Goal: Communication & Community: Share content

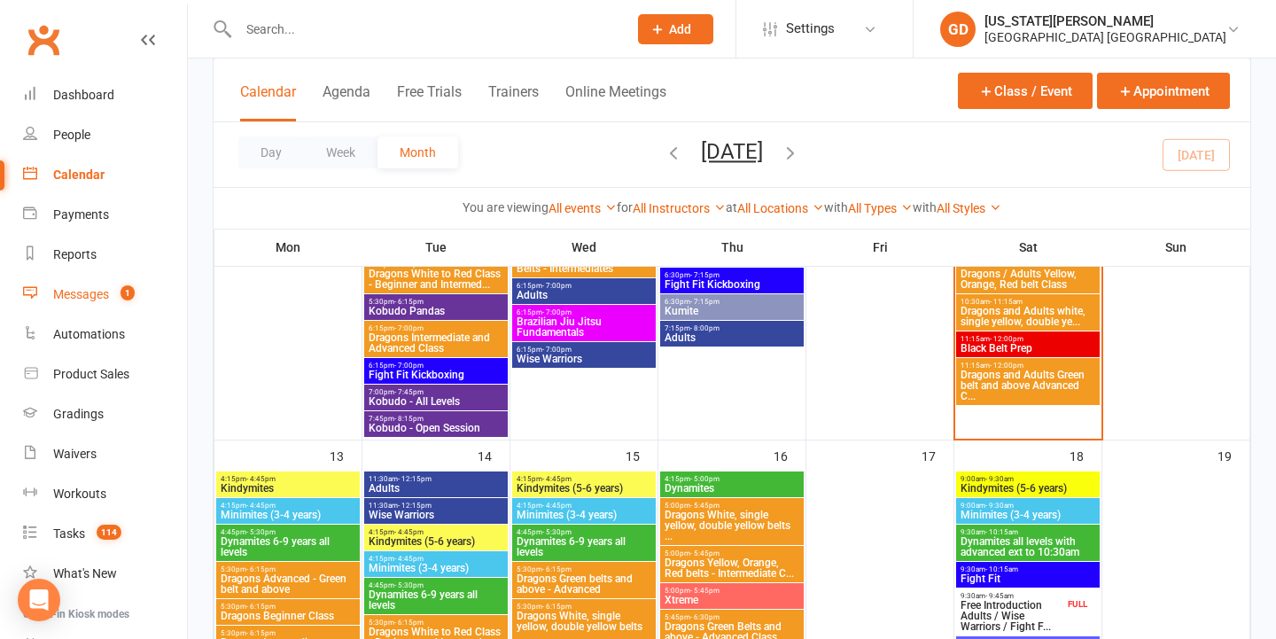
click at [95, 291] on div "Messages" at bounding box center [81, 294] width 56 height 14
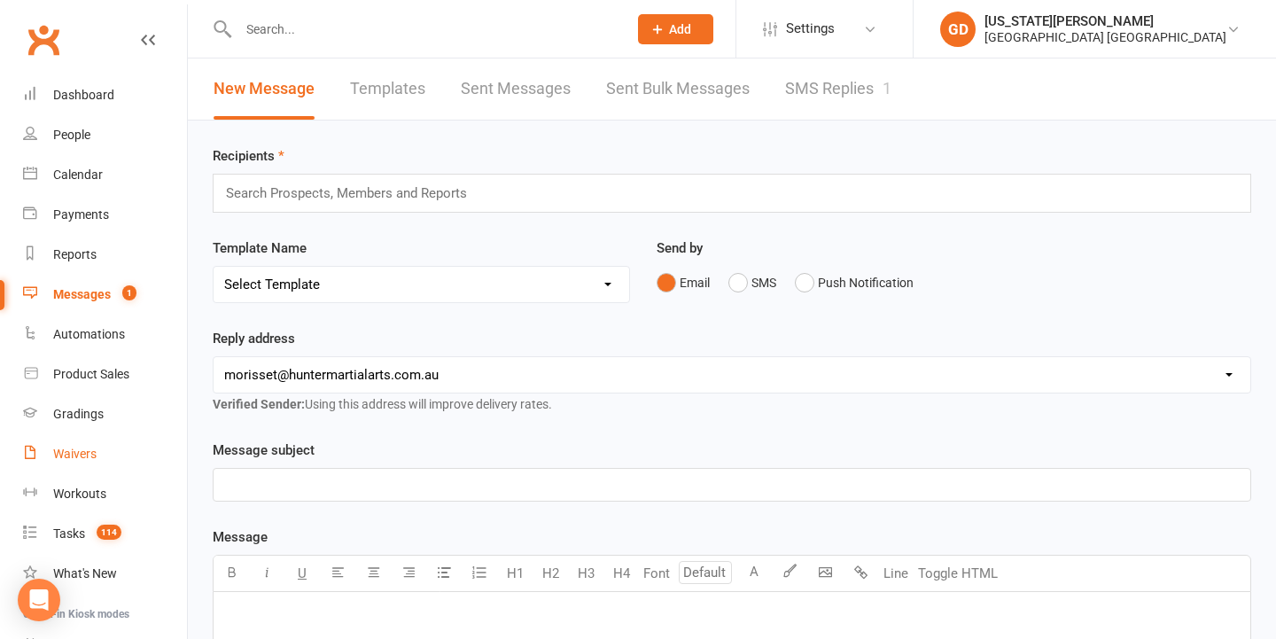
click at [110, 472] on link "Waivers" at bounding box center [105, 454] width 164 height 40
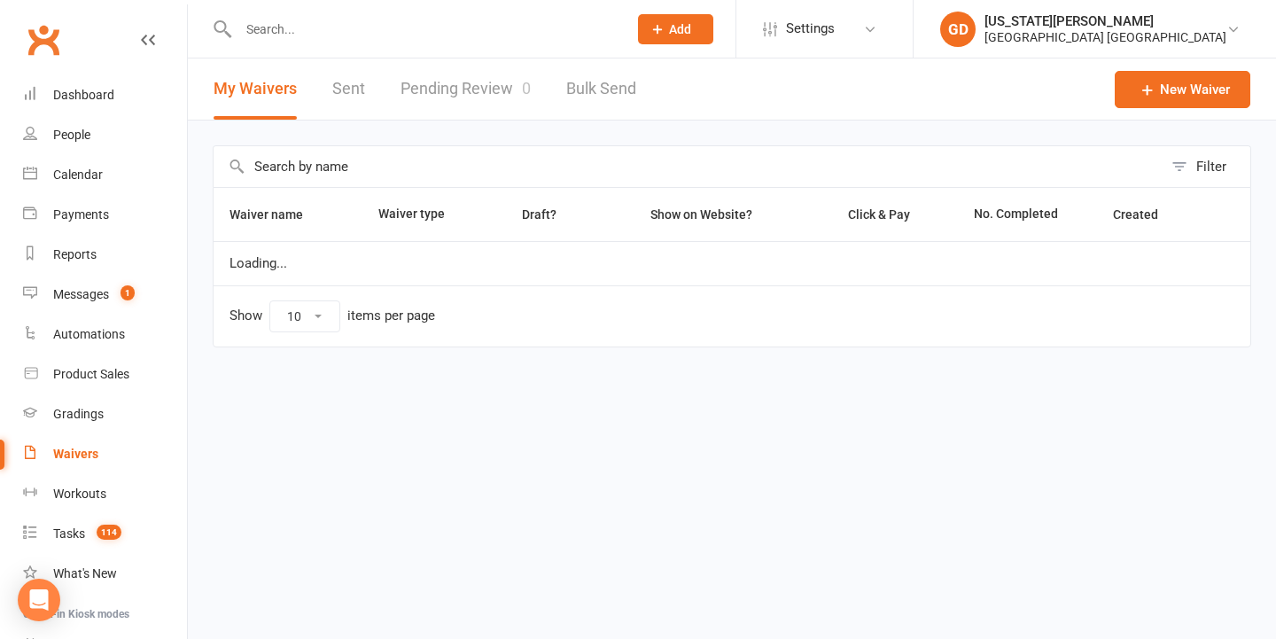
click at [494, 96] on link "Pending Review 0" at bounding box center [466, 88] width 130 height 61
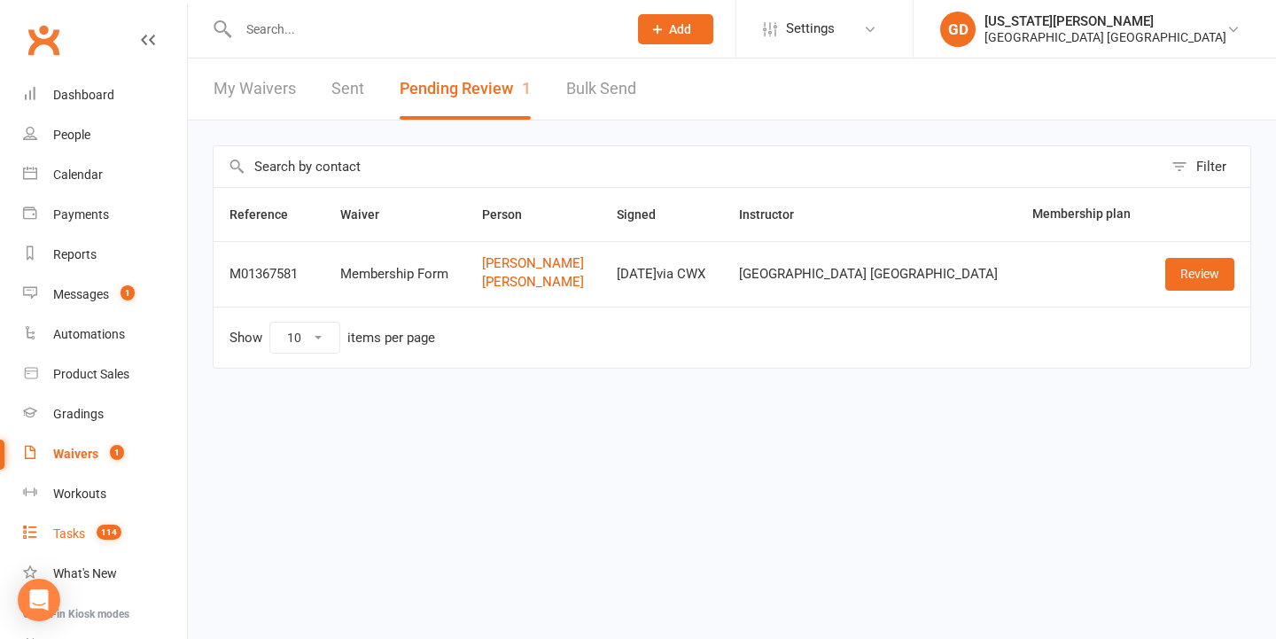
click at [123, 538] on link "Tasks 114" at bounding box center [105, 534] width 164 height 40
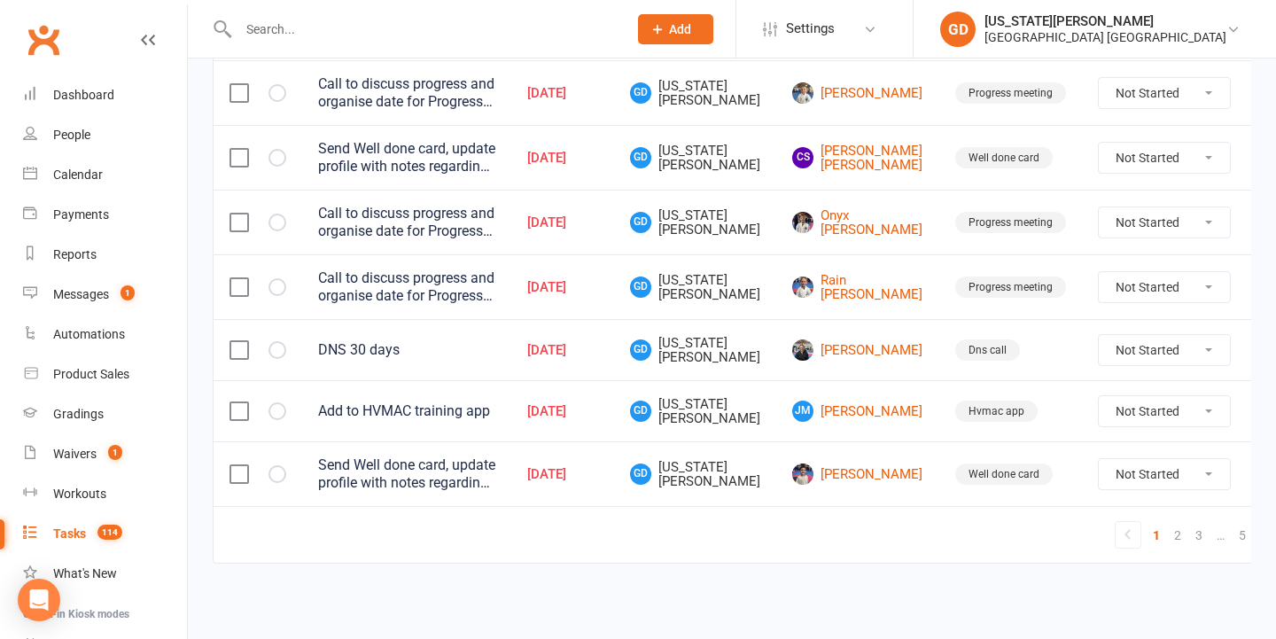
scroll to position [1456, 0]
click at [1232, 523] on link "5" at bounding box center [1242, 535] width 21 height 25
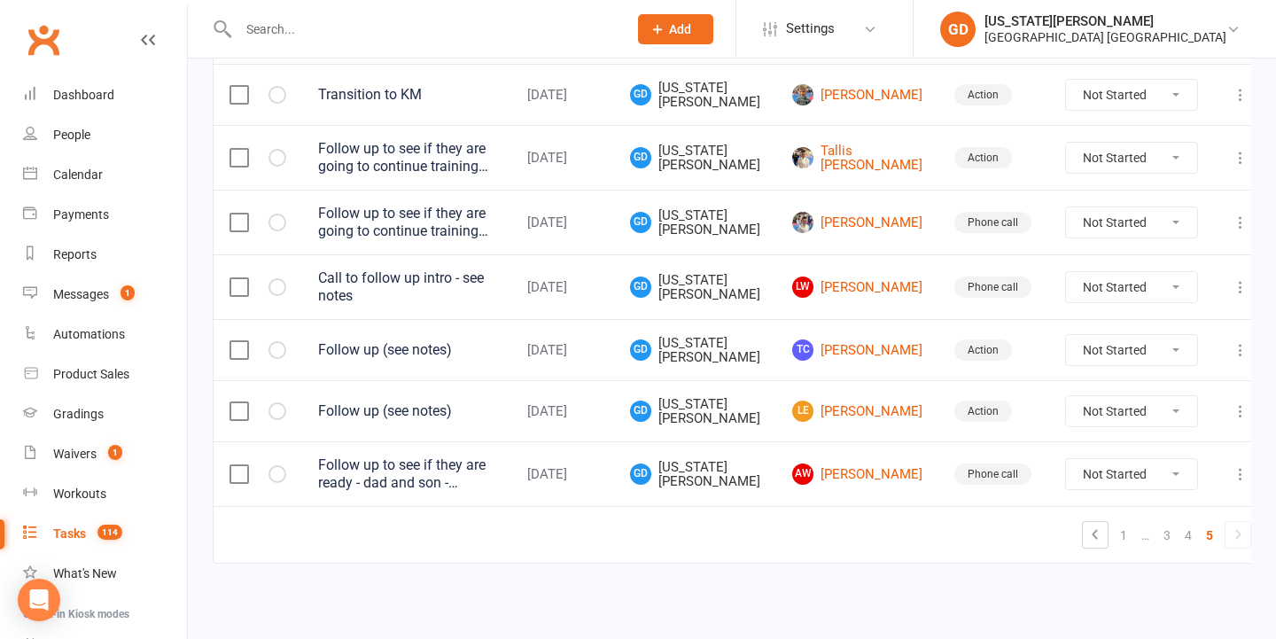
scroll to position [716, 0]
click at [1178, 523] on link "4" at bounding box center [1188, 535] width 21 height 25
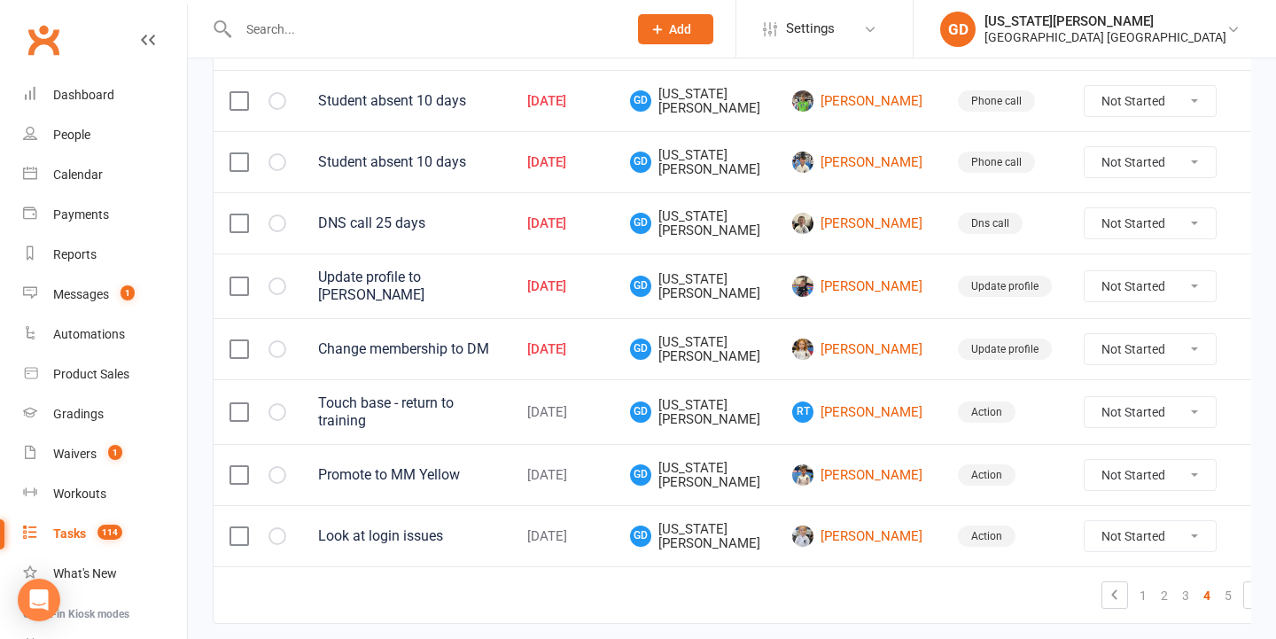
scroll to position [1304, 0]
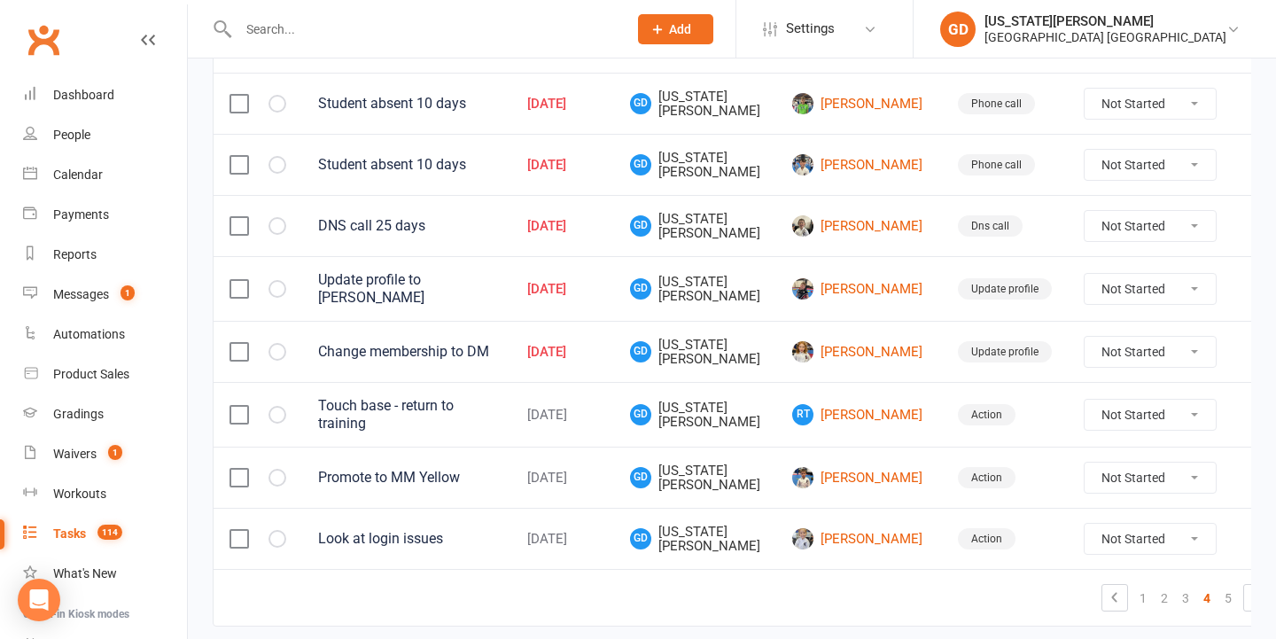
click at [239, 235] on label at bounding box center [239, 226] width 18 height 18
click at [239, 217] on input "checkbox" at bounding box center [239, 217] width 18 height 0
click at [237, 168] on td at bounding box center [258, 164] width 89 height 61
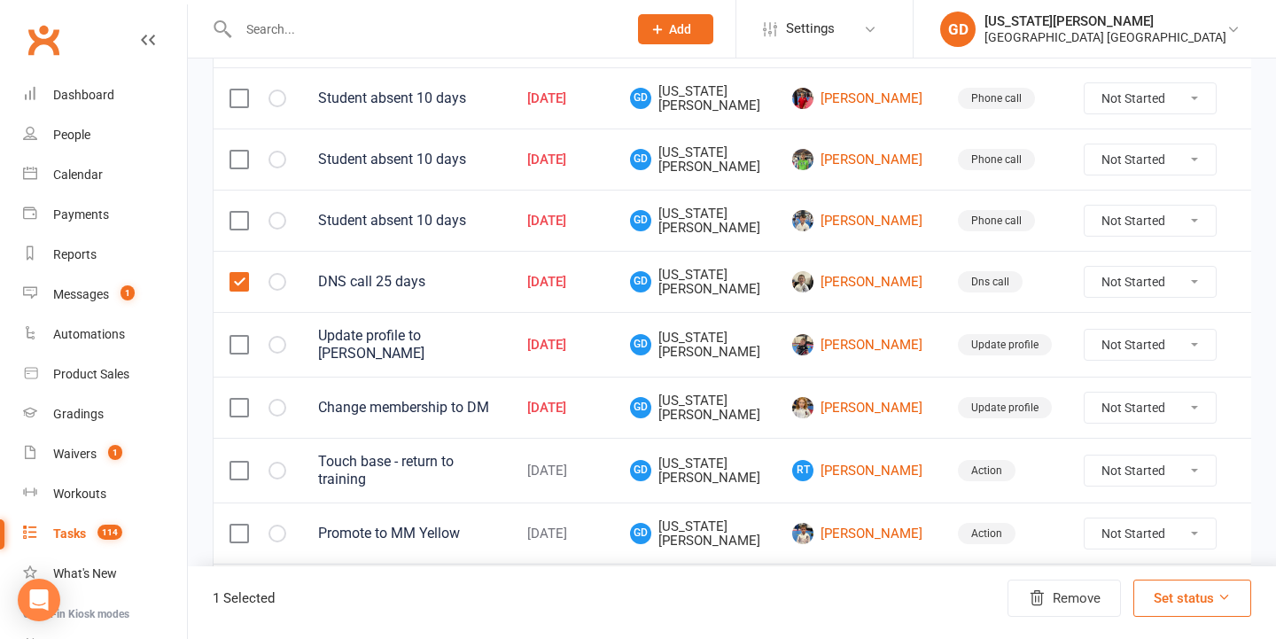
scroll to position [1239, 0]
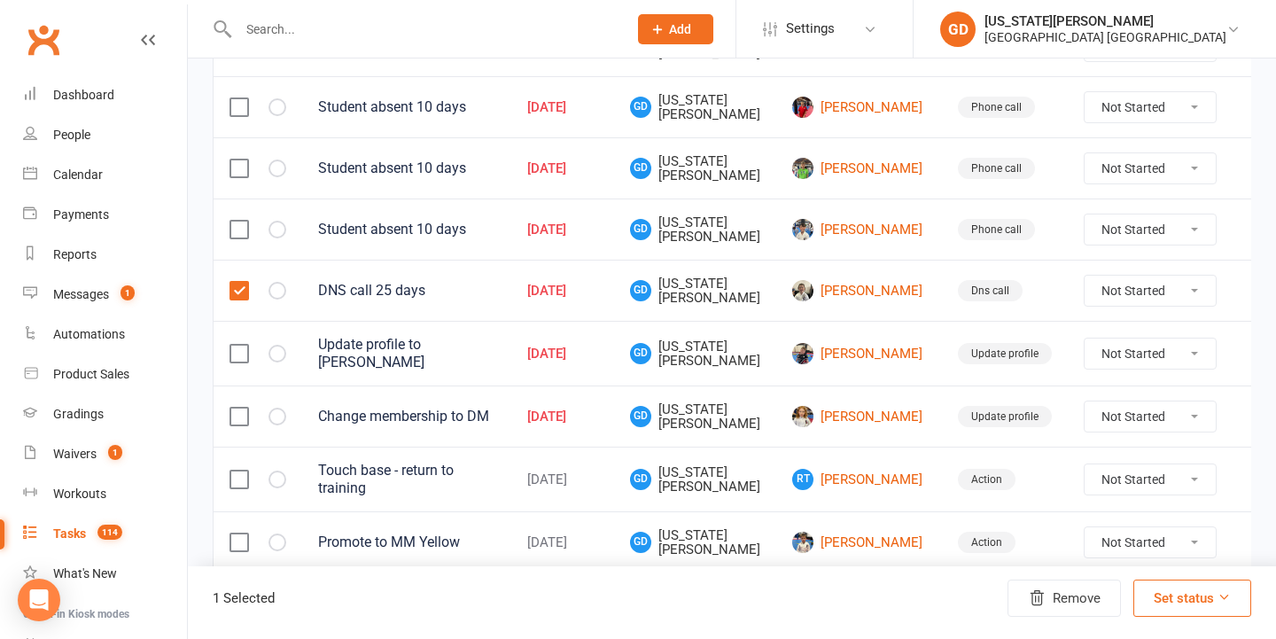
click at [235, 300] on label at bounding box center [239, 291] width 18 height 18
click at [235, 282] on input "checkbox" at bounding box center [239, 282] width 18 height 0
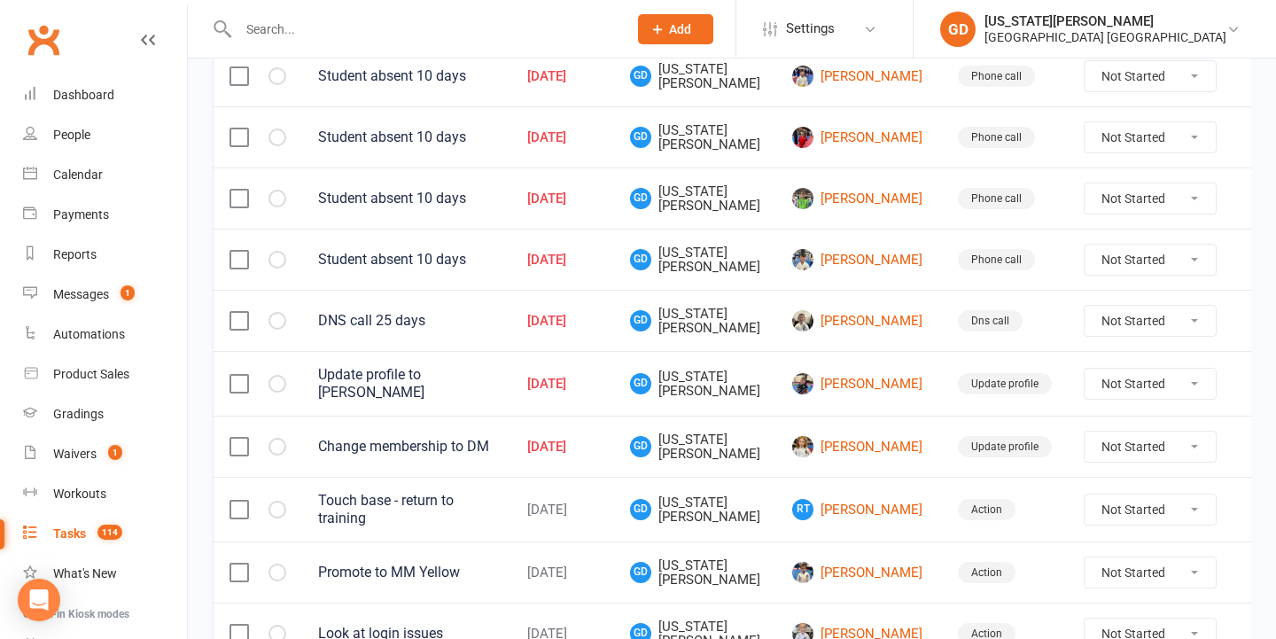
scroll to position [1205, 0]
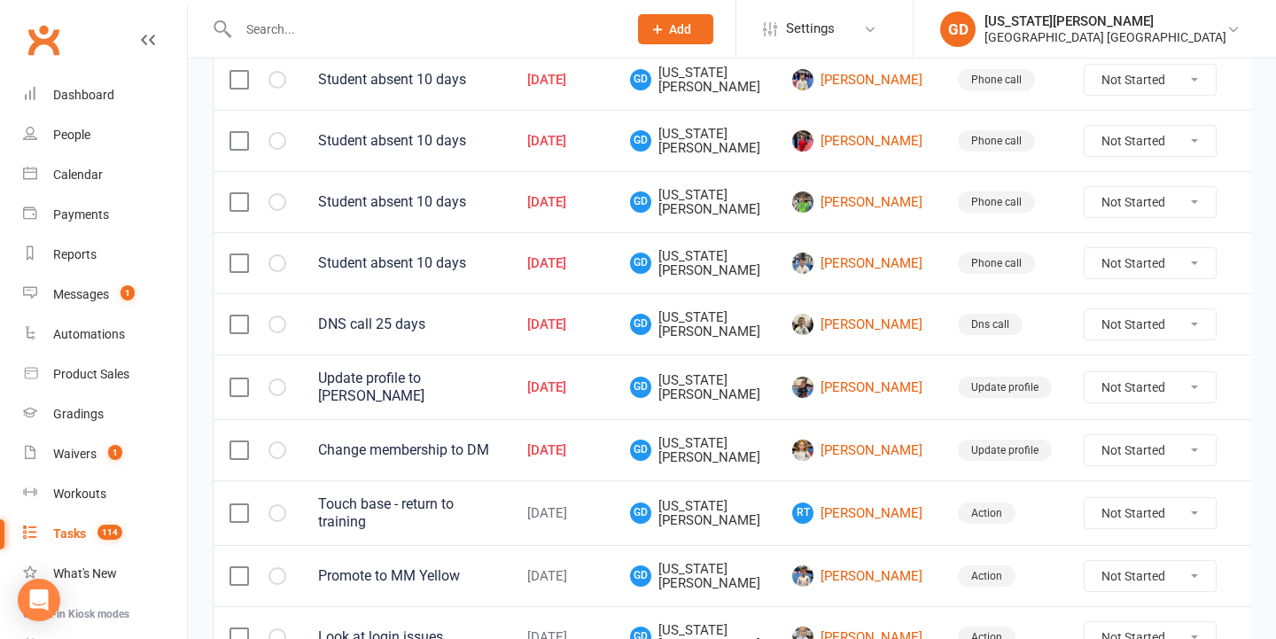
click at [232, 272] on label at bounding box center [239, 263] width 18 height 18
click at [232, 254] on input "checkbox" at bounding box center [239, 254] width 18 height 0
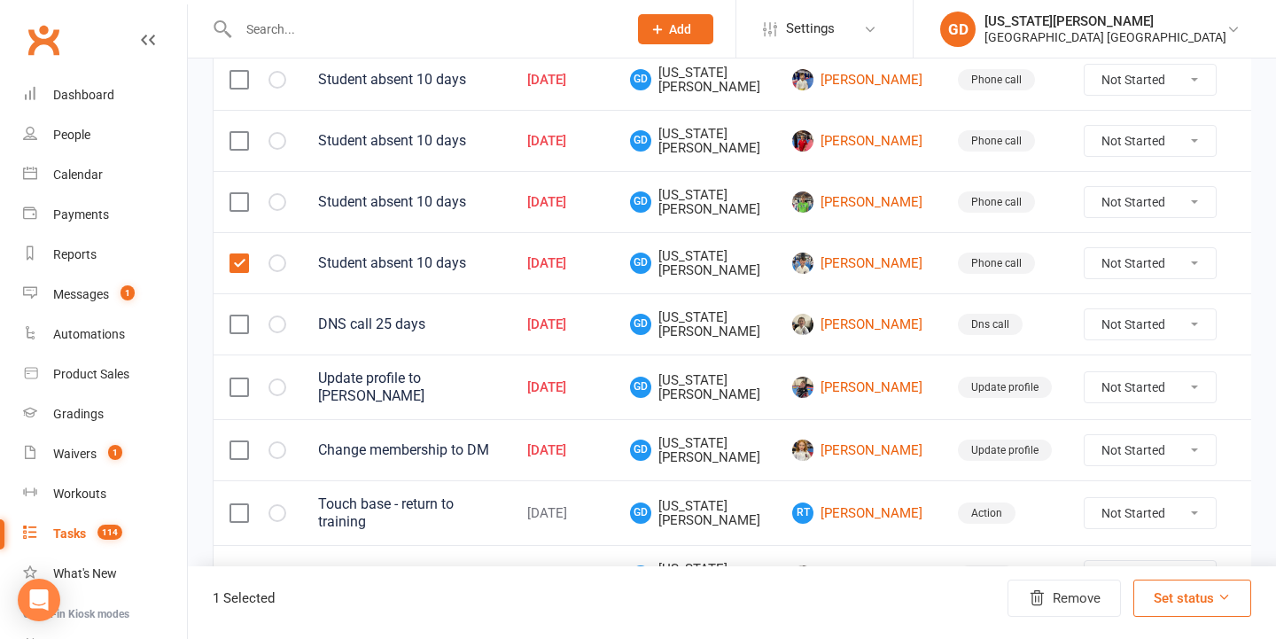
click at [233, 211] on label at bounding box center [239, 202] width 18 height 18
click at [233, 193] on input "checkbox" at bounding box center [239, 193] width 18 height 0
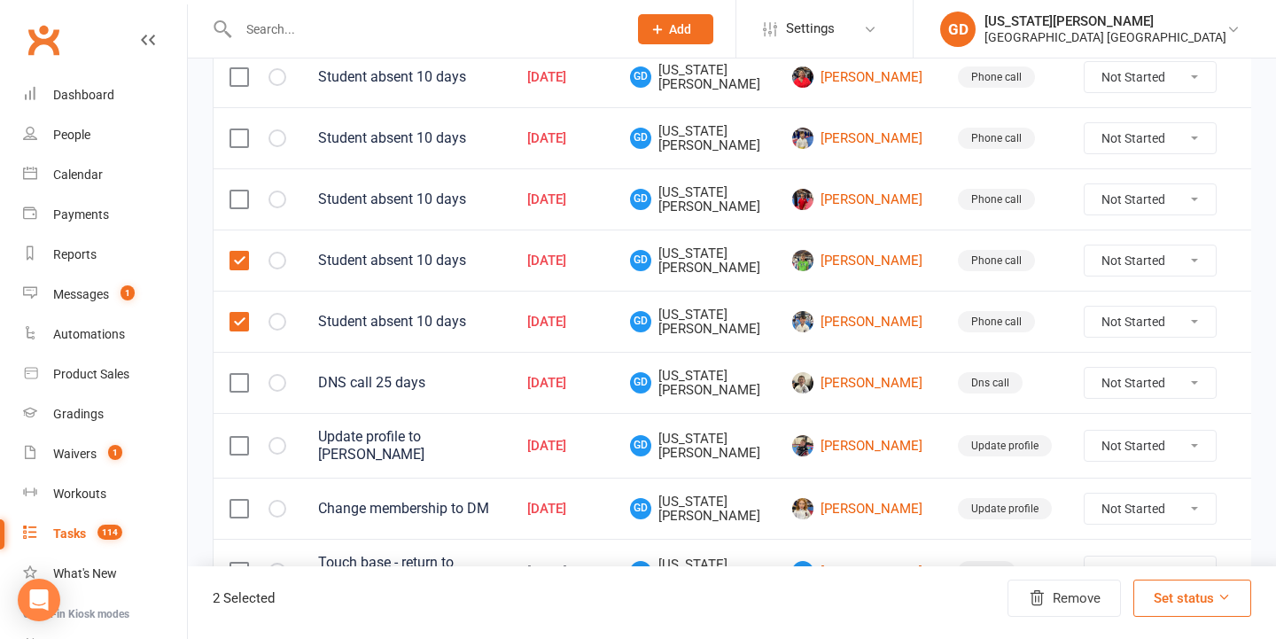
scroll to position [1139, 0]
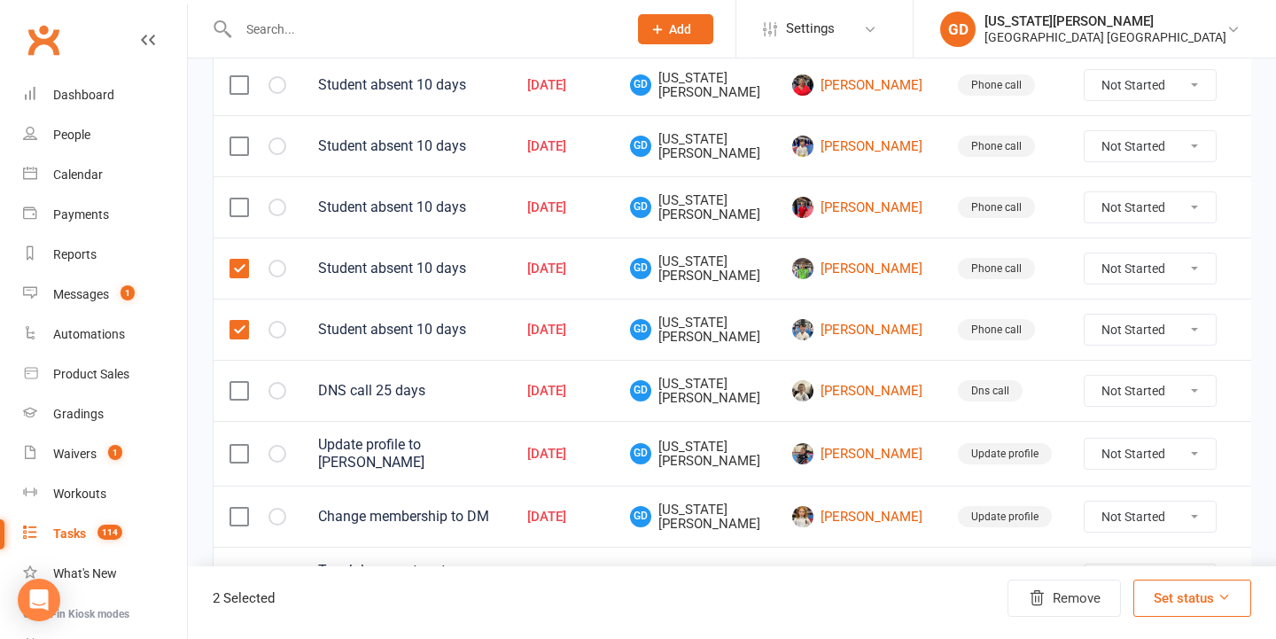
click at [243, 216] on label at bounding box center [239, 208] width 18 height 18
click at [243, 199] on input "checkbox" at bounding box center [239, 199] width 18 height 0
click at [243, 155] on label at bounding box center [239, 146] width 18 height 18
click at [243, 137] on input "checkbox" at bounding box center [239, 137] width 18 height 0
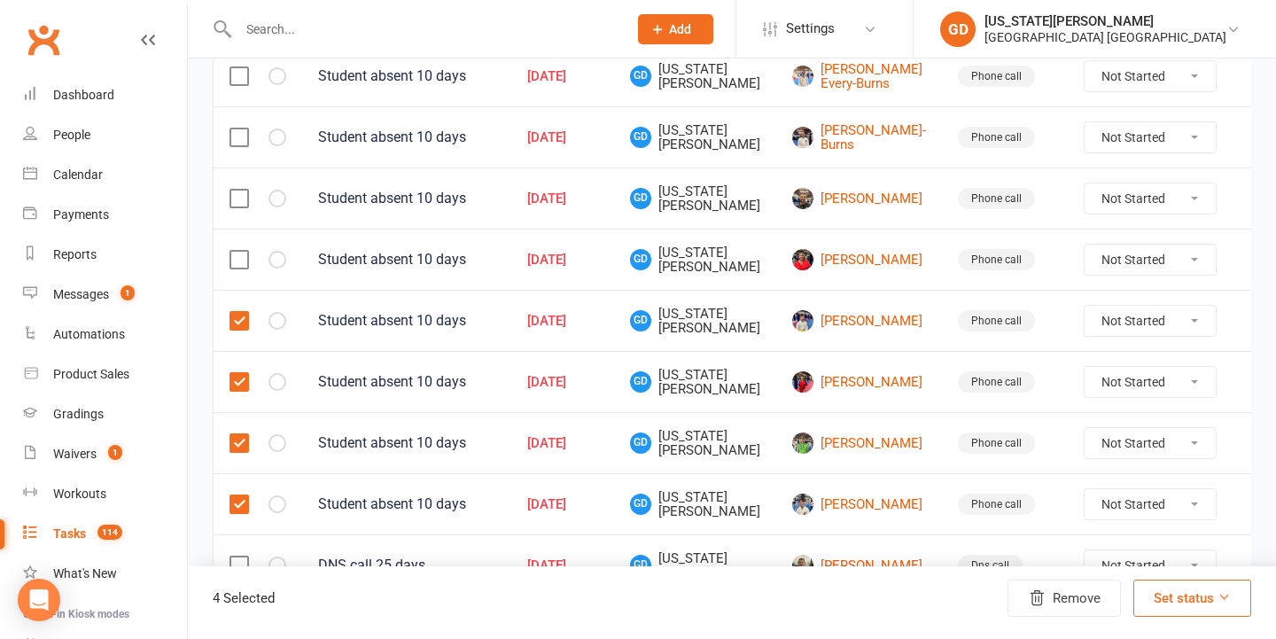
scroll to position [944, 0]
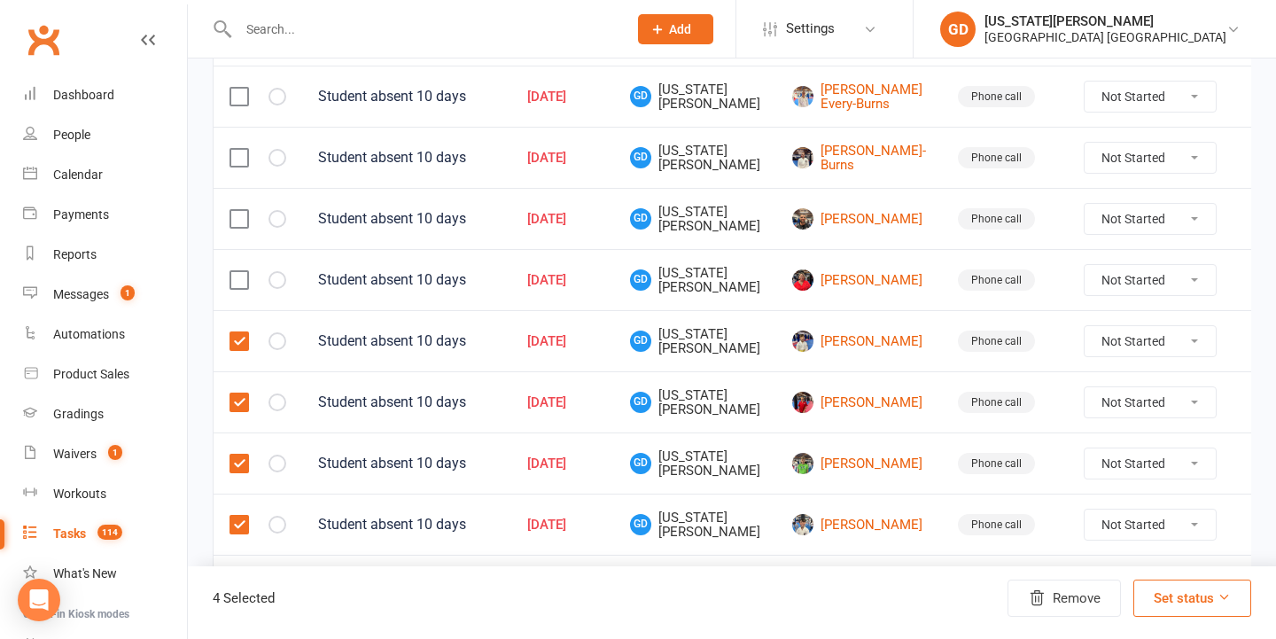
click at [234, 289] on label at bounding box center [239, 280] width 18 height 18
click at [234, 271] on input "checkbox" at bounding box center [239, 271] width 18 height 0
click at [233, 228] on label at bounding box center [239, 219] width 18 height 18
click at [233, 210] on input "checkbox" at bounding box center [239, 210] width 18 height 0
click at [237, 150] on td at bounding box center [258, 157] width 89 height 61
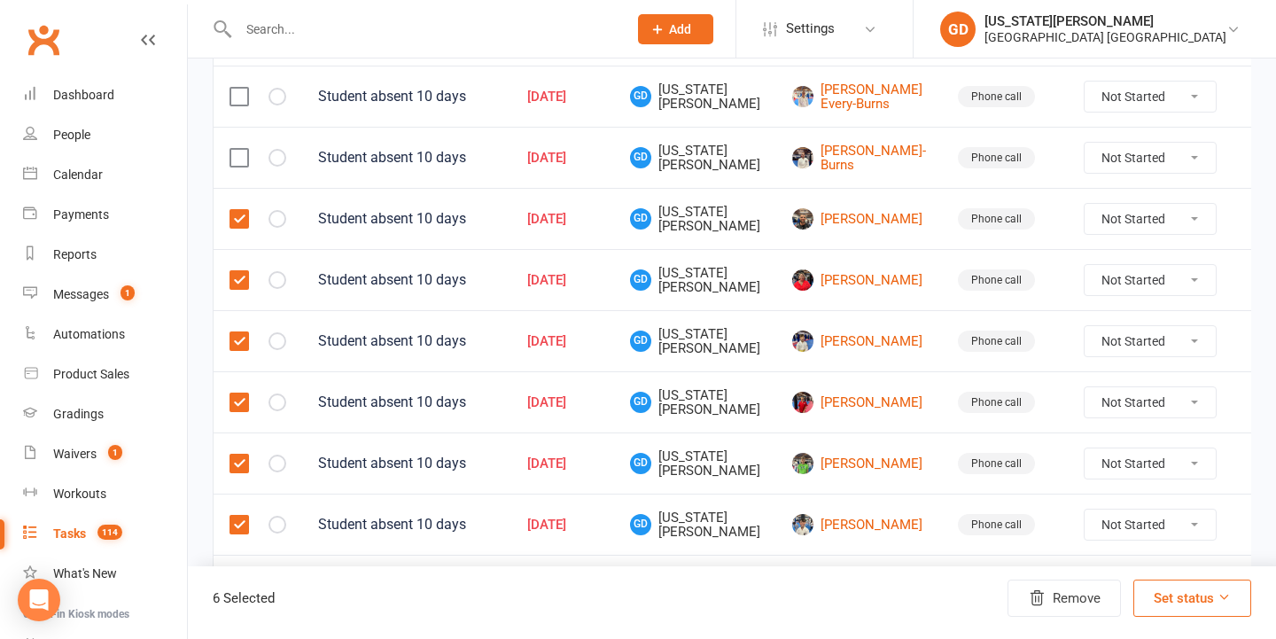
click at [242, 185] on td at bounding box center [258, 157] width 89 height 61
click at [242, 105] on label at bounding box center [239, 97] width 18 height 18
click at [242, 88] on input "checkbox" at bounding box center [239, 88] width 18 height 0
drag, startPoint x: 233, startPoint y: 156, endPoint x: 233, endPoint y: 174, distance: 17.7
click at [233, 167] on label at bounding box center [239, 158] width 18 height 18
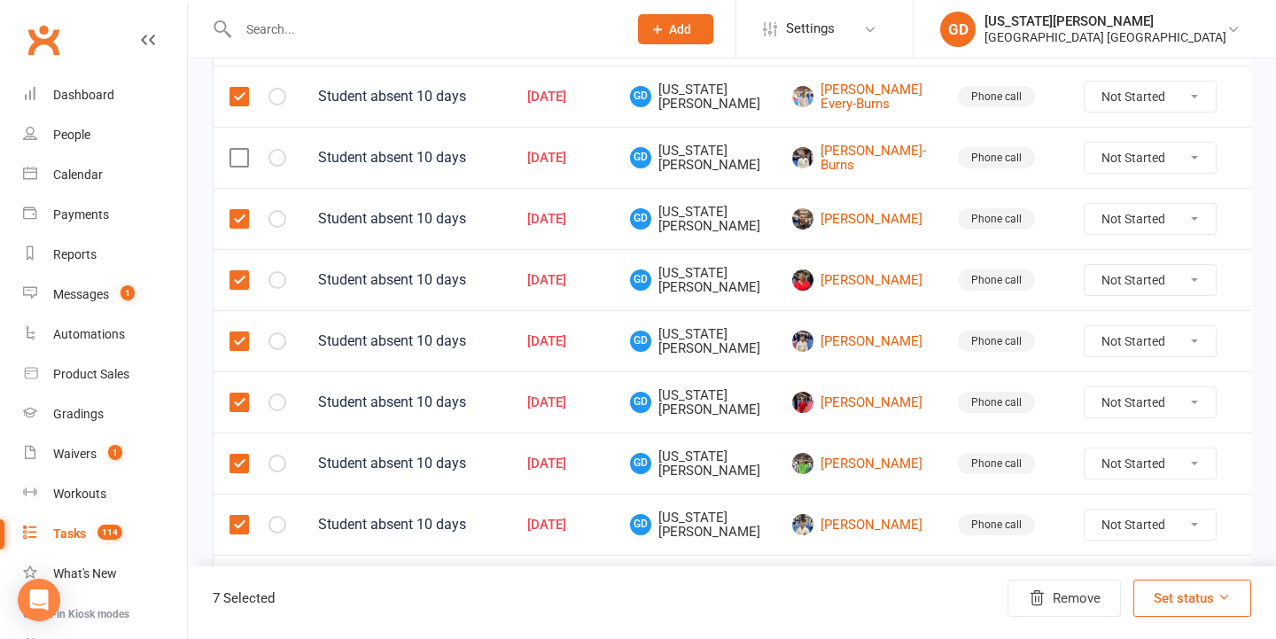
click at [233, 149] on input "checkbox" at bounding box center [239, 149] width 18 height 0
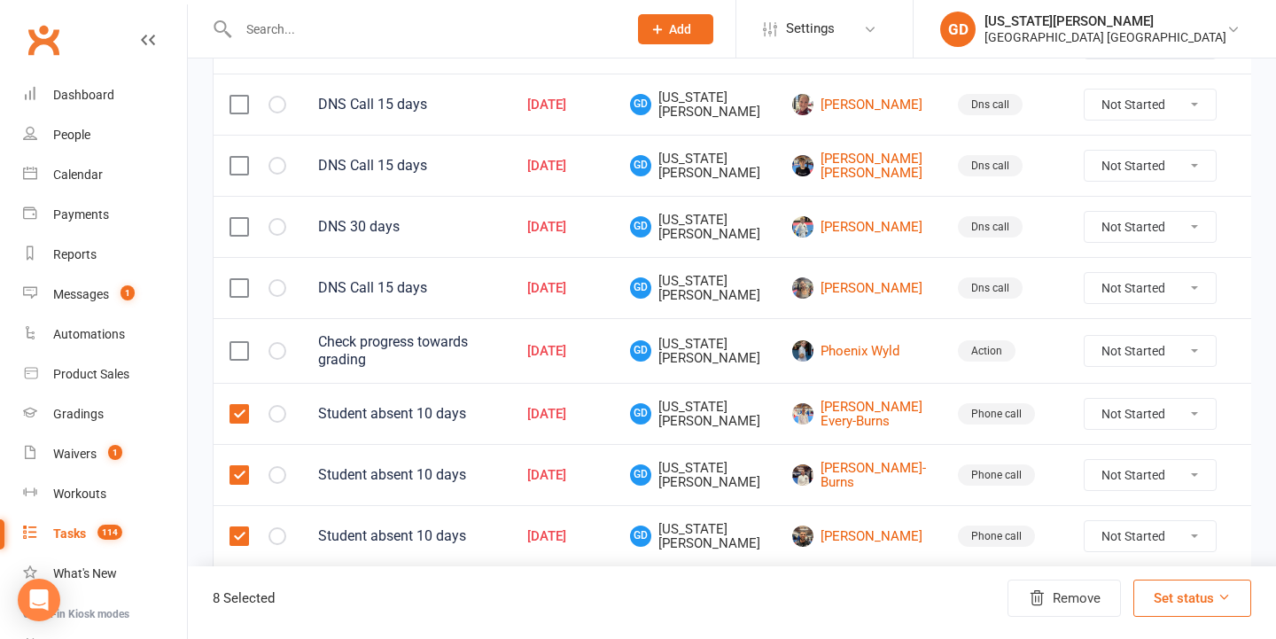
scroll to position [621, 0]
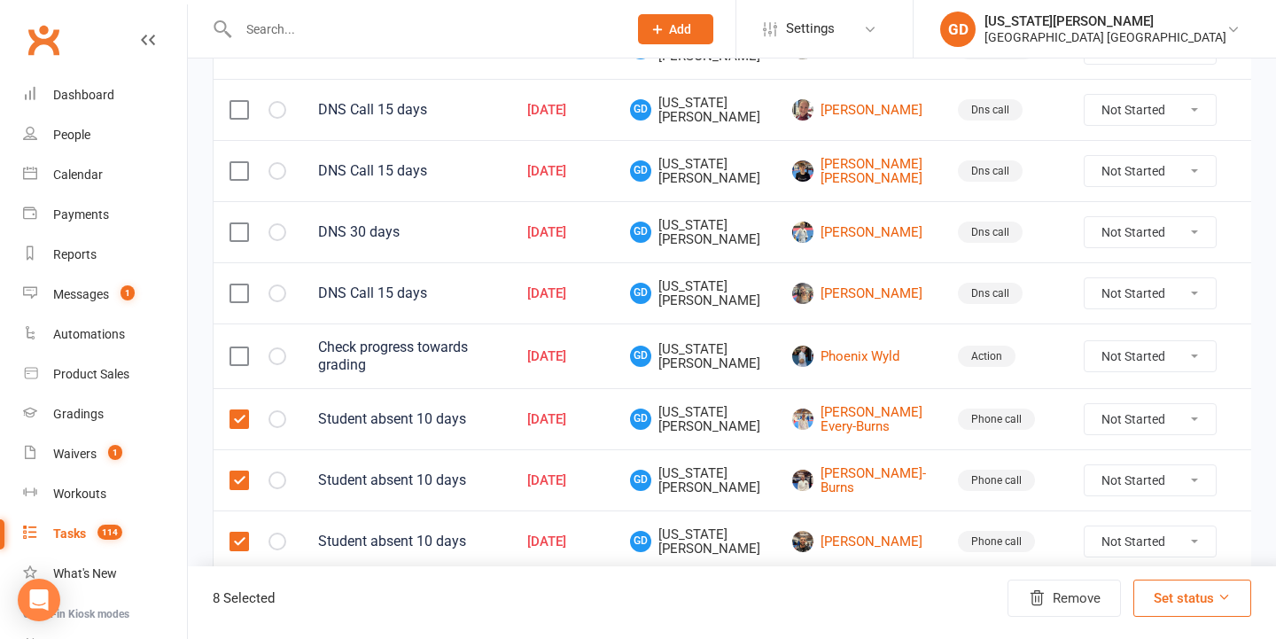
click at [238, 236] on label at bounding box center [239, 232] width 18 height 18
click at [238, 223] on input "checkbox" at bounding box center [239, 223] width 18 height 0
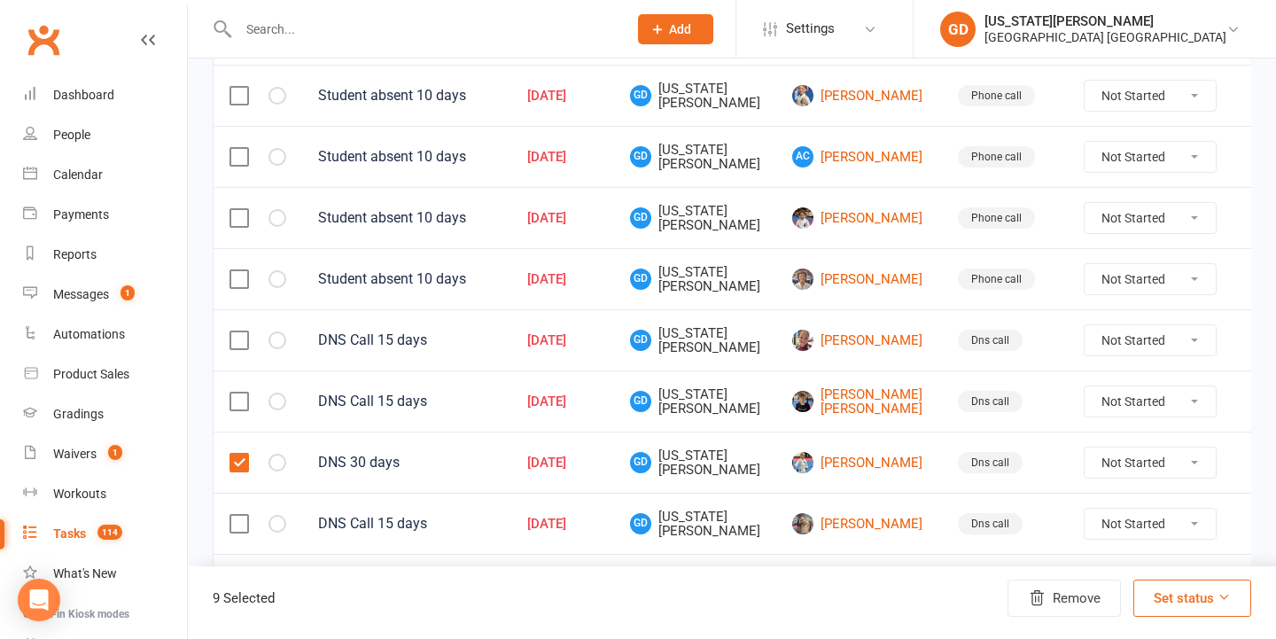
scroll to position [370, 0]
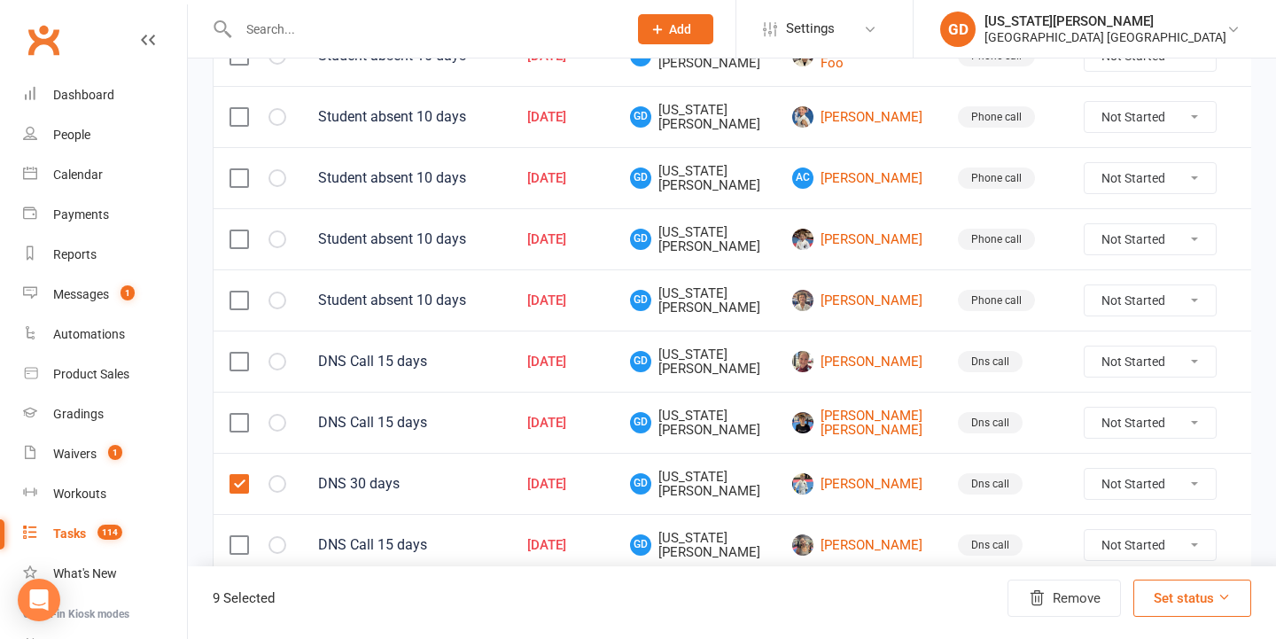
click at [240, 300] on label at bounding box center [239, 301] width 18 height 18
click at [240, 292] on input "checkbox" at bounding box center [239, 292] width 18 height 0
click at [240, 200] on td at bounding box center [258, 177] width 89 height 61
click at [237, 240] on label at bounding box center [239, 239] width 18 height 18
click at [237, 230] on input "checkbox" at bounding box center [239, 230] width 18 height 0
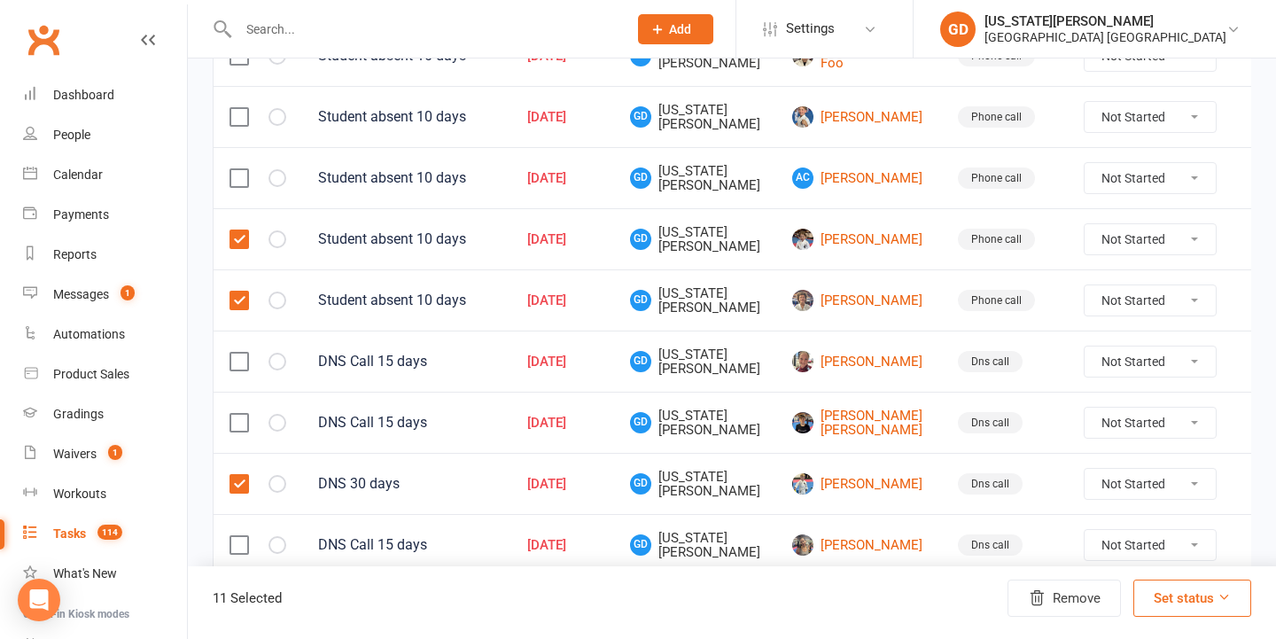
click at [232, 179] on label at bounding box center [239, 178] width 18 height 18
click at [232, 169] on input "checkbox" at bounding box center [239, 169] width 18 height 0
click at [235, 112] on label at bounding box center [239, 117] width 18 height 18
click at [235, 108] on input "checkbox" at bounding box center [239, 108] width 18 height 0
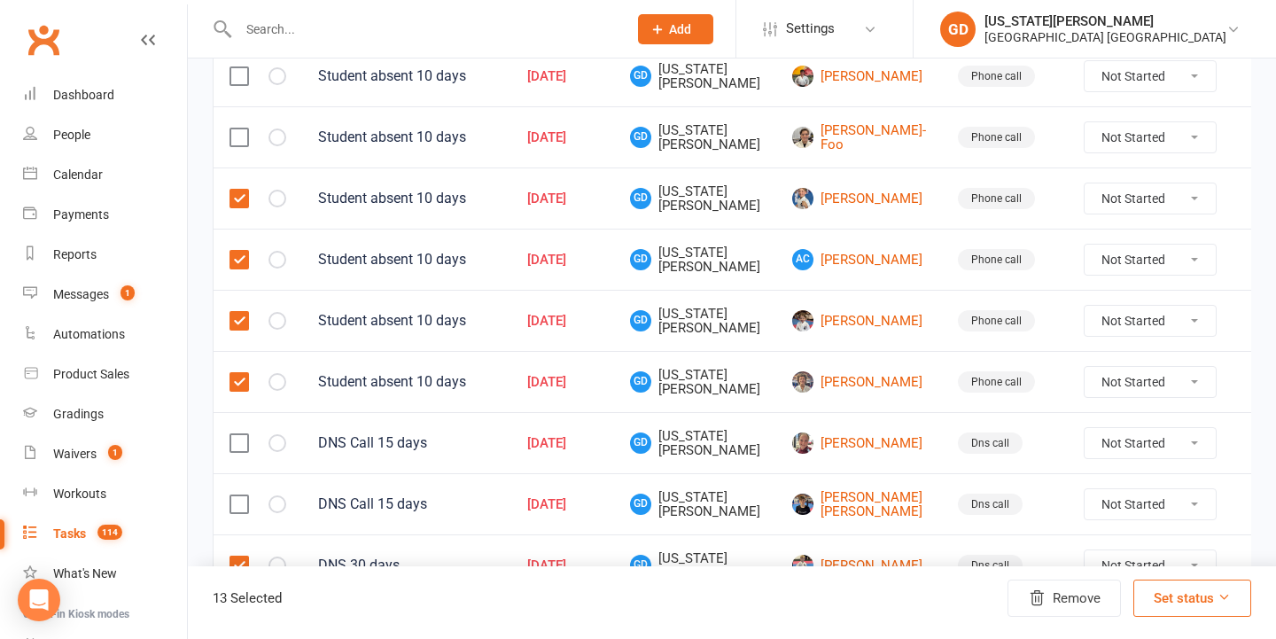
scroll to position [280, 0]
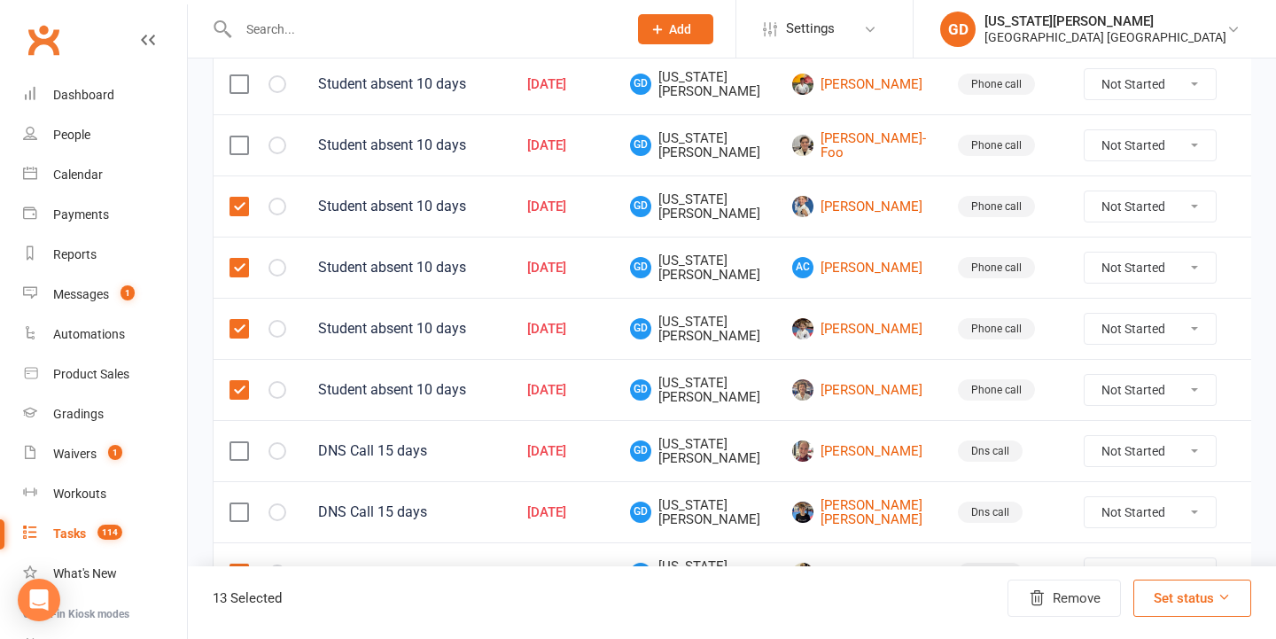
click at [231, 146] on label at bounding box center [239, 145] width 18 height 18
click at [231, 136] on input "checkbox" at bounding box center [239, 136] width 18 height 0
click at [231, 89] on label at bounding box center [239, 84] width 18 height 18
click at [231, 75] on input "checkbox" at bounding box center [239, 75] width 18 height 0
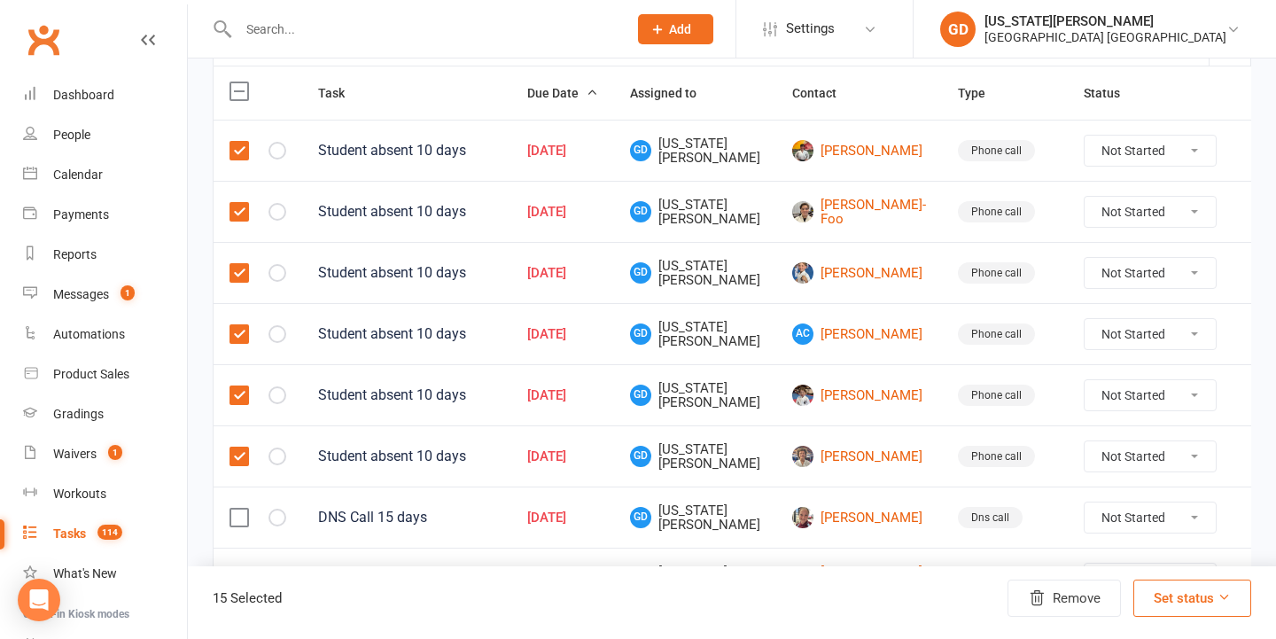
scroll to position [174, 0]
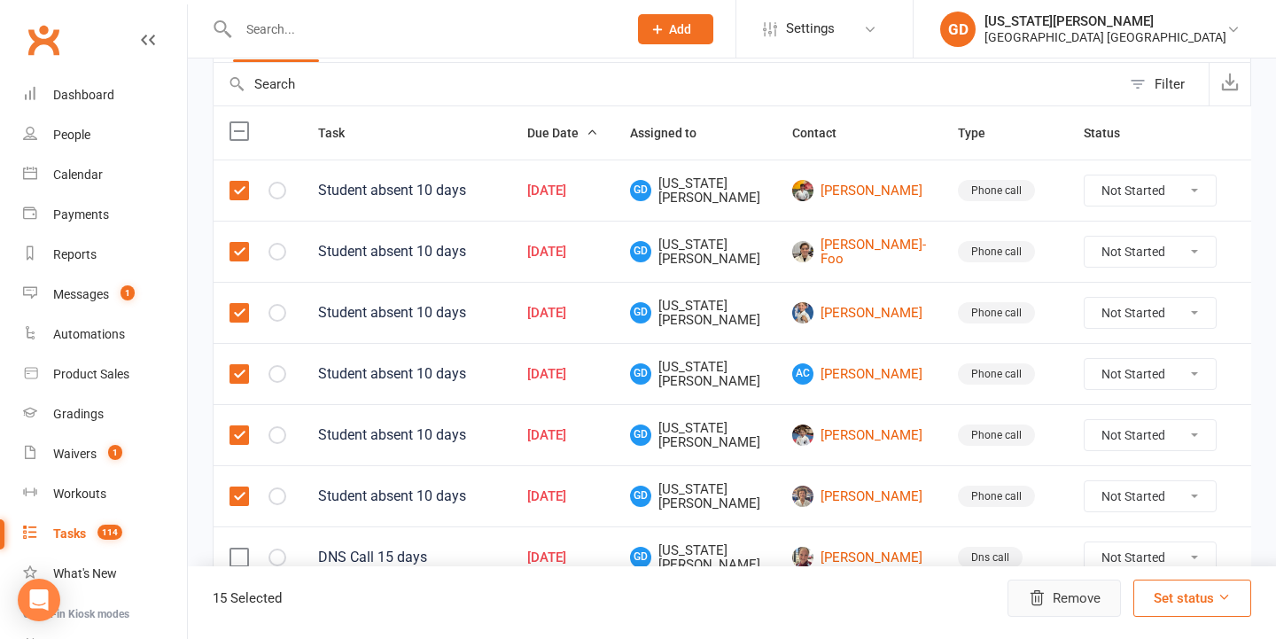
click at [1037, 605] on icon "button" at bounding box center [1037, 598] width 12 height 14
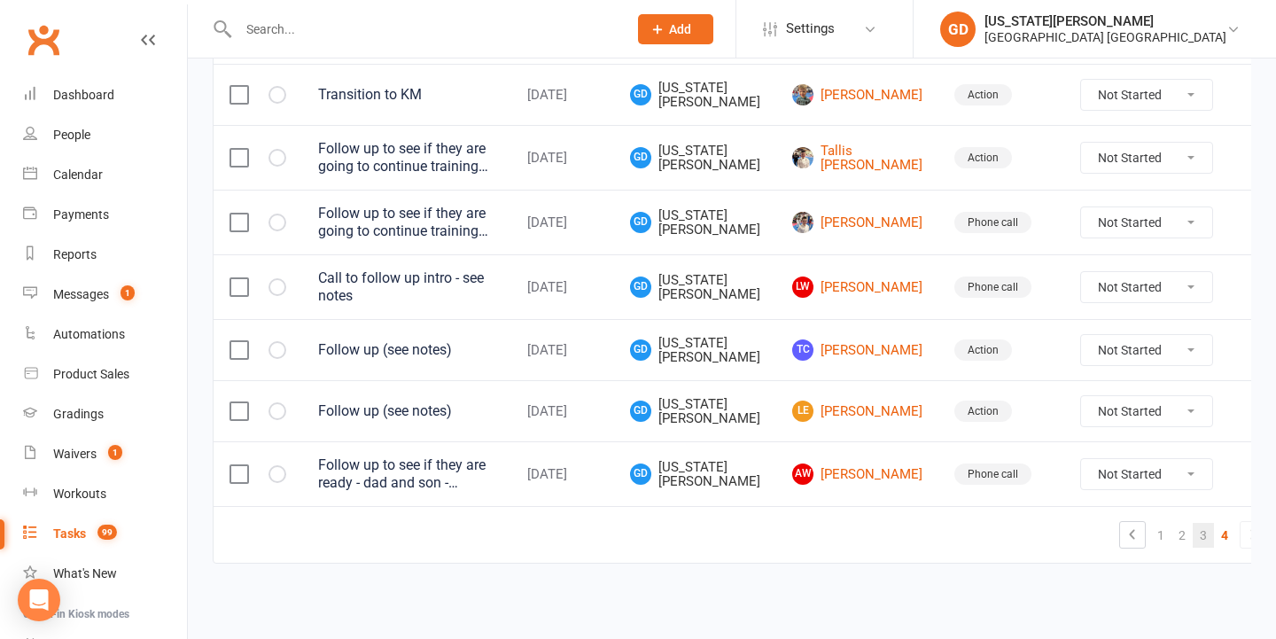
scroll to position [1328, 0]
click at [1193, 523] on link "3" at bounding box center [1203, 535] width 21 height 25
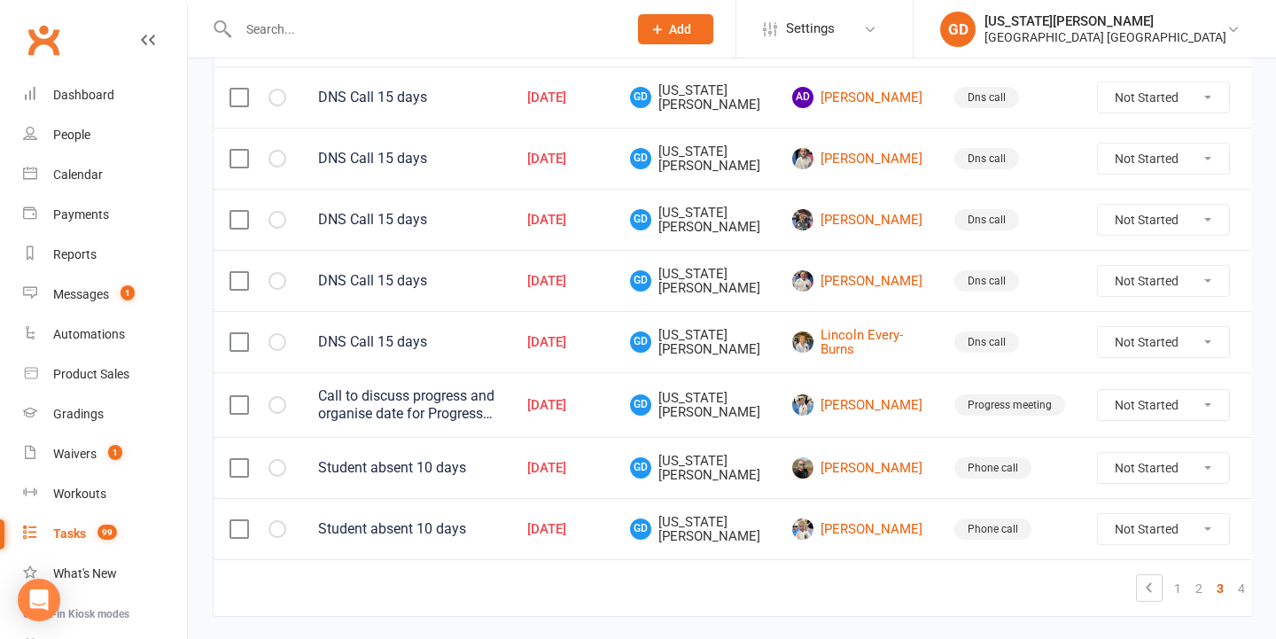
click at [234, 521] on label at bounding box center [239, 529] width 18 height 18
click at [234, 520] on input "checkbox" at bounding box center [239, 520] width 18 height 0
click at [234, 464] on label at bounding box center [239, 468] width 18 height 18
click at [234, 459] on input "checkbox" at bounding box center [239, 459] width 18 height 0
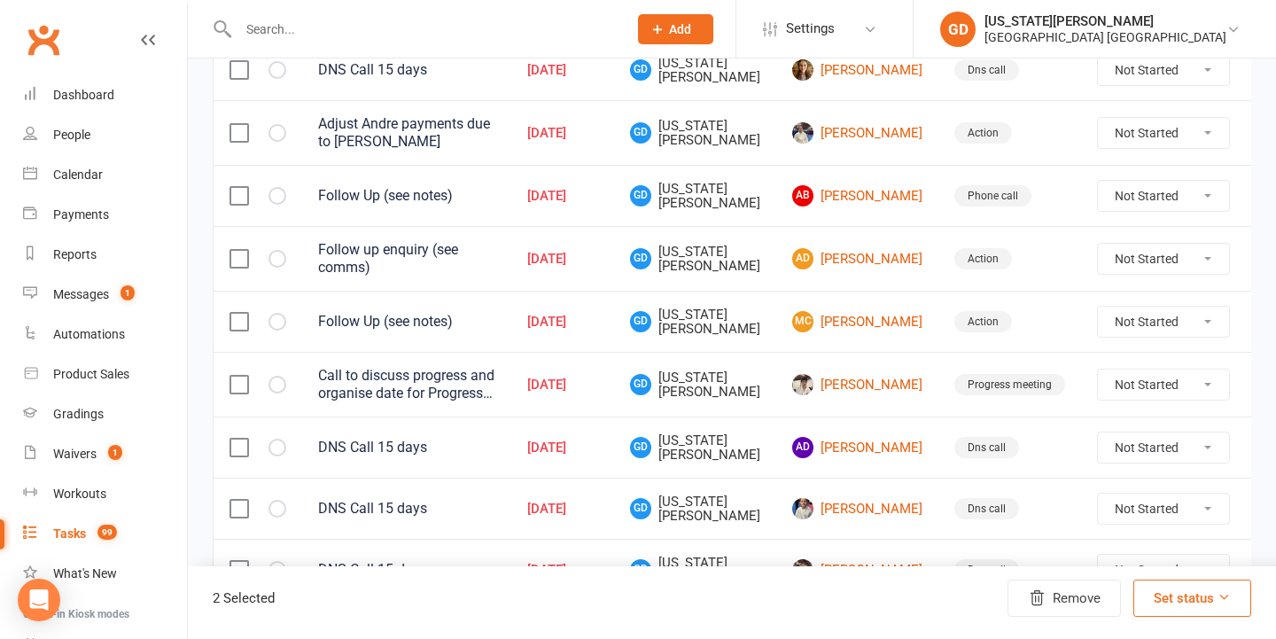
scroll to position [962, 0]
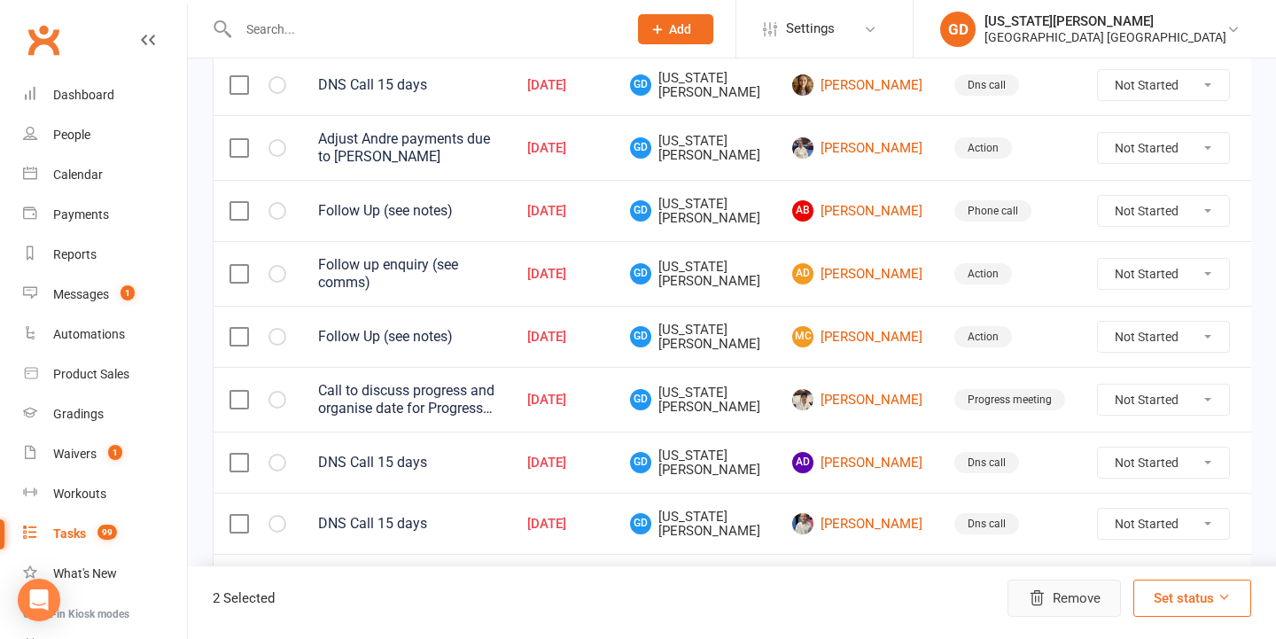
click at [1064, 590] on button "Remove" at bounding box center [1064, 598] width 113 height 37
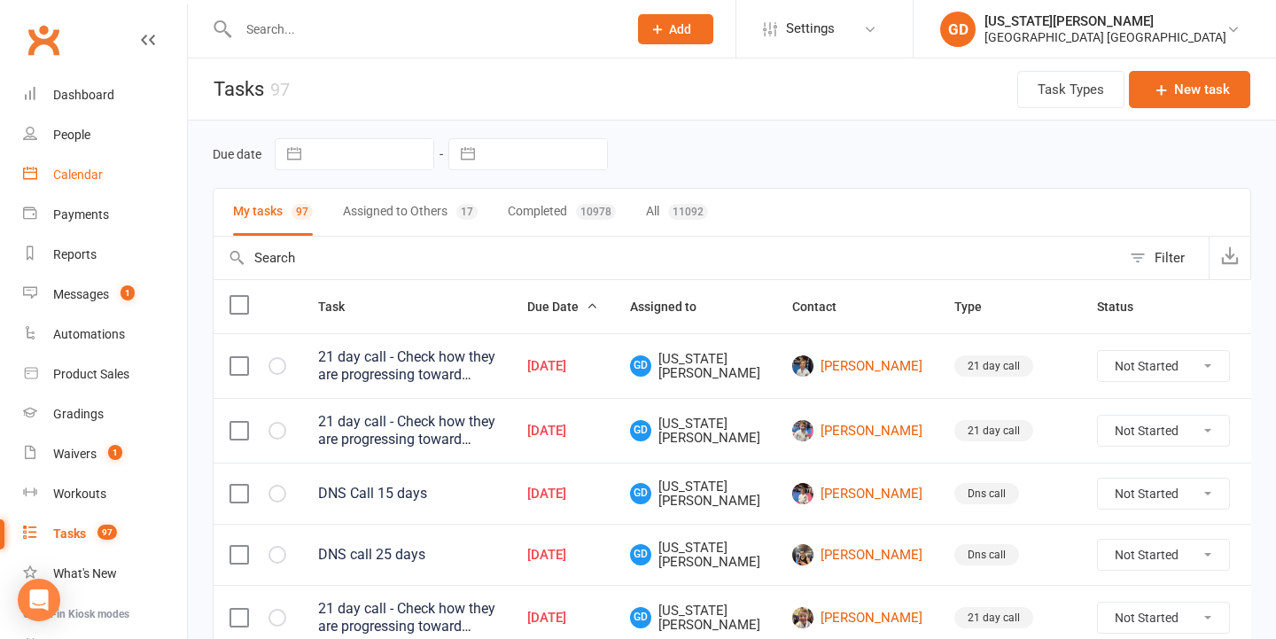
scroll to position [0, 0]
click at [100, 286] on link "Messages 1" at bounding box center [105, 295] width 164 height 40
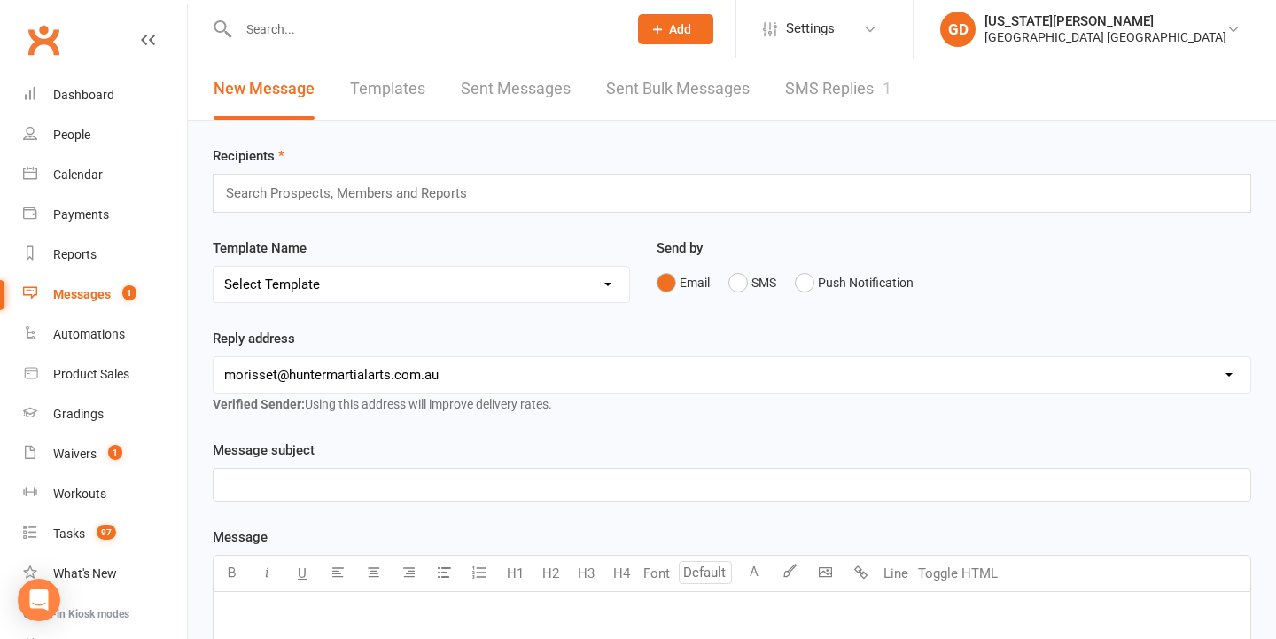
click at [674, 99] on link "Sent Bulk Messages" at bounding box center [678, 88] width 144 height 61
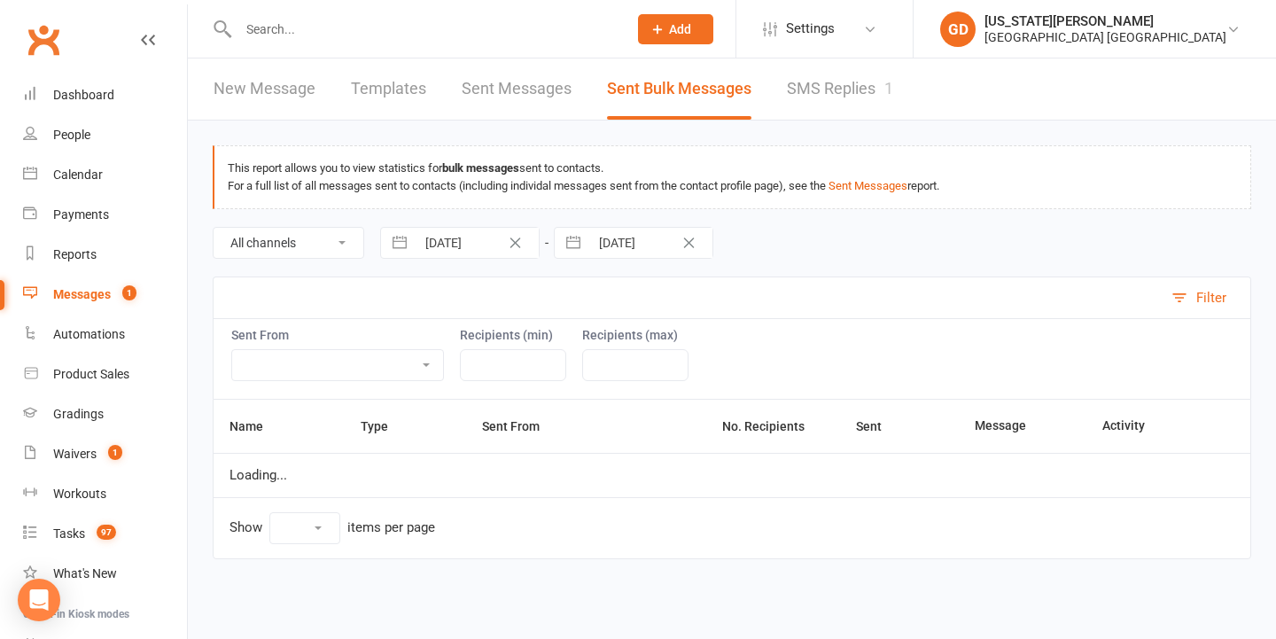
select select "10"
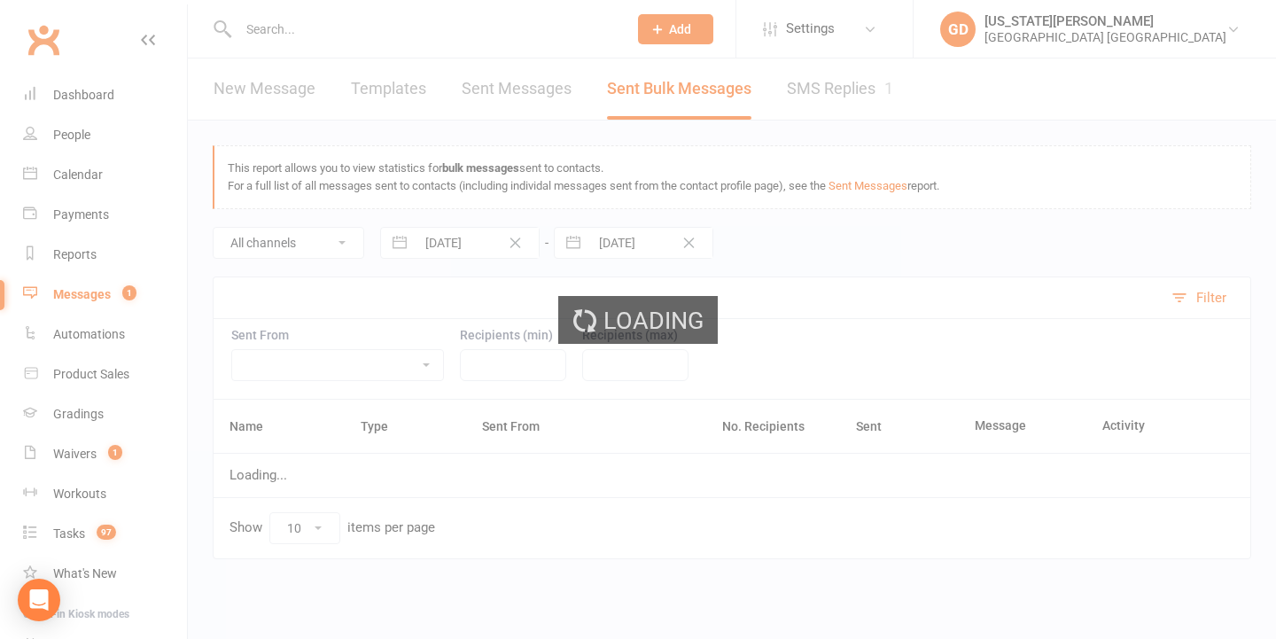
click at [495, 96] on div "Loading" at bounding box center [638, 319] width 1276 height 639
click at [277, 95] on div "Loading" at bounding box center [638, 319] width 1276 height 639
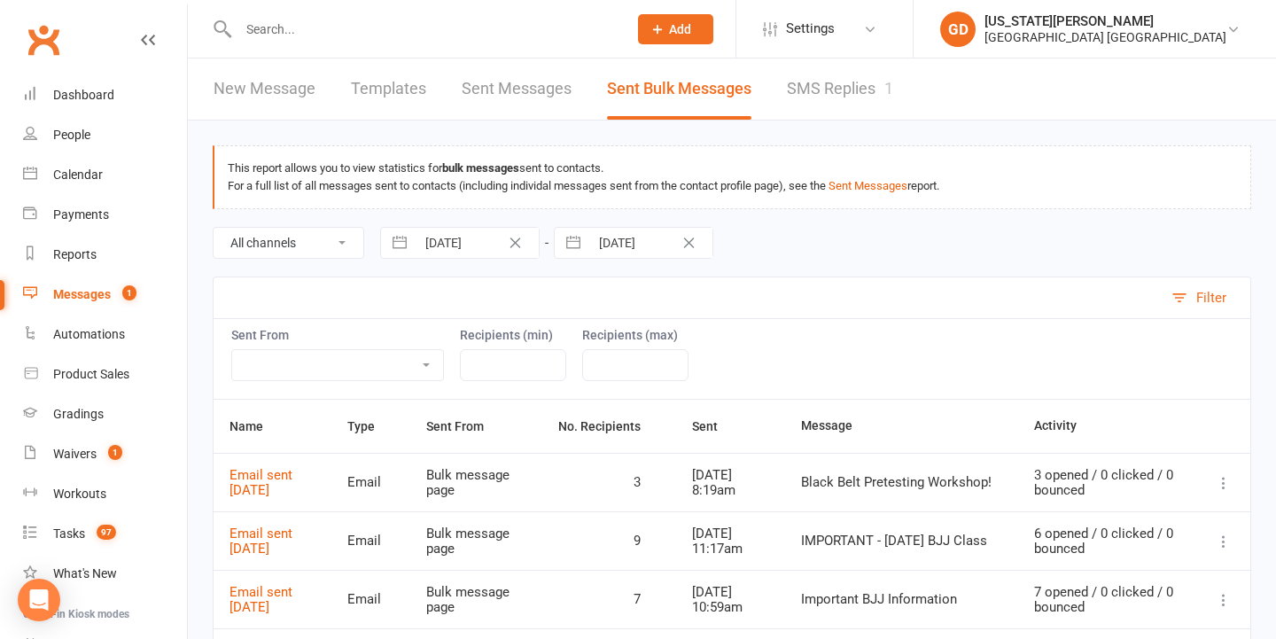
click at [284, 84] on link "New Message" at bounding box center [265, 88] width 102 height 61
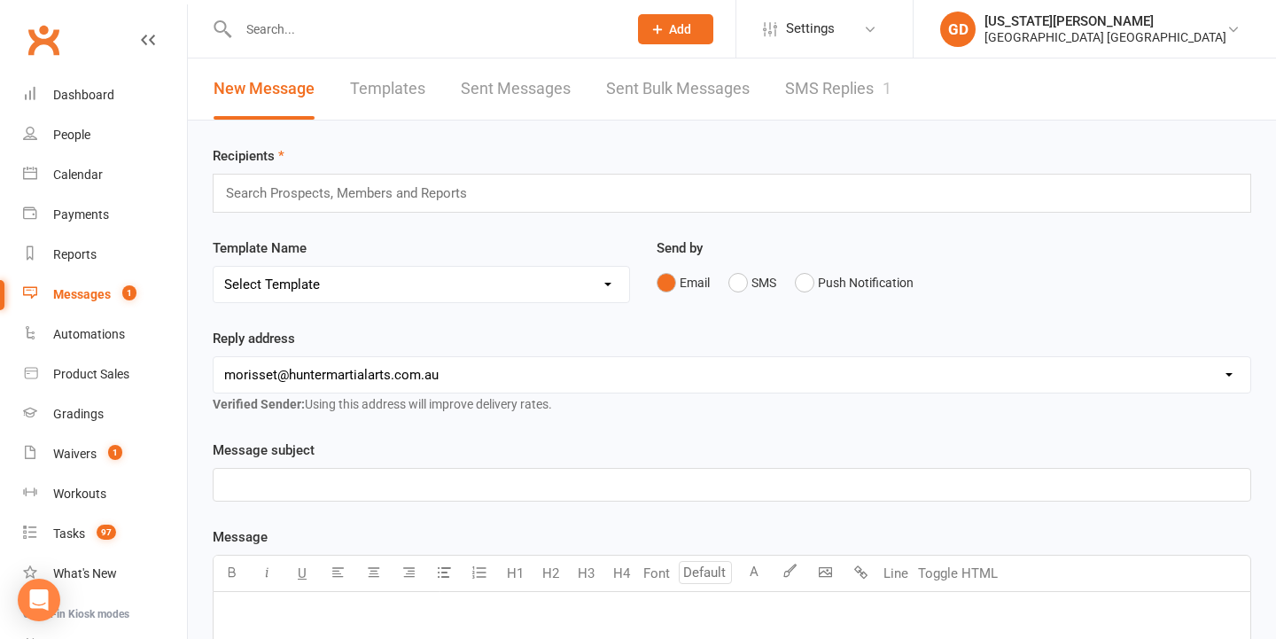
click at [397, 180] on div "Search Prospects, Members and Reports" at bounding box center [732, 193] width 1039 height 39
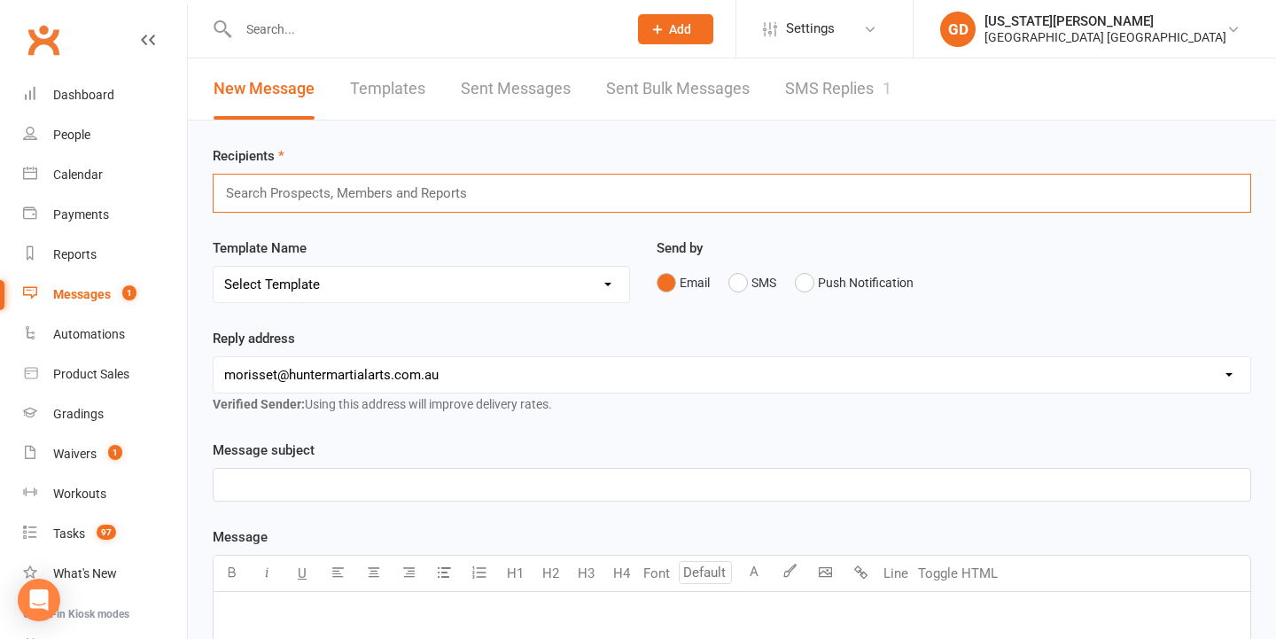
click at [397, 180] on div "Search Prospects, Members and Reports" at bounding box center [732, 193] width 1039 height 39
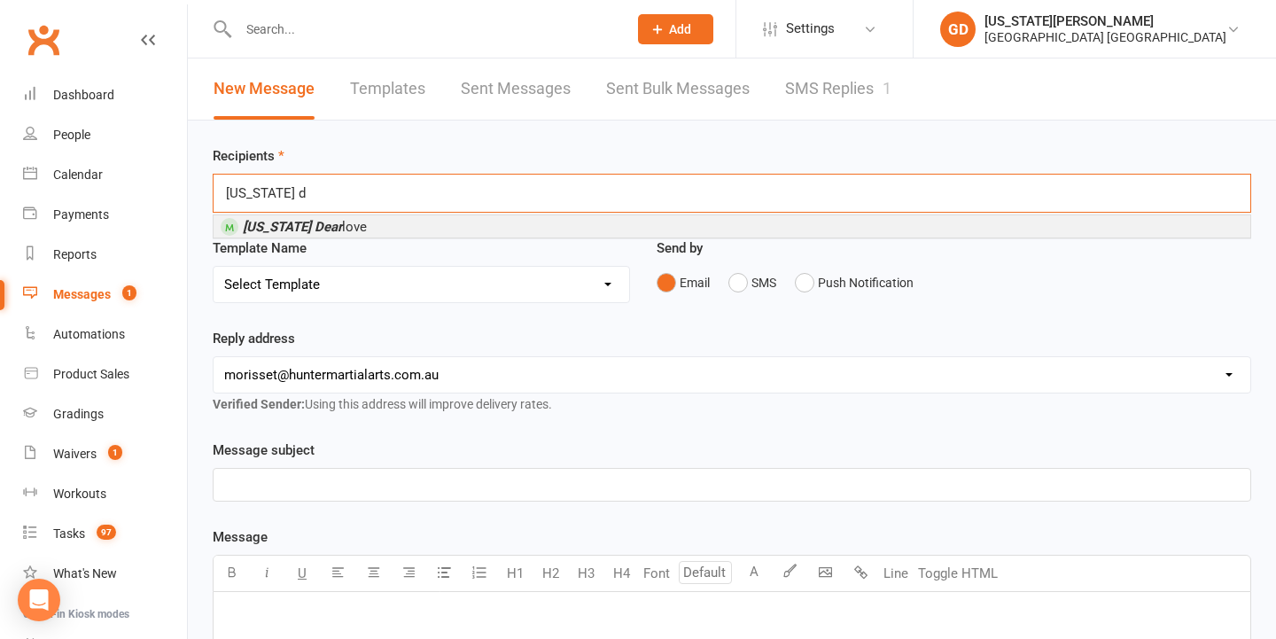
type input "[US_STATE] dear"
click at [362, 225] on li "[US_STATE] Dear love" at bounding box center [732, 226] width 1037 height 22
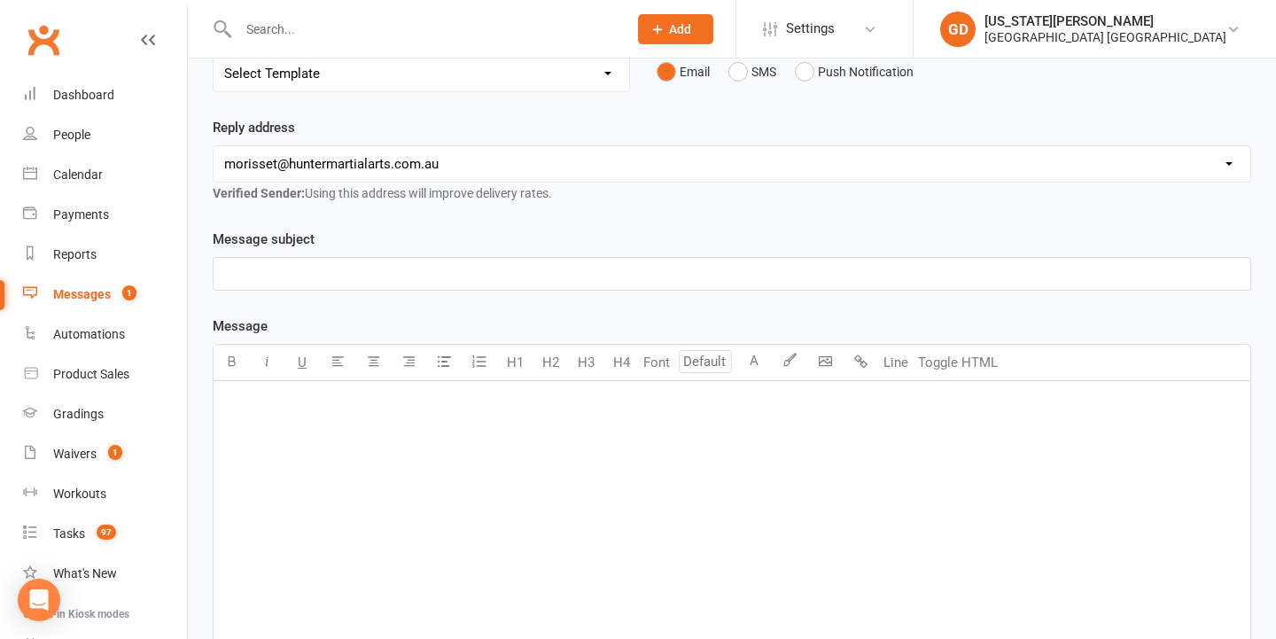
scroll to position [248, 0]
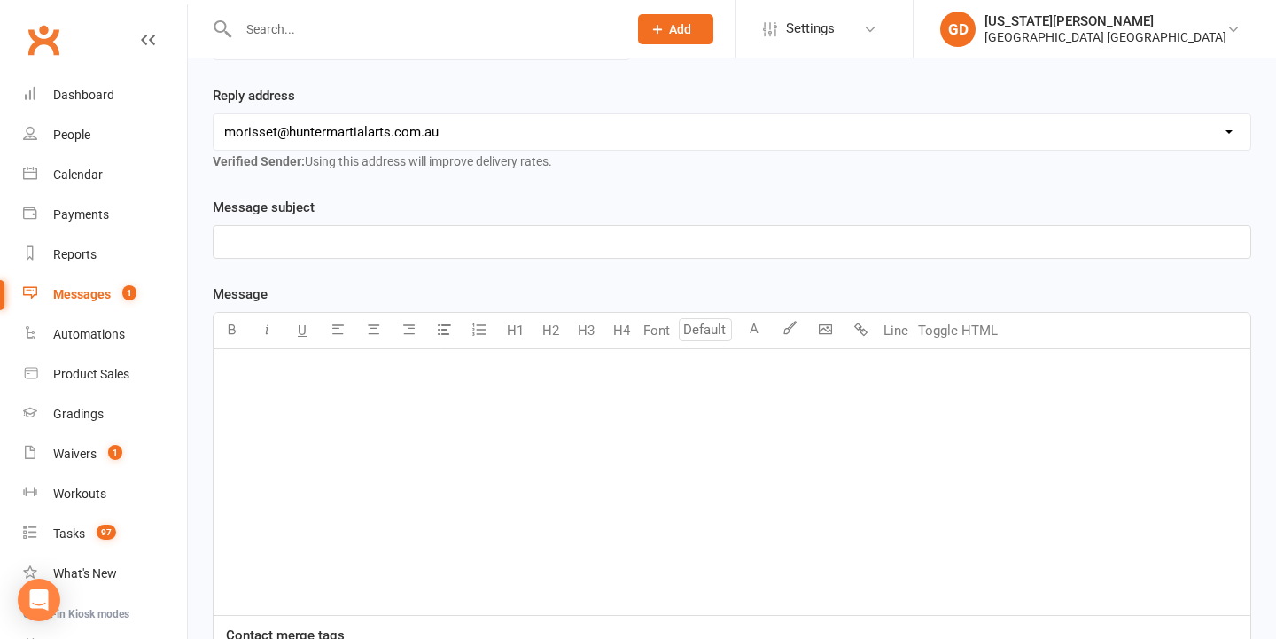
click at [386, 250] on p "﻿" at bounding box center [732, 241] width 1016 height 21
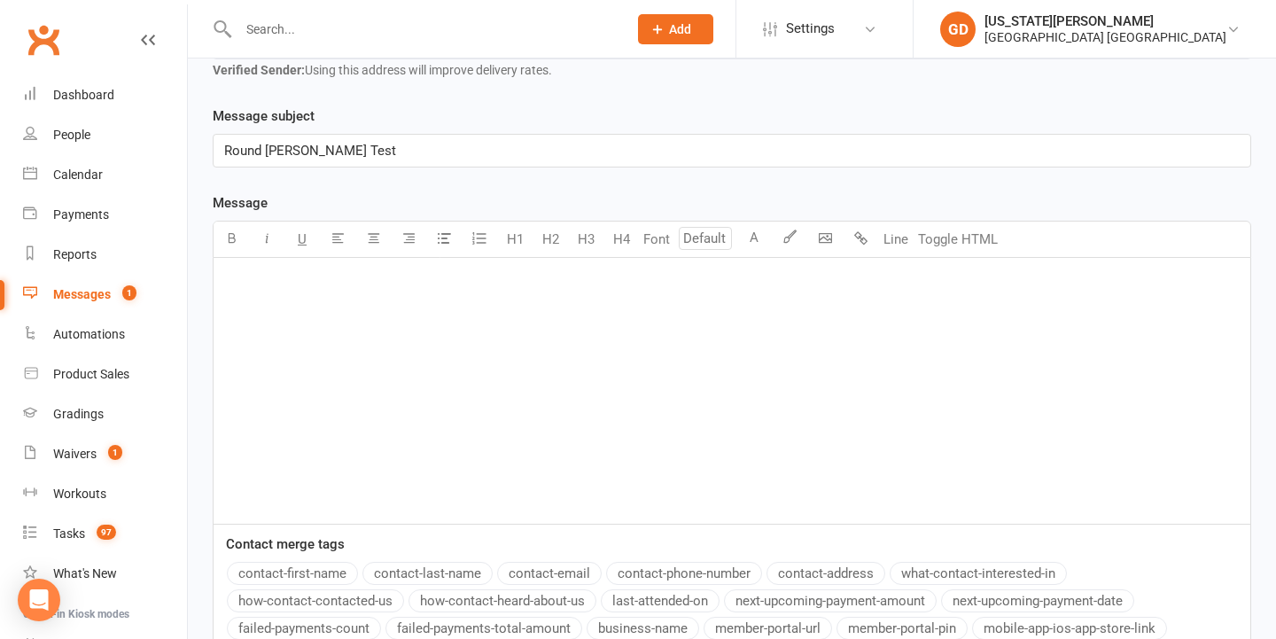
scroll to position [358, 0]
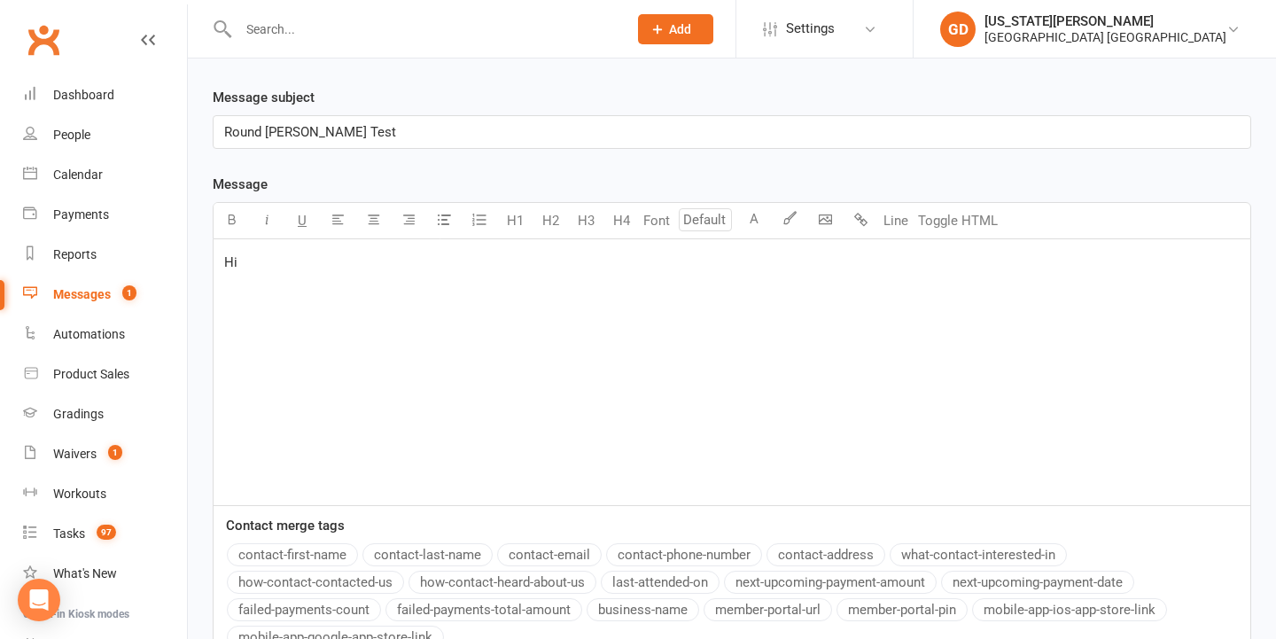
click at [293, 548] on button "contact-first-name" at bounding box center [292, 554] width 131 height 23
drag, startPoint x: 245, startPoint y: 310, endPoint x: 231, endPoint y: 234, distance: 77.4
click at [231, 234] on div "Font size U H1 H2 H3 H4 Font A Line Toggle HTML Hi ﻿ {contact-first-name} , ﻿ ﻿" at bounding box center [732, 354] width 1039 height 304
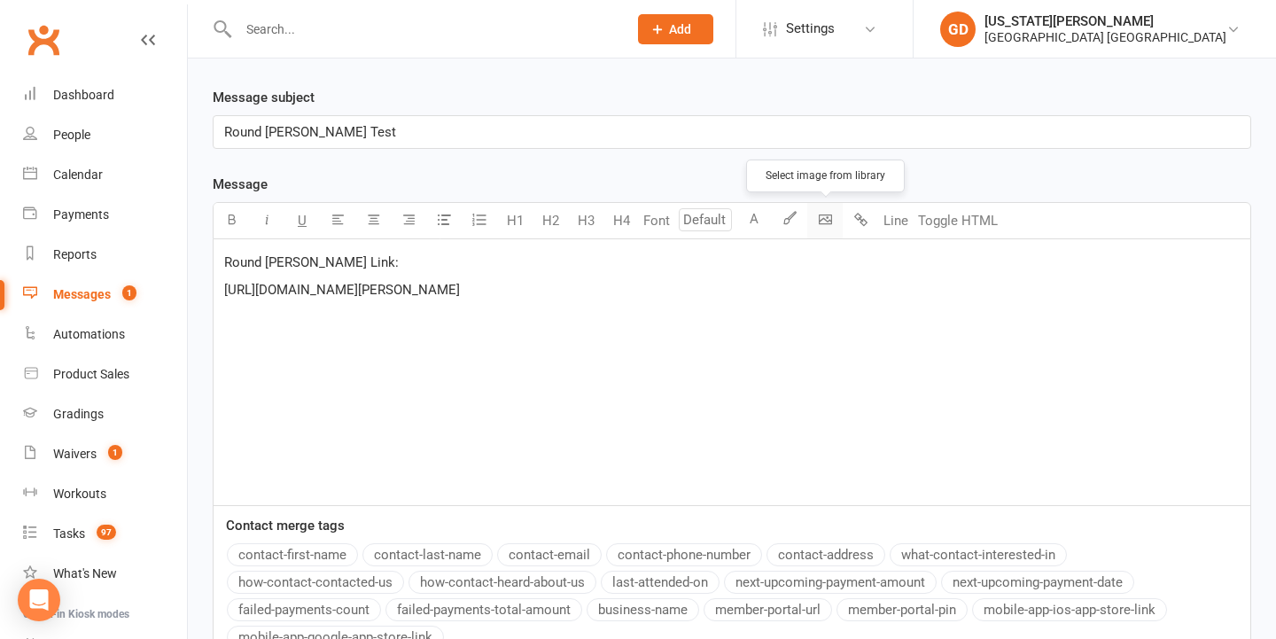
click at [828, 216] on body "Prospect Member Non-attending contact Class / event Appointment Grading event T…" at bounding box center [638, 223] width 1276 height 1154
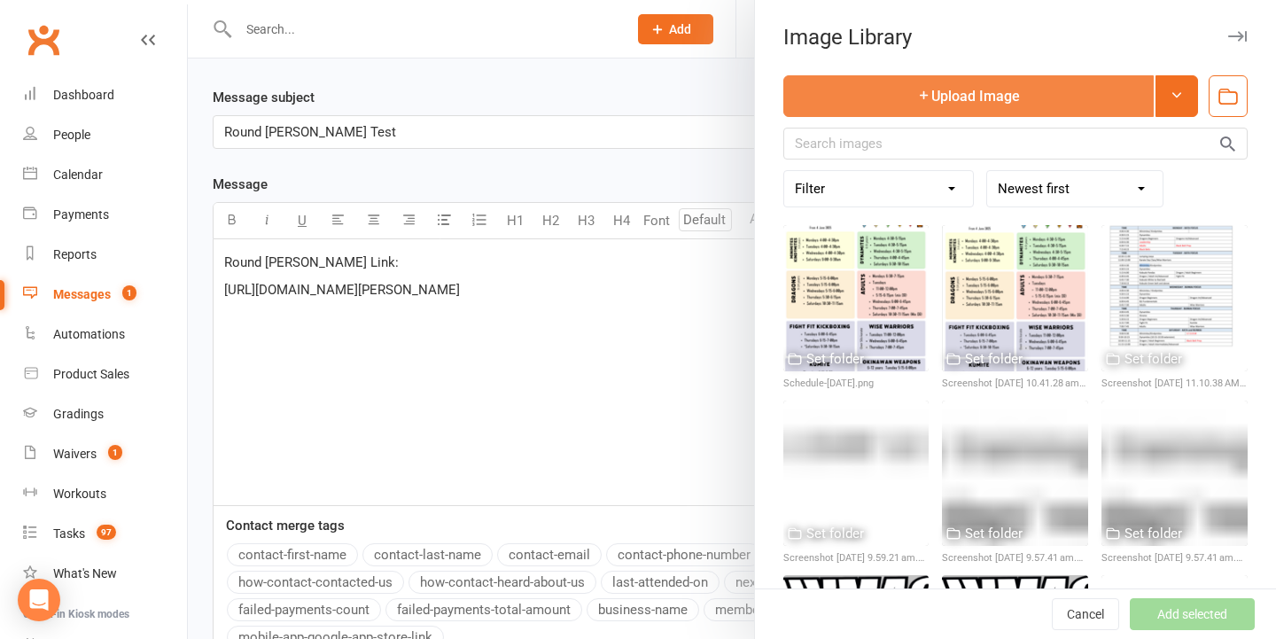
click at [955, 88] on button "Upload Image" at bounding box center [968, 96] width 370 height 42
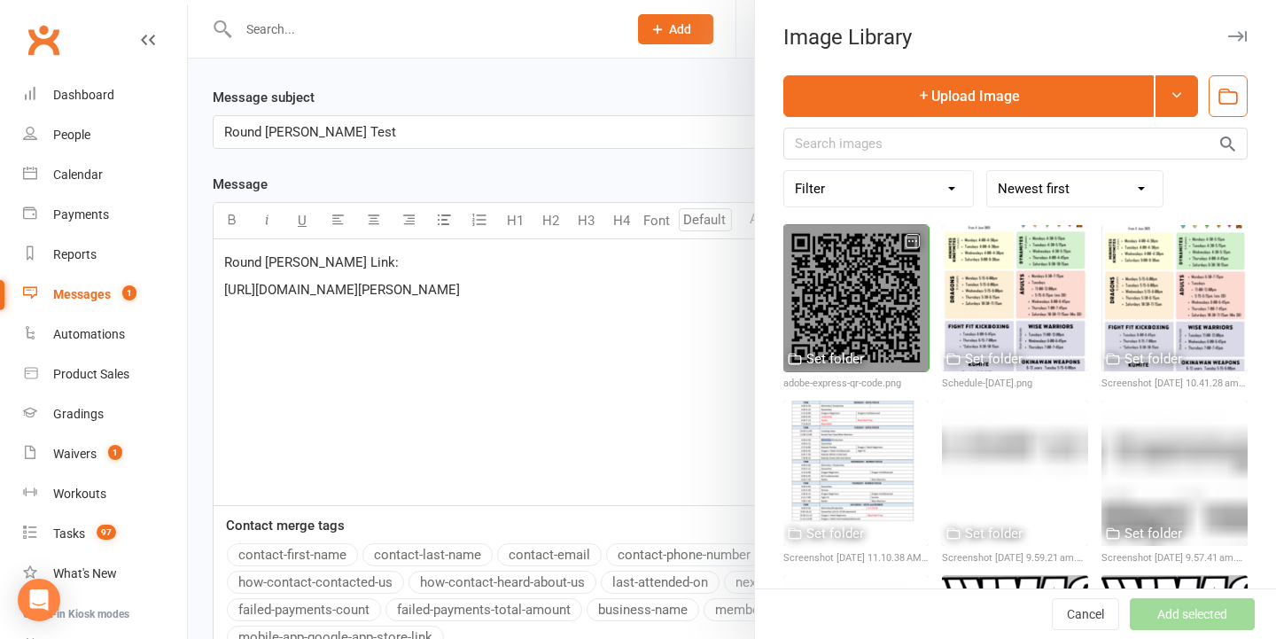
click at [857, 340] on div at bounding box center [856, 298] width 146 height 146
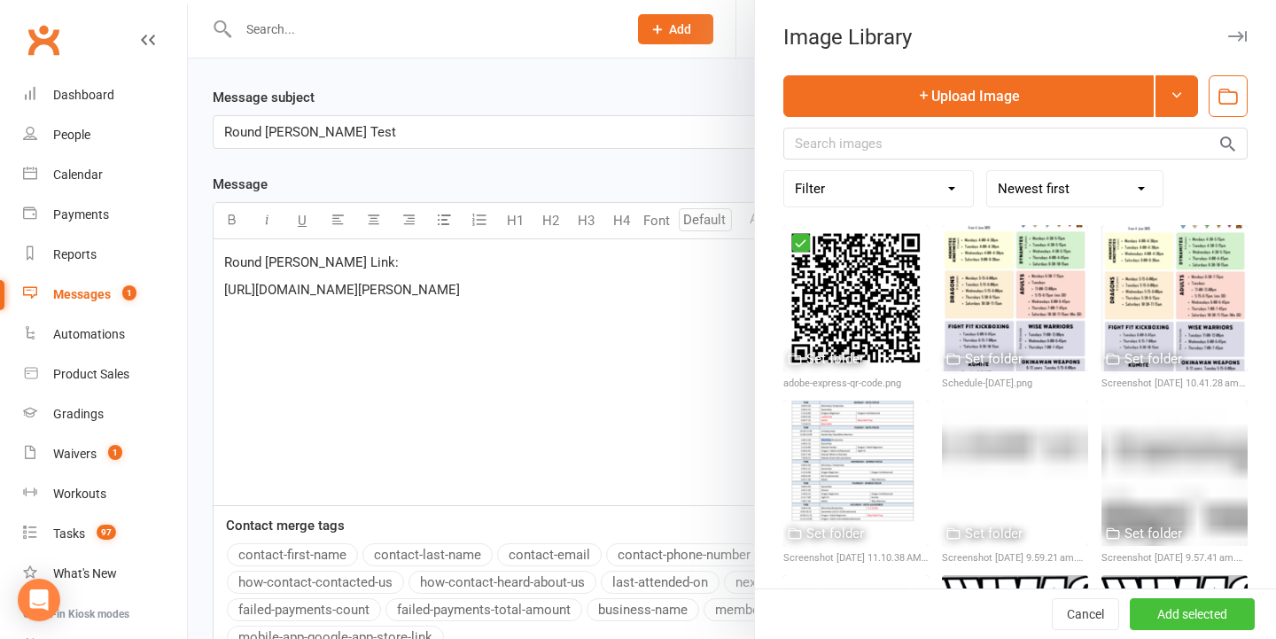
click at [1208, 619] on button "Add selected" at bounding box center [1192, 614] width 125 height 32
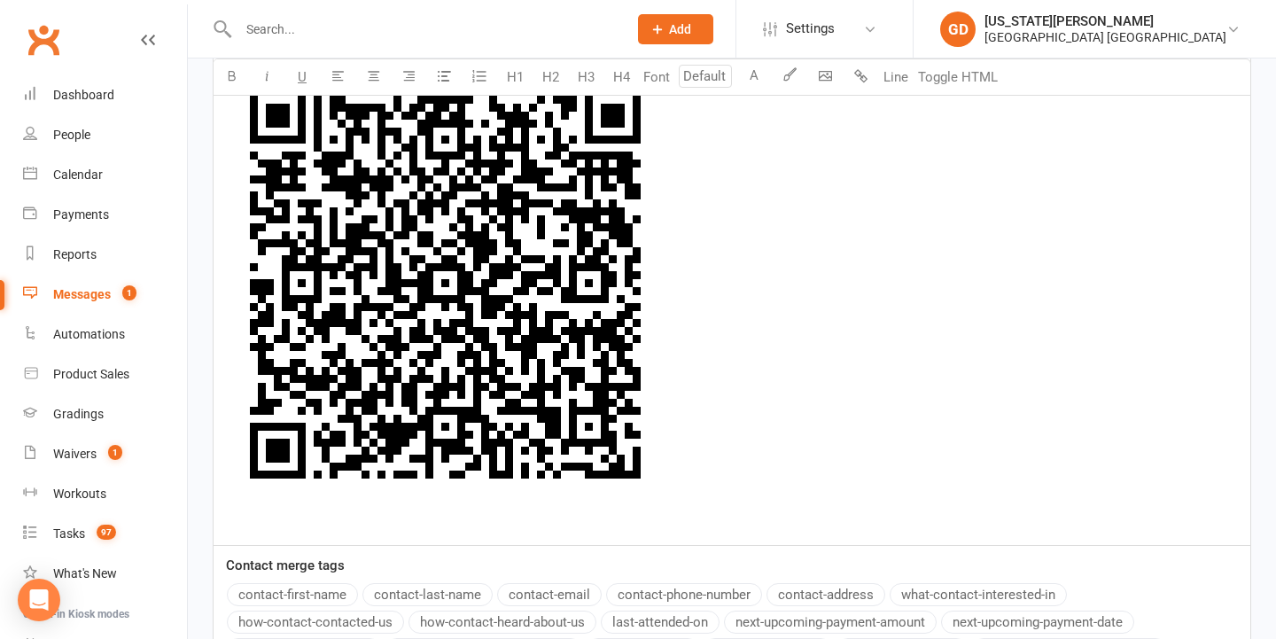
scroll to position [854, 0]
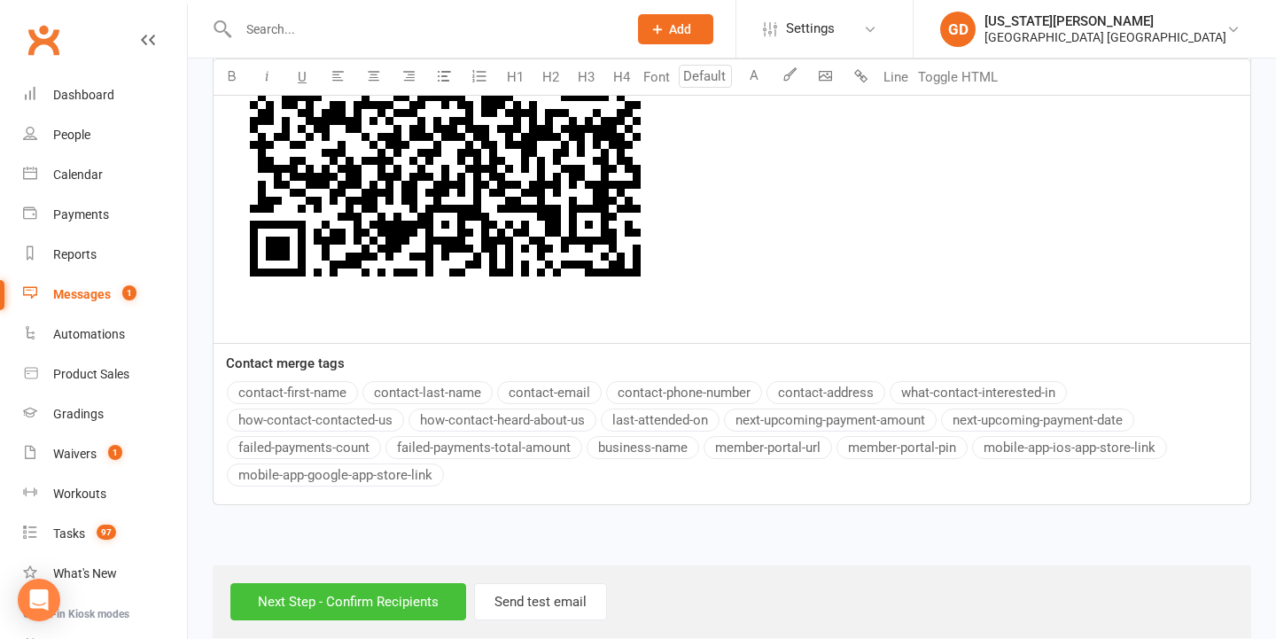
click at [367, 587] on input "Next Step - Confirm Recipients" at bounding box center [348, 601] width 236 height 37
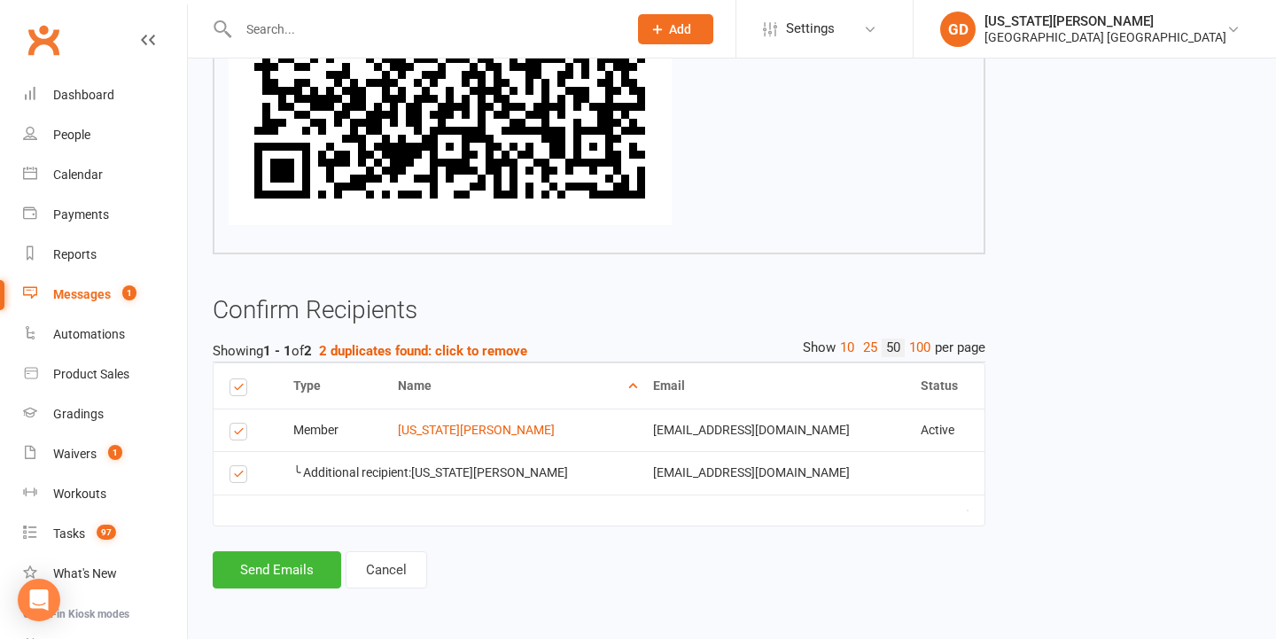
scroll to position [644, 0]
click at [292, 562] on button "Send Emails" at bounding box center [277, 569] width 129 height 37
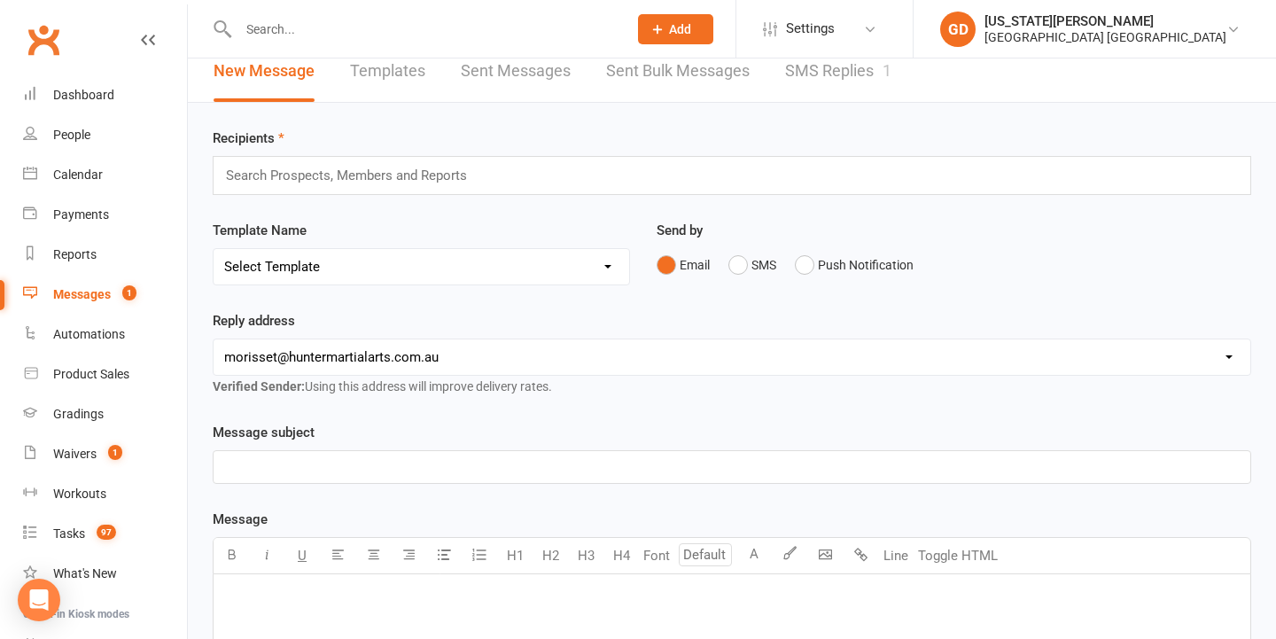
scroll to position [20, 0]
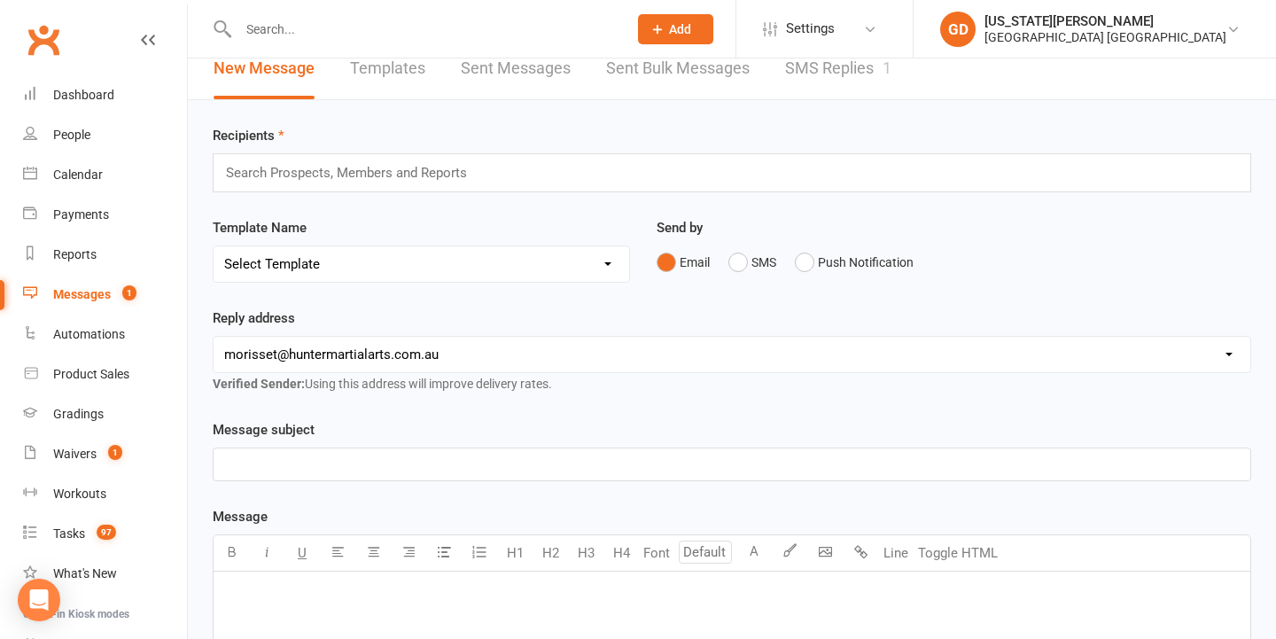
click at [375, 168] on input "text" at bounding box center [354, 172] width 261 height 23
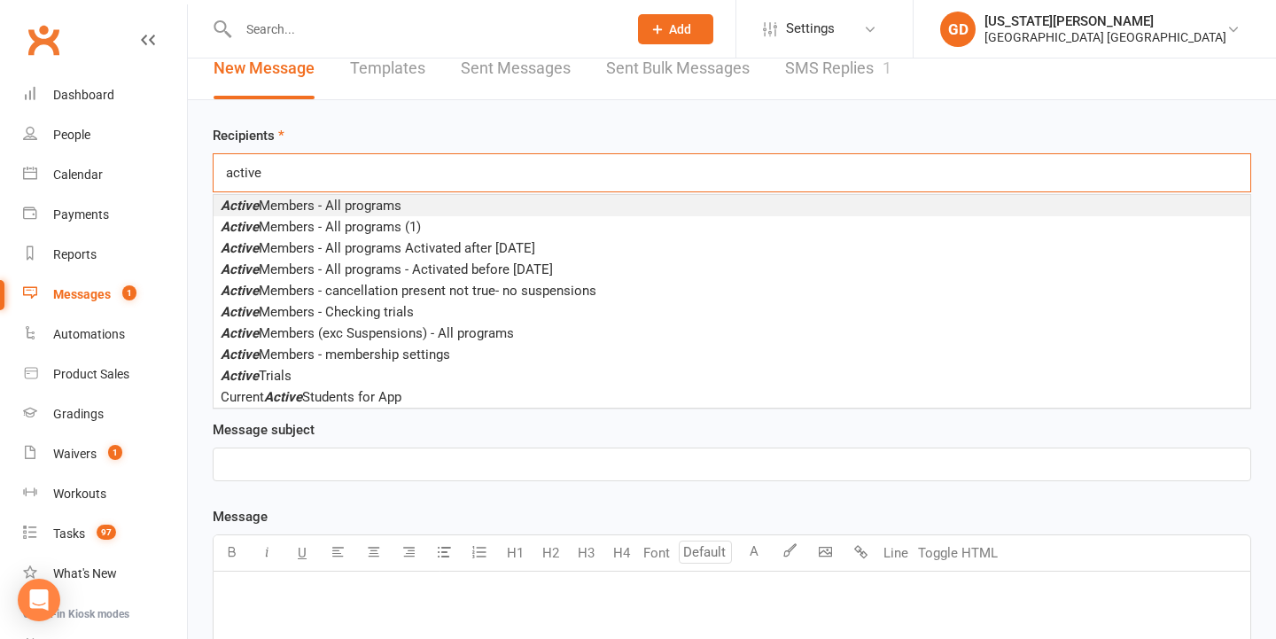
type input "active"
click at [355, 199] on span "Active Members - All programs" at bounding box center [311, 206] width 181 height 16
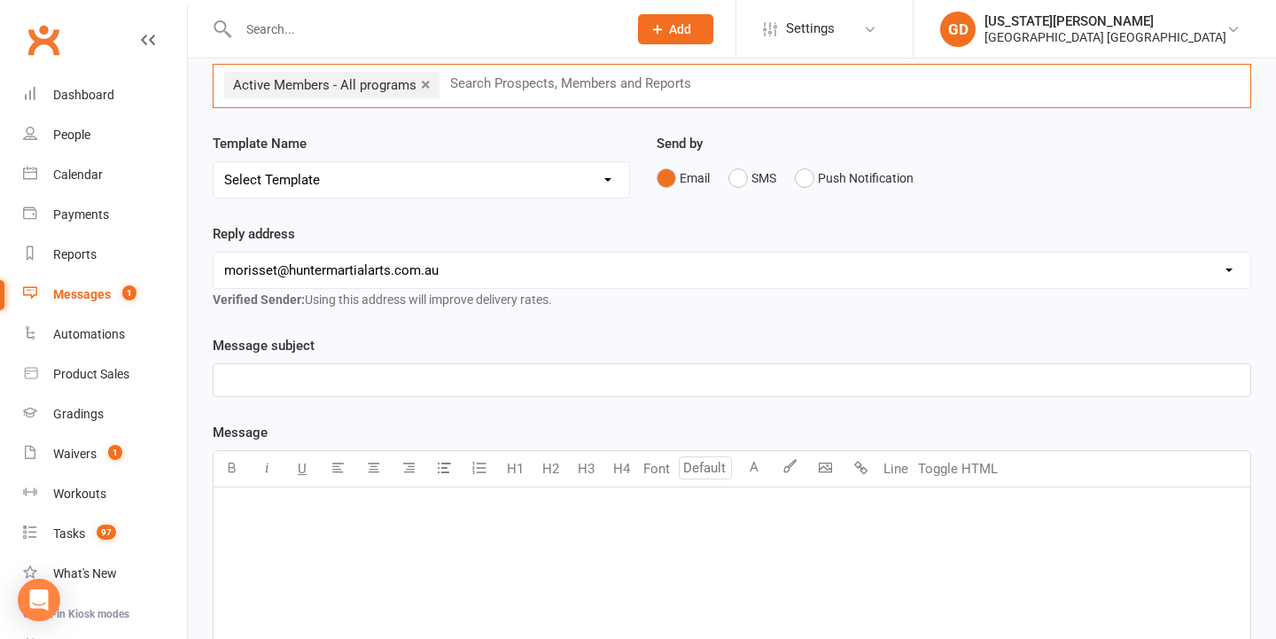
scroll to position [152, 0]
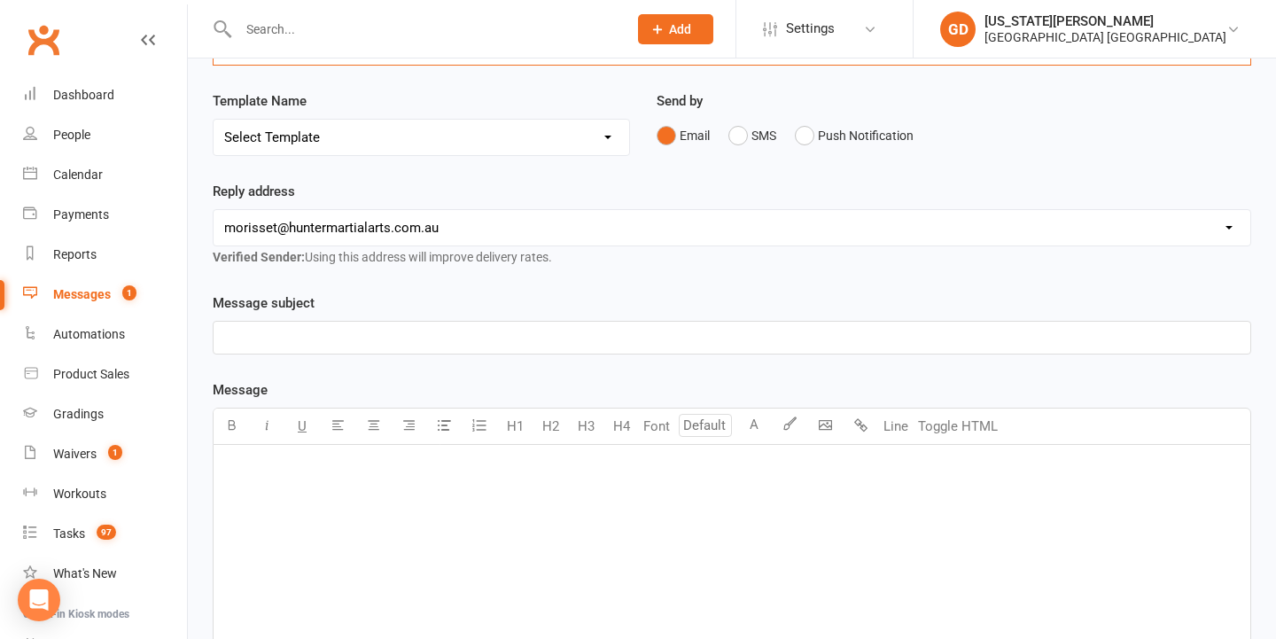
click at [400, 334] on p "﻿" at bounding box center [732, 337] width 1016 height 21
click at [323, 513] on div "﻿" at bounding box center [732, 578] width 1037 height 266
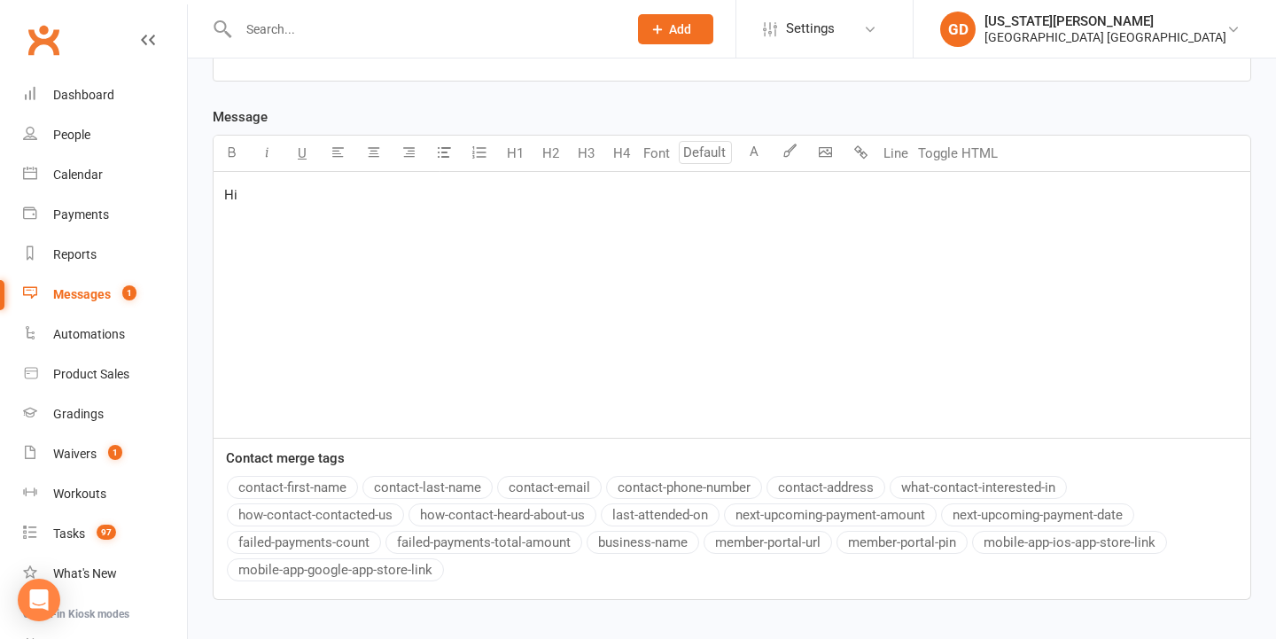
scroll to position [434, 0]
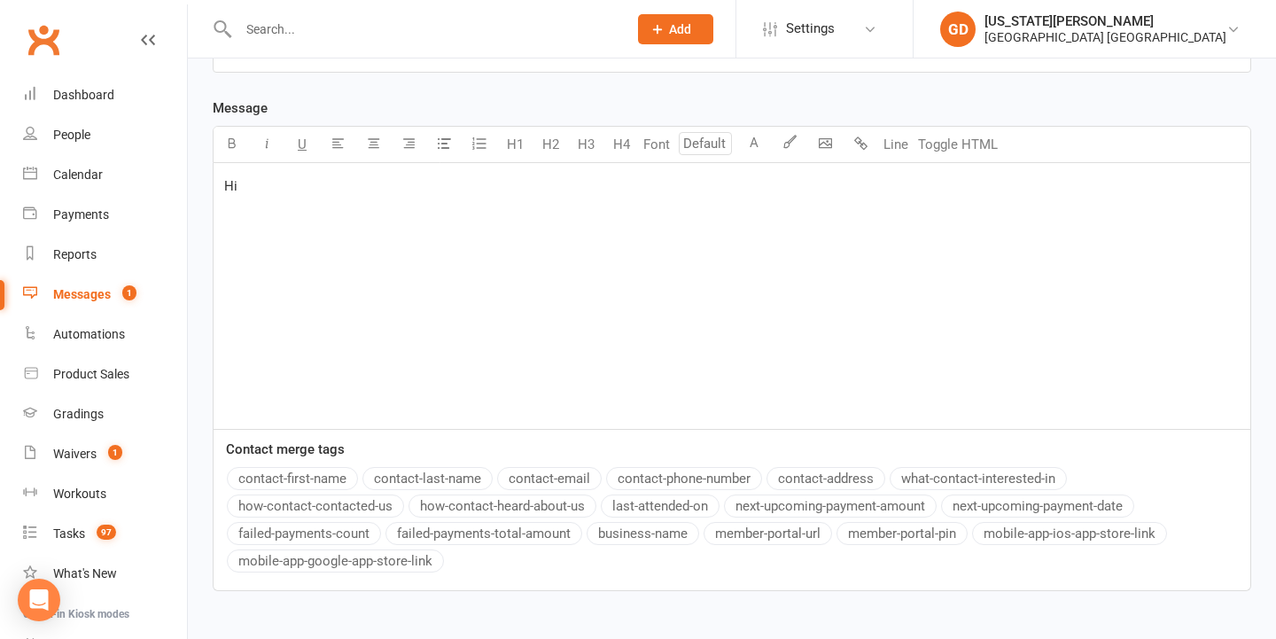
click at [283, 470] on button "contact-first-name" at bounding box center [292, 478] width 131 height 23
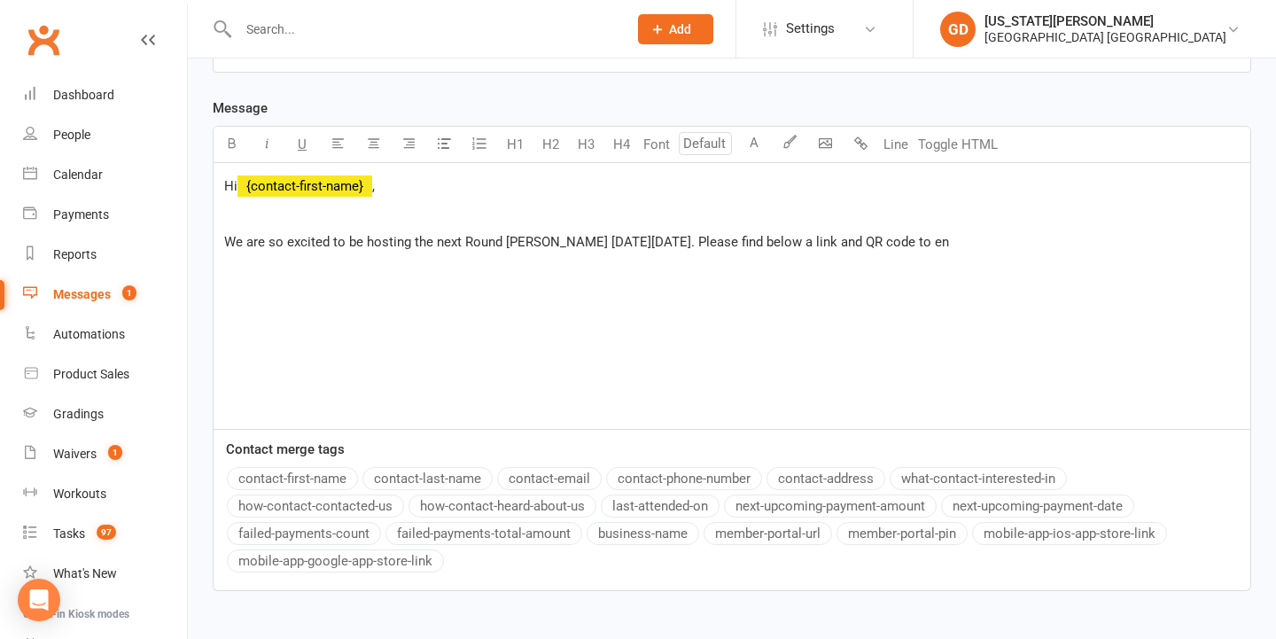
drag, startPoint x: 1067, startPoint y: 242, endPoint x: 229, endPoint y: 238, distance: 838.4
click at [230, 238] on p "We are so excited to be hosting the next Round [PERSON_NAME] [DATE][DATE]. Plea…" at bounding box center [732, 241] width 1016 height 21
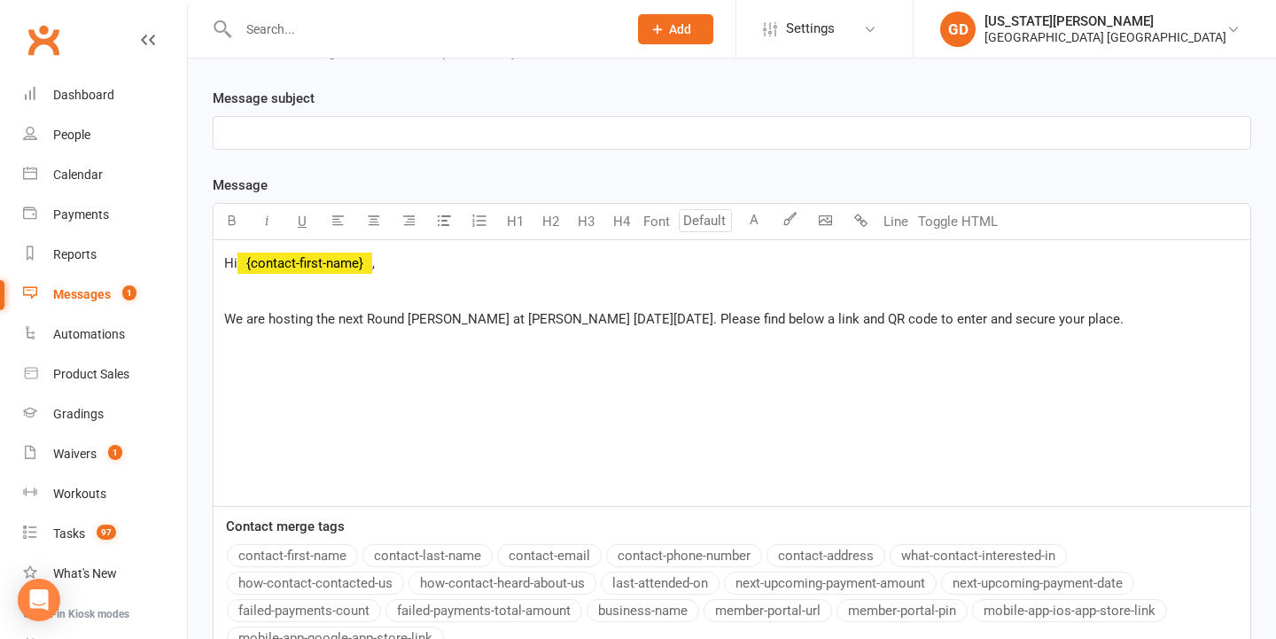
scroll to position [359, 0]
click at [752, 319] on span "We are hosting the next Round [PERSON_NAME] at [PERSON_NAME] [DATE][DATE]. Plea…" at bounding box center [674, 317] width 900 height 16
click at [1166, 320] on p "We are hosting the next Round [PERSON_NAME] at [PERSON_NAME] [DATE][DATE]! Plea…" at bounding box center [732, 317] width 1016 height 21
click at [751, 317] on span "We are hosting the next Round [PERSON_NAME] at [PERSON_NAME] [DATE][DATE]! Plea…" at bounding box center [674, 317] width 900 height 16
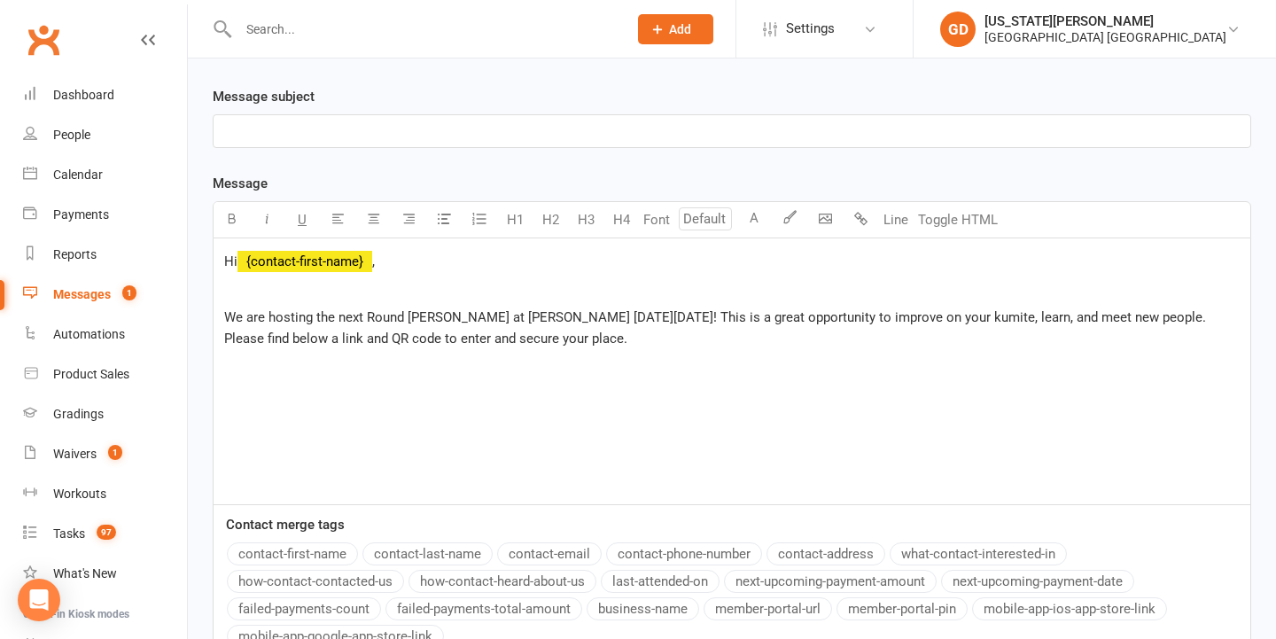
click at [632, 342] on p "We are hosting the next Round [PERSON_NAME] at [PERSON_NAME] [DATE][DATE]! This…" at bounding box center [732, 328] width 1016 height 43
click at [1245, 316] on div "Hi ﻿ {contact-first-name} , ﻿ We are hosting the next Round [PERSON_NAME] at [P…" at bounding box center [732, 371] width 1037 height 266
click at [1134, 340] on p "We are hosting the next Round [PERSON_NAME] at [PERSON_NAME] [DATE][DATE]! This…" at bounding box center [732, 328] width 1016 height 43
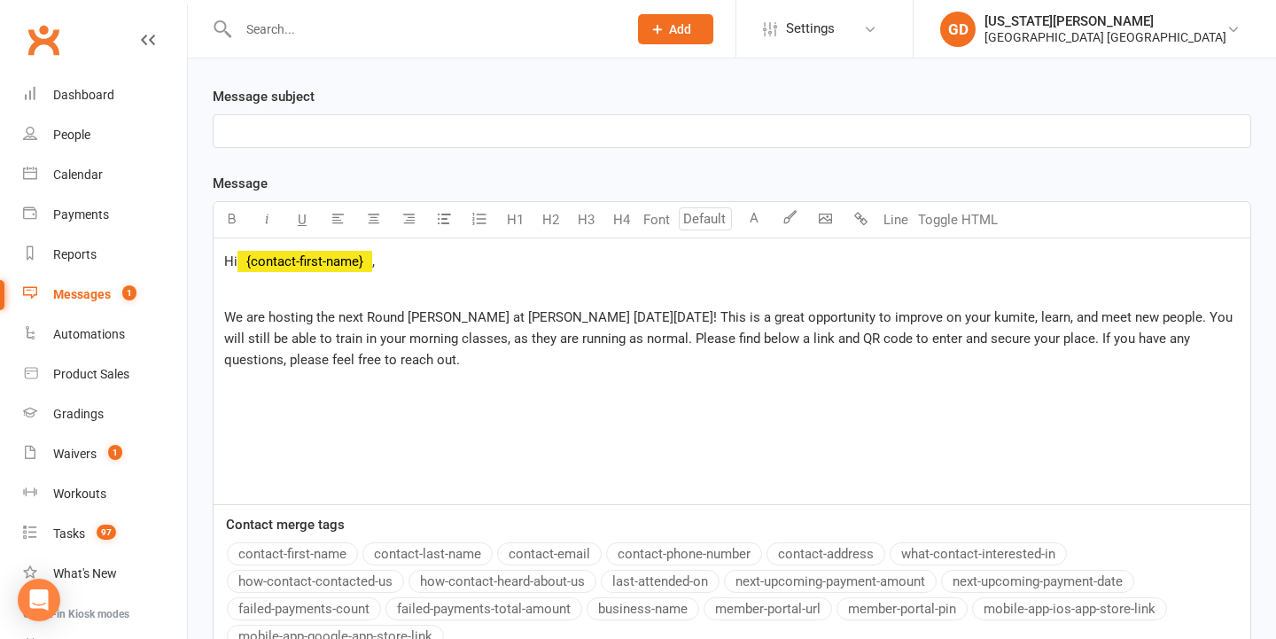
click at [1119, 334] on span "We are hosting the next Round [PERSON_NAME] at [PERSON_NAME] [DATE][DATE]! This…" at bounding box center [730, 338] width 1012 height 58
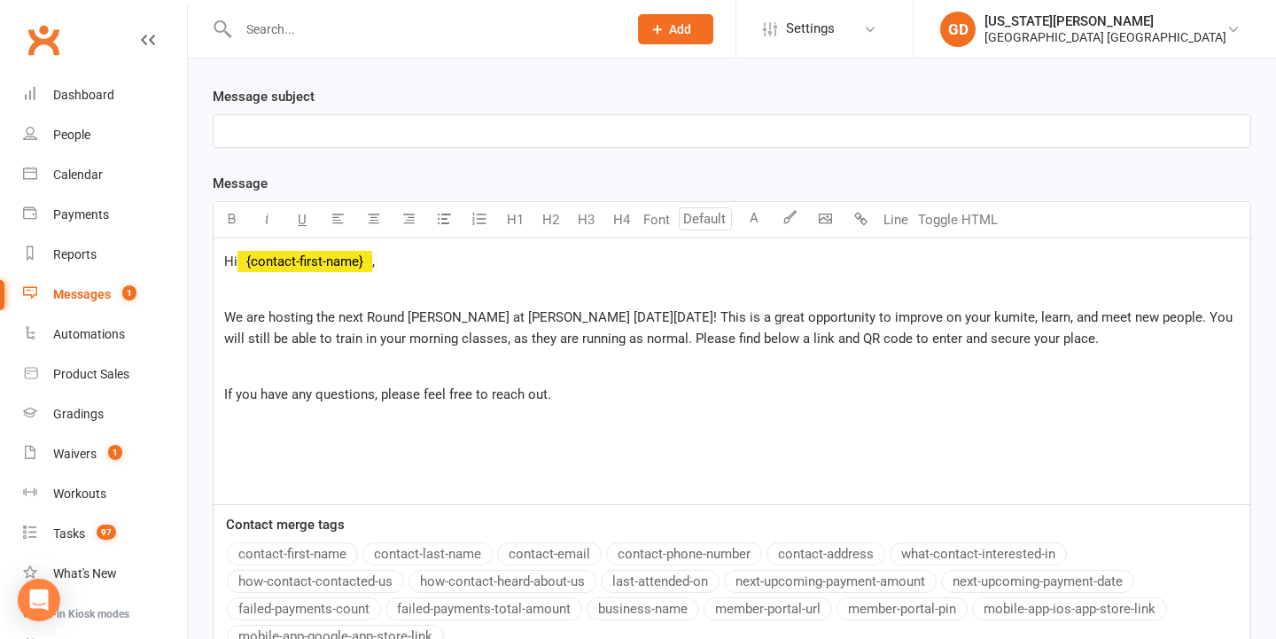
click at [742, 408] on div "Hi ﻿ {contact-first-name} , ﻿ We are hosting the next Round [PERSON_NAME] at [P…" at bounding box center [732, 371] width 1037 height 266
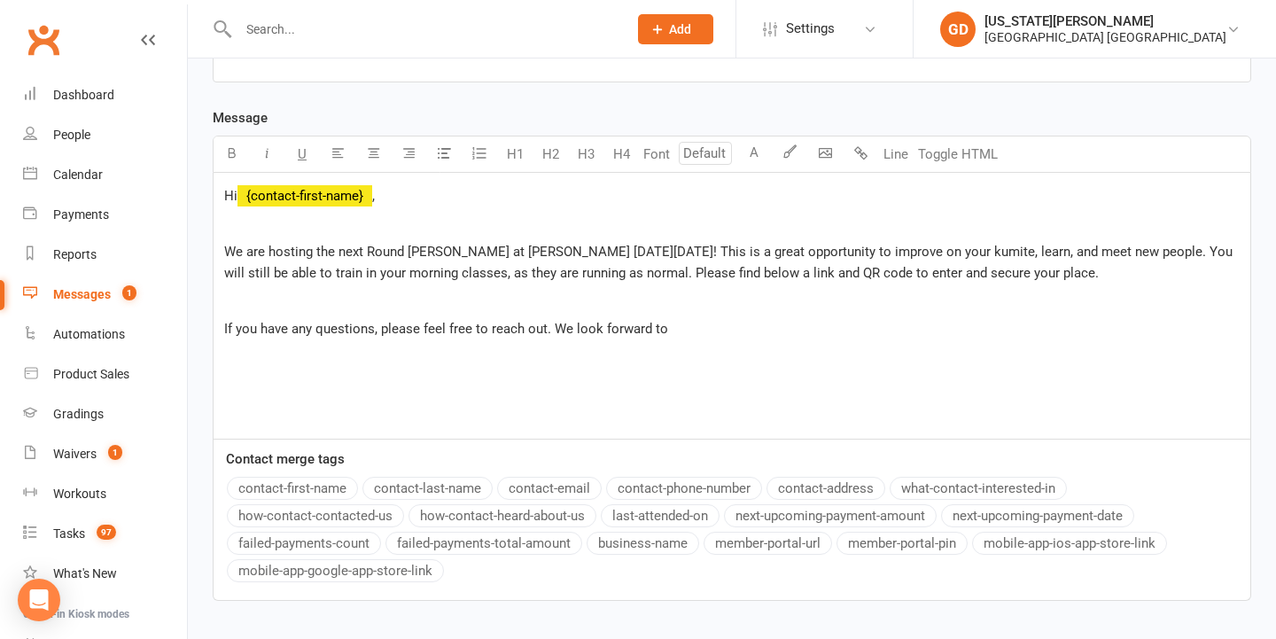
scroll to position [425, 0]
click at [814, 321] on p "If you have any questions, please feel free to reach out. We look forward to se…" at bounding box center [732, 328] width 1016 height 21
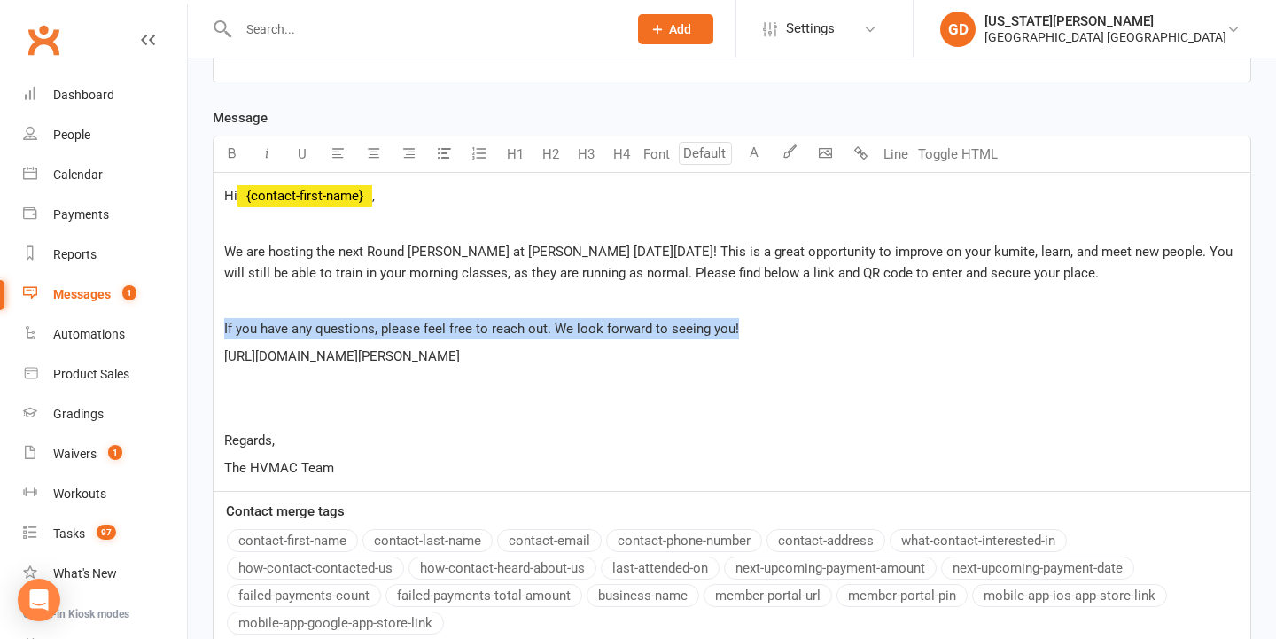
click at [748, 318] on p "If you have any questions, please feel free to reach out. We look forward to se…" at bounding box center [732, 328] width 1016 height 21
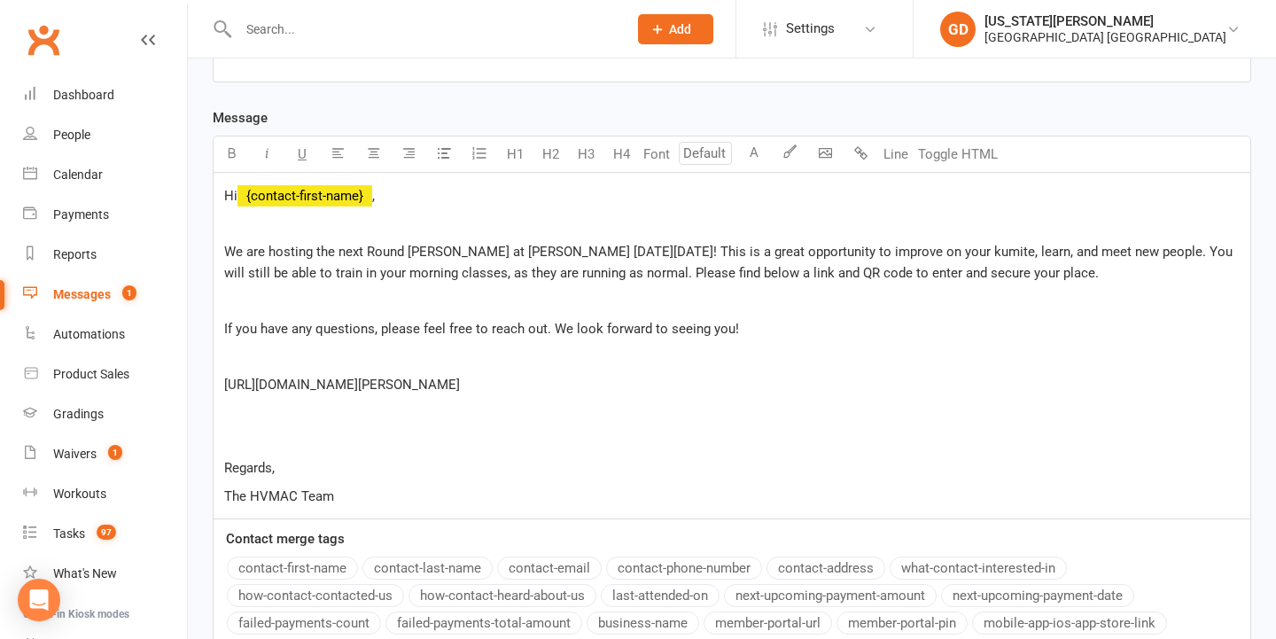
click at [419, 411] on p "﻿" at bounding box center [732, 411] width 1016 height 21
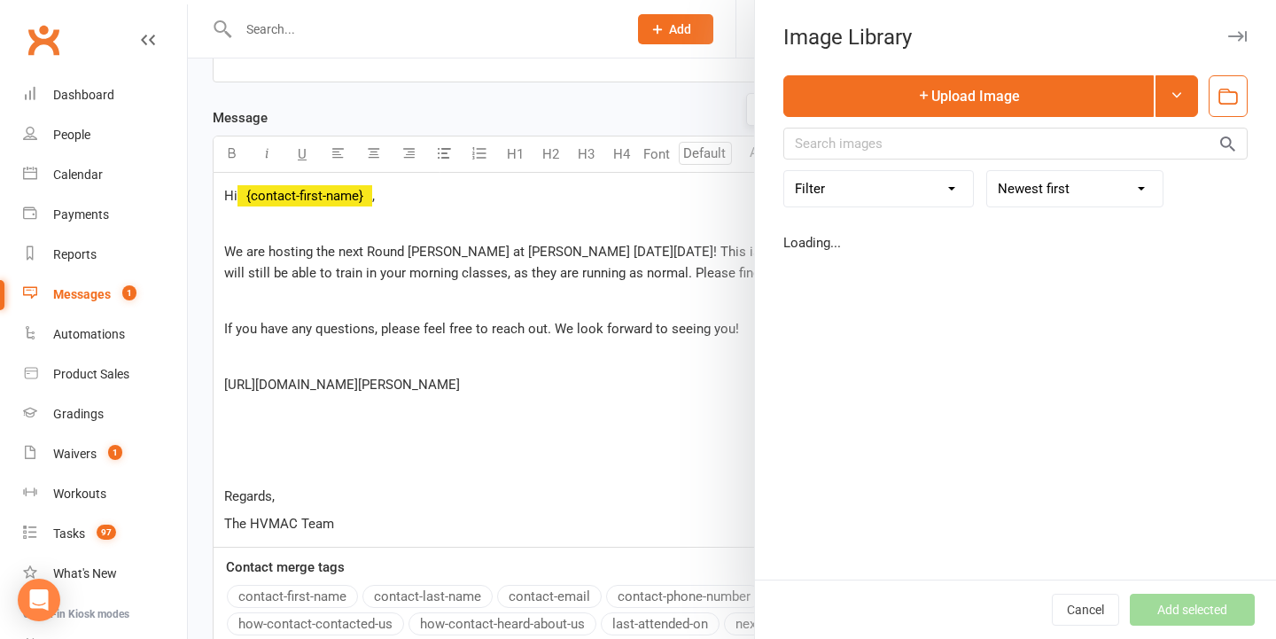
click at [830, 155] on body "Prospect Member Non-attending contact Class / event Appointment Grading event T…" at bounding box center [638, 211] width 1276 height 1262
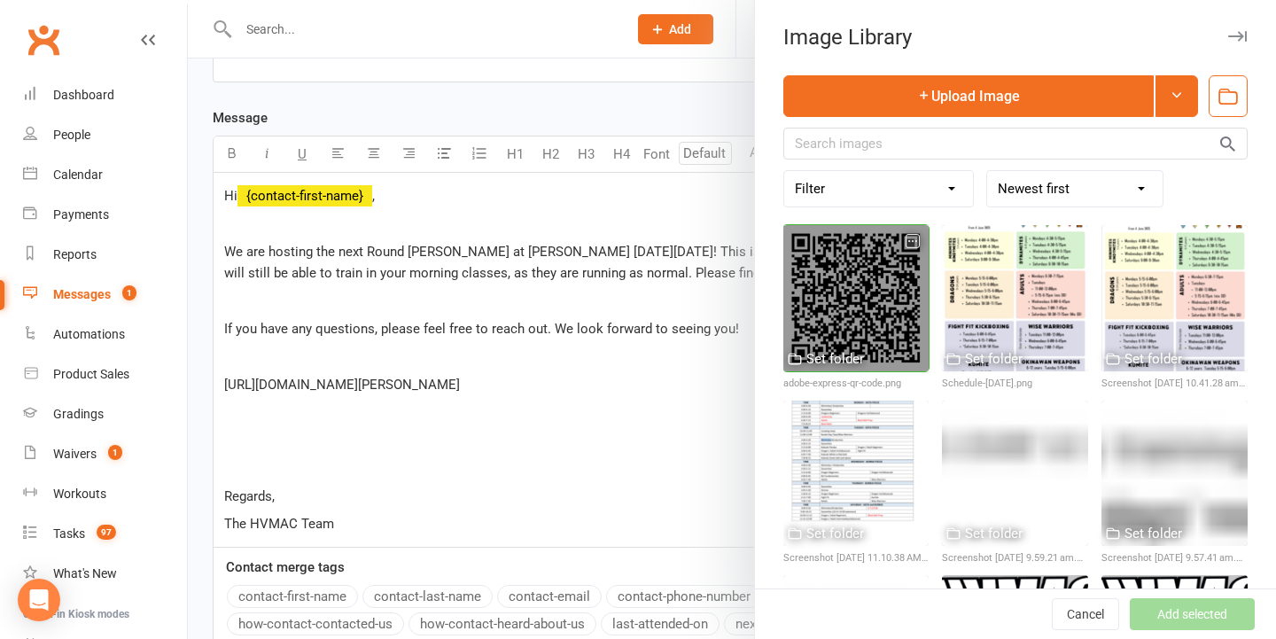
click at [842, 304] on div at bounding box center [856, 298] width 146 height 146
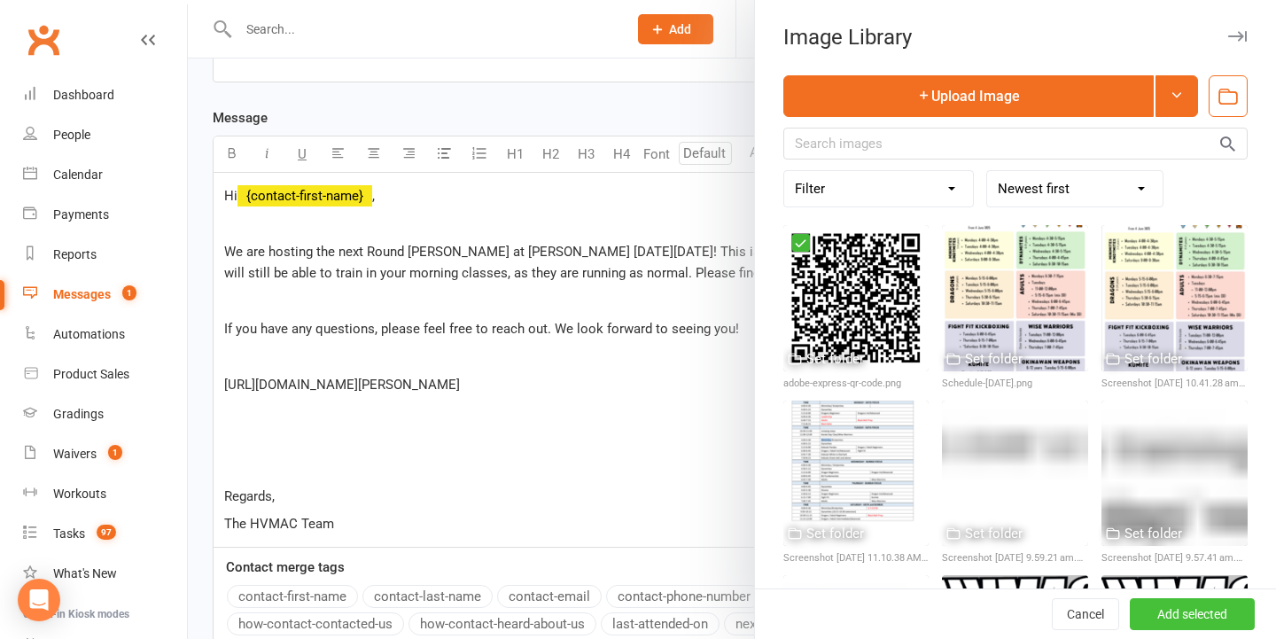
click at [1227, 618] on button "Add selected" at bounding box center [1192, 614] width 125 height 32
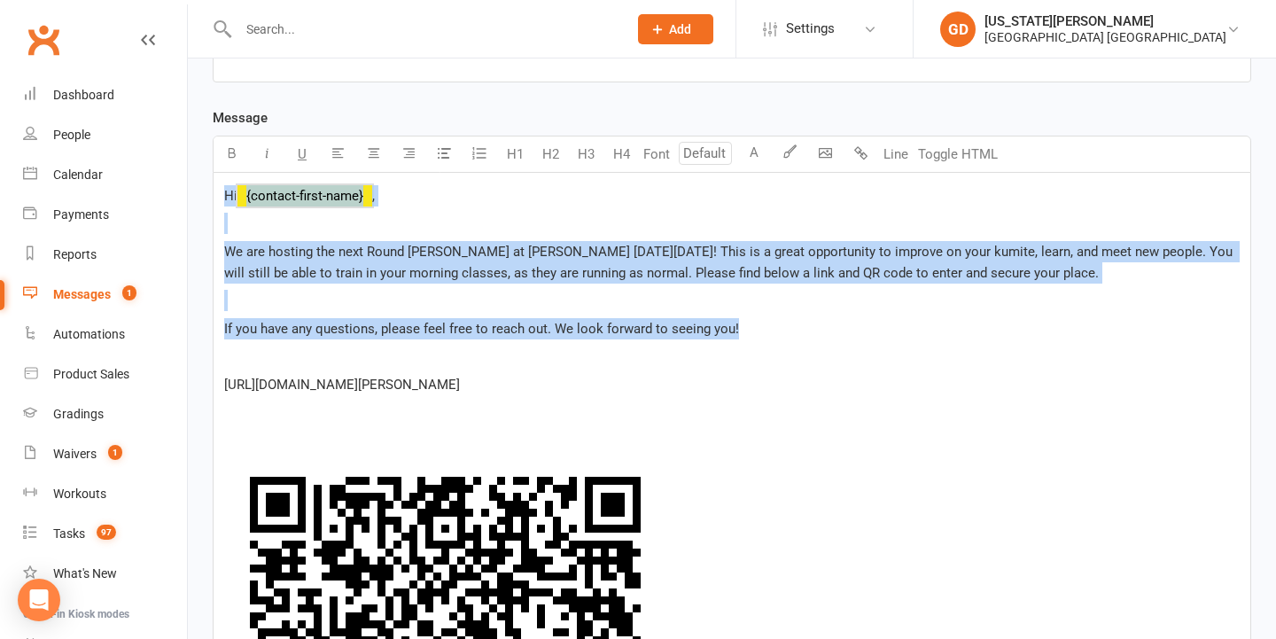
drag, startPoint x: 218, startPoint y: 191, endPoint x: 761, endPoint y: 334, distance: 561.9
click at [761, 334] on div "Hi ﻿ {contact-first-name} , ﻿ We are hosting the next Round [PERSON_NAME] at [P…" at bounding box center [732, 595] width 1037 height 845
copy div "Hi ﻿ {contact-first-name} , ﻿ We are hosting the next Round [PERSON_NAME] at [P…"
click at [863, 339] on p "If you have any questions, please feel free to reach out. We look forward to se…" at bounding box center [732, 328] width 1016 height 21
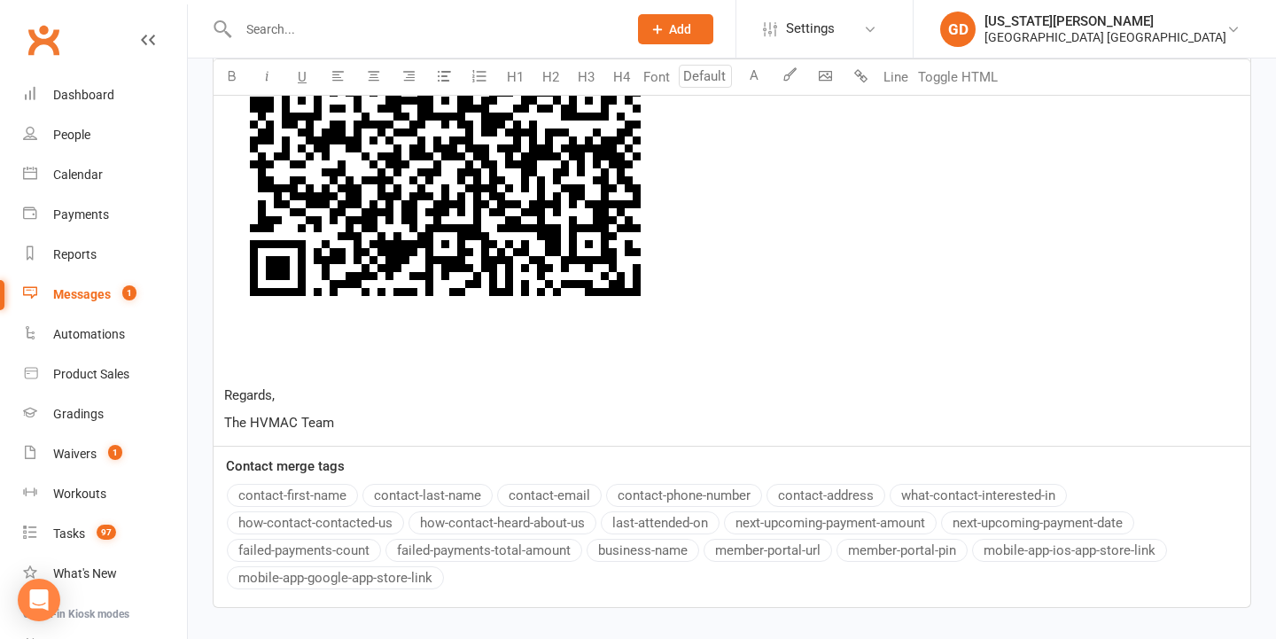
scroll to position [1039, 0]
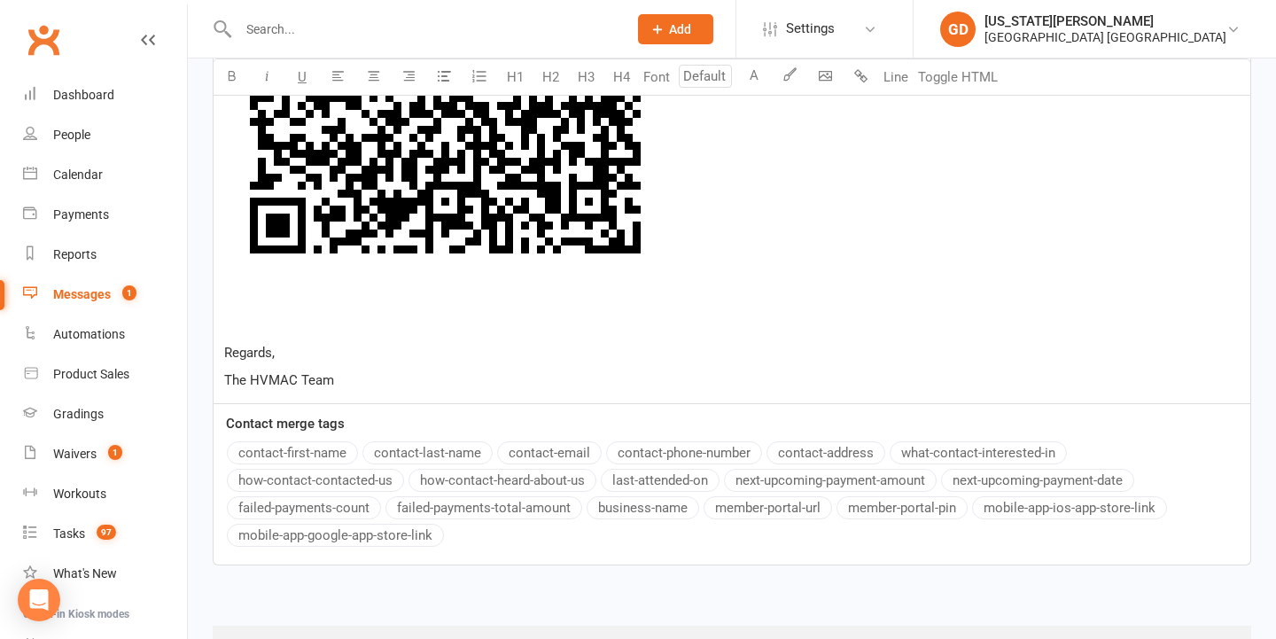
click at [395, 294] on p "﻿ ﻿ ﻿" at bounding box center [732, 62] width 1016 height 492
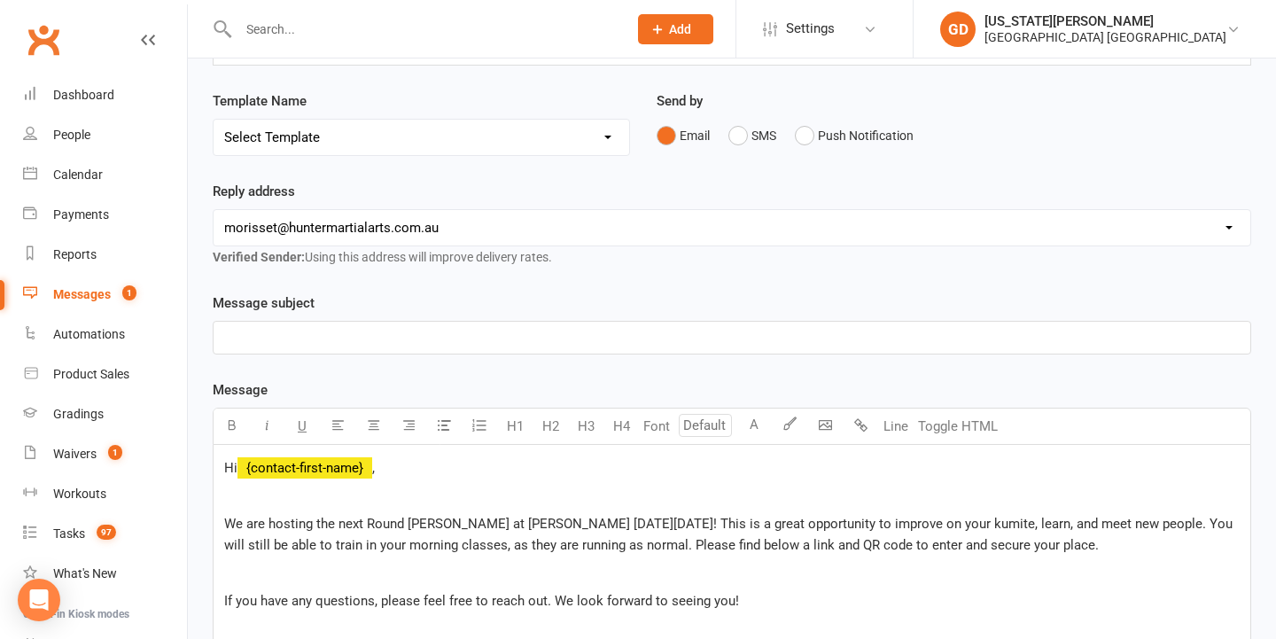
scroll to position [109, 0]
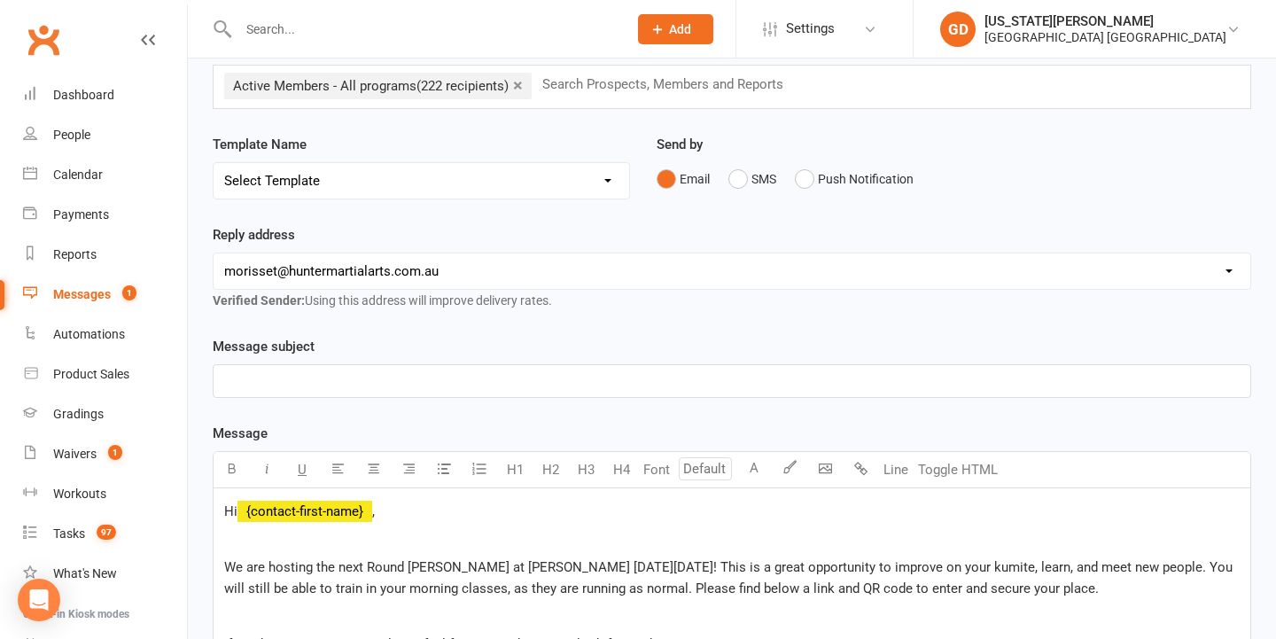
click at [518, 83] on link "×" at bounding box center [518, 85] width 10 height 28
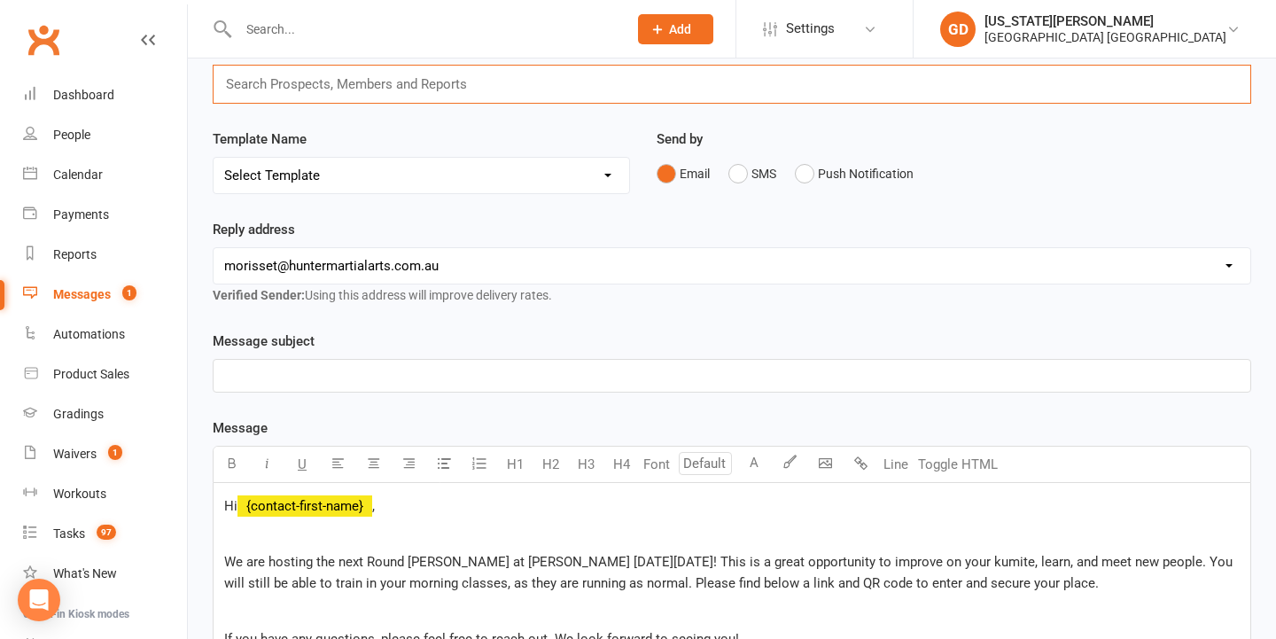
click at [454, 83] on input "text" at bounding box center [354, 84] width 261 height 23
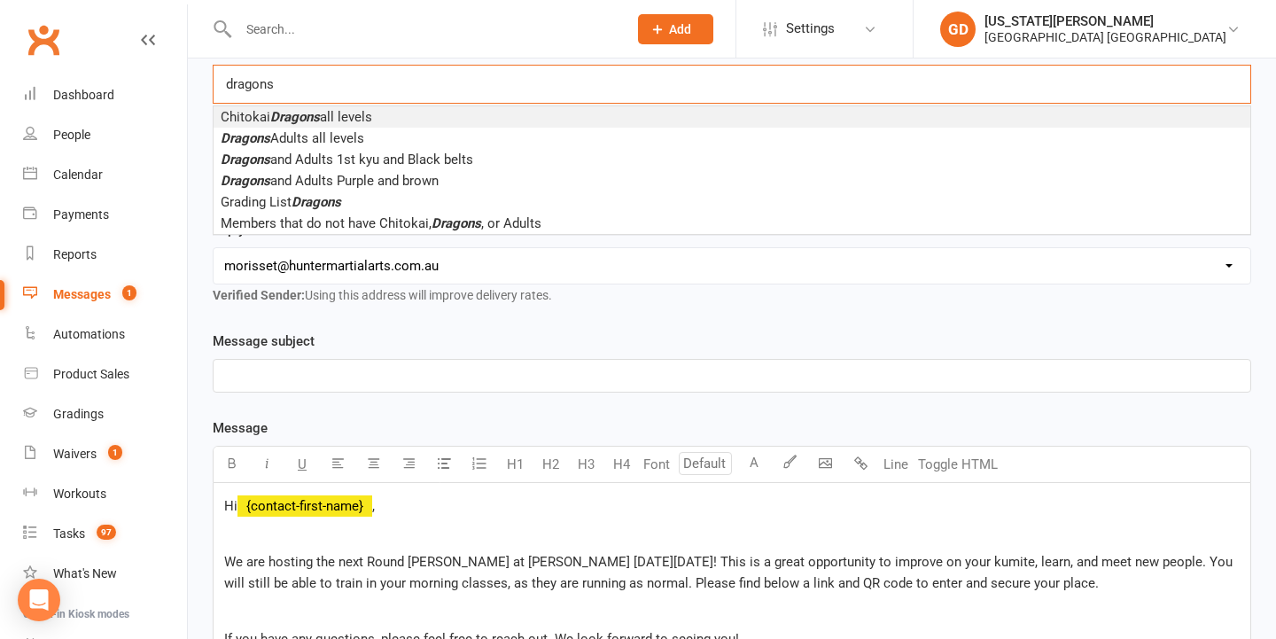
type input "dragons"
click at [432, 117] on li "Chitokai Dragons all levels" at bounding box center [732, 116] width 1037 height 21
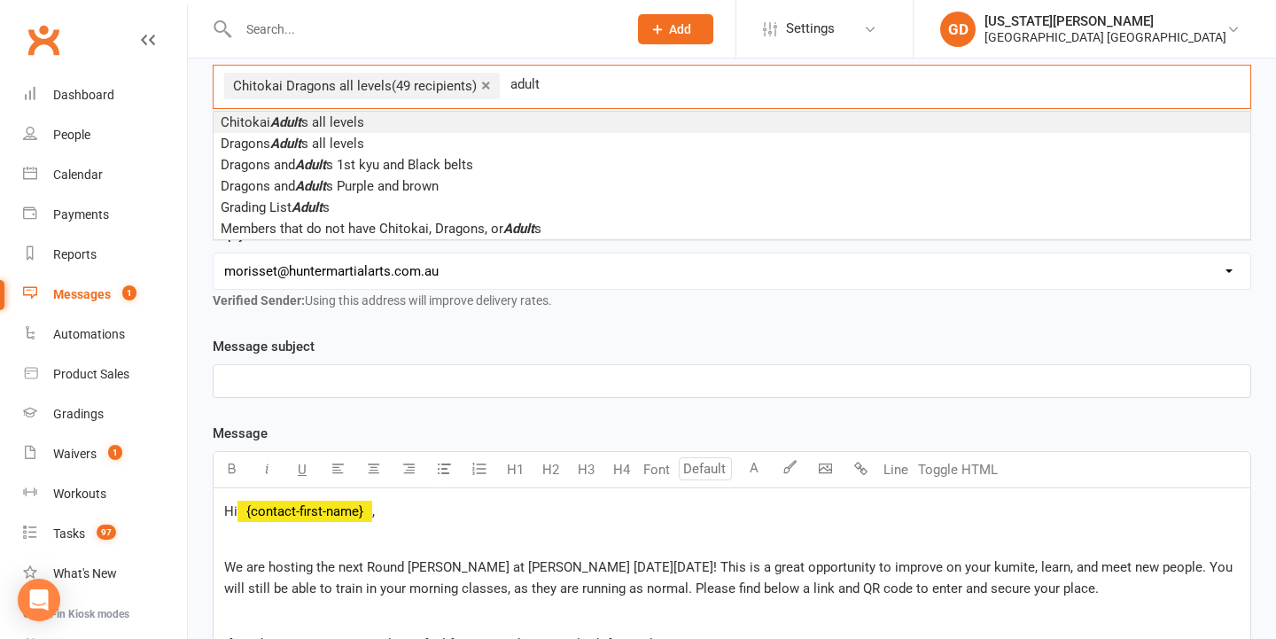
type input "adult"
click at [387, 123] on li "Chitokai Adult s all levels" at bounding box center [732, 122] width 1037 height 21
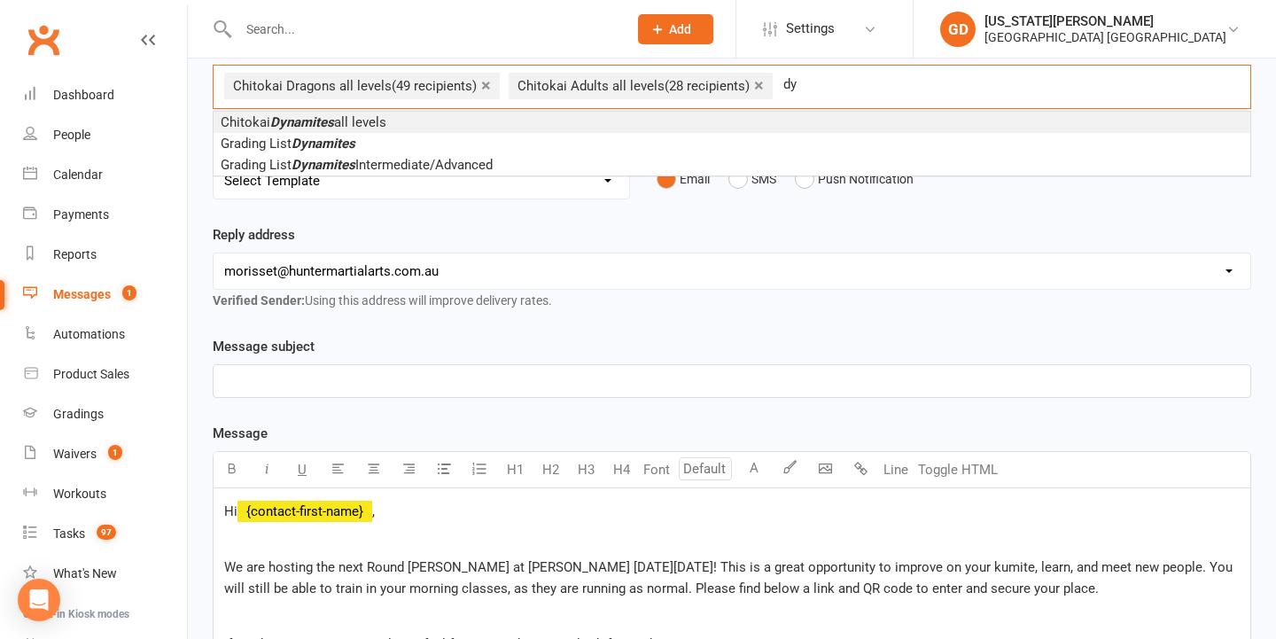
type input "d"
type input "Hayley"
drag, startPoint x: 782, startPoint y: 90, endPoint x: 518, endPoint y: 119, distance: 265.6
click at [518, 119] on li "[PERSON_NAME]" at bounding box center [732, 123] width 1037 height 22
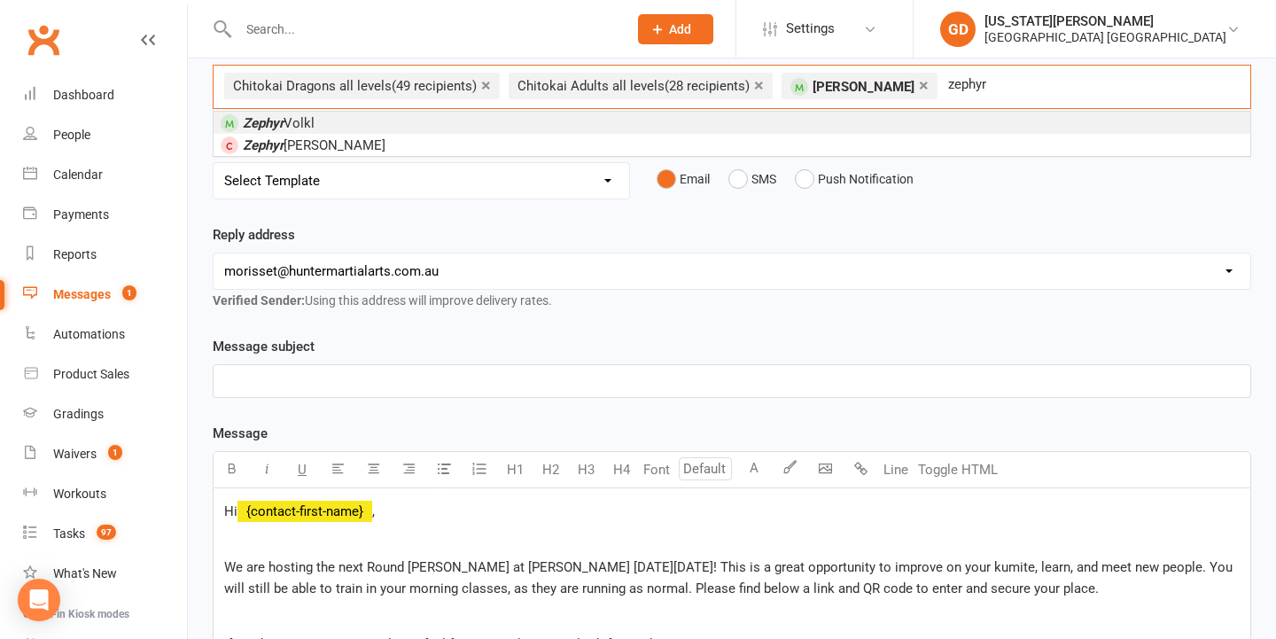
type input "zephyr"
click at [439, 122] on li "Zephyr Volkl" at bounding box center [732, 123] width 1037 height 22
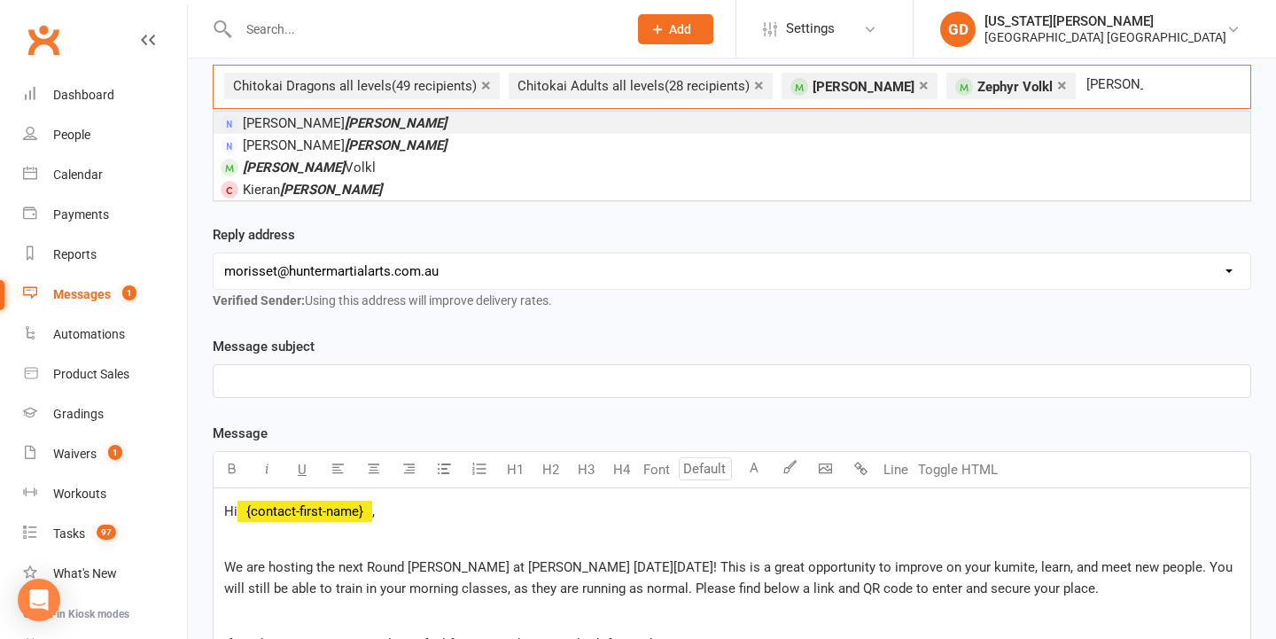
type input "[PERSON_NAME]"
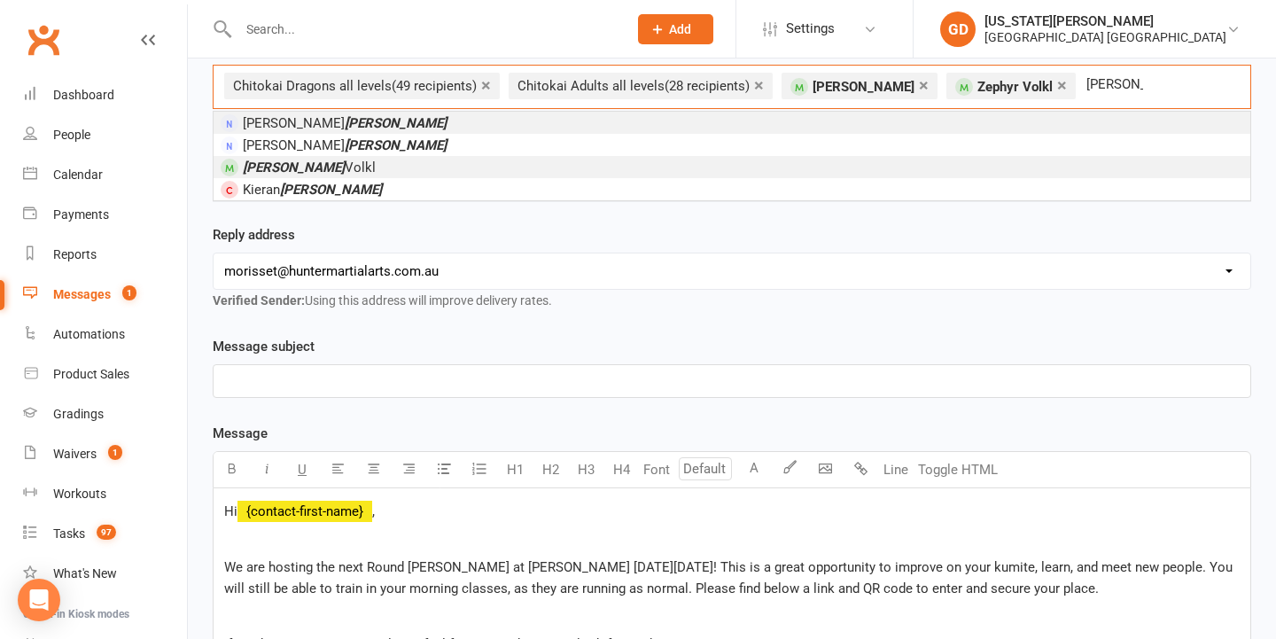
drag, startPoint x: 492, startPoint y: 161, endPoint x: 322, endPoint y: 167, distance: 170.2
click at [322, 167] on span "[PERSON_NAME]" at bounding box center [309, 168] width 133 height 16
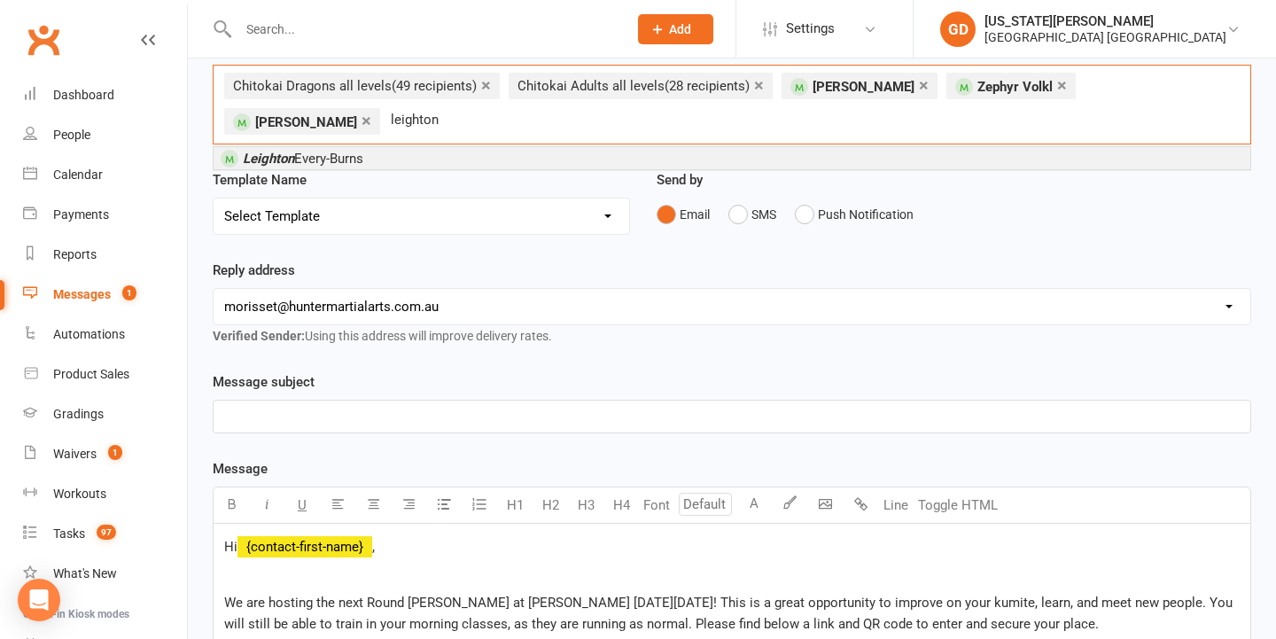
type input "Leighton"
drag, startPoint x: 256, startPoint y: 40, endPoint x: 324, endPoint y: 158, distance: 136.2
click at [324, 158] on span "[PERSON_NAME] Every-Burns" at bounding box center [303, 159] width 121 height 16
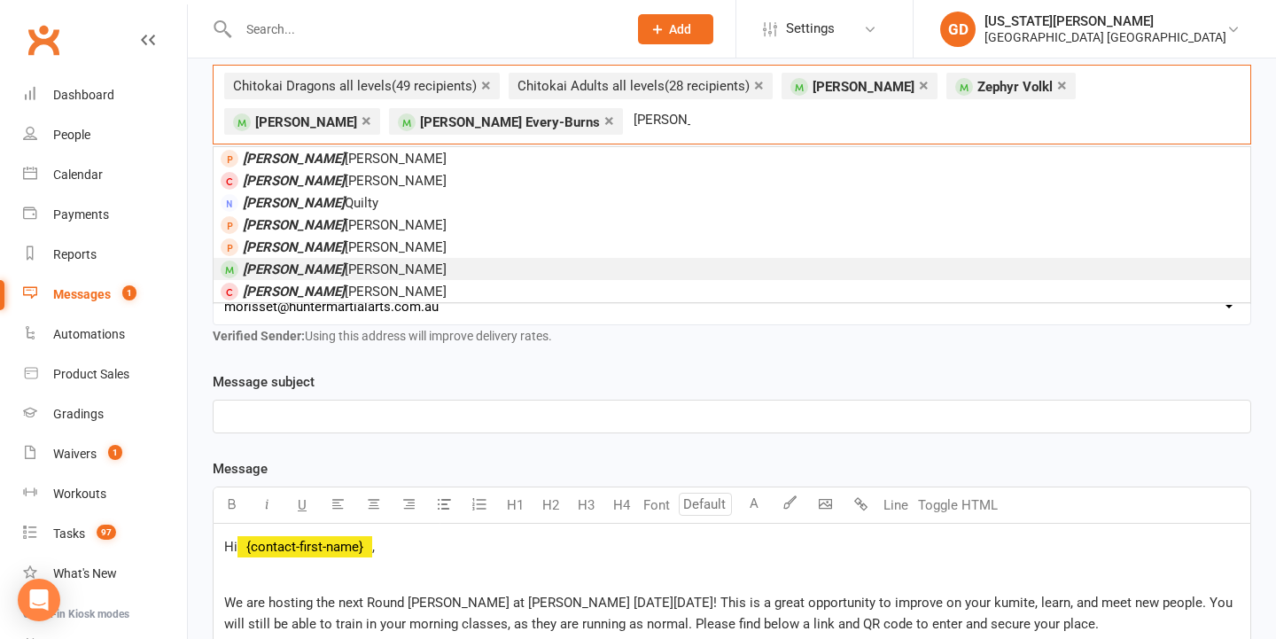
type input "[PERSON_NAME]"
click at [380, 262] on li "[PERSON_NAME]" at bounding box center [732, 269] width 1037 height 22
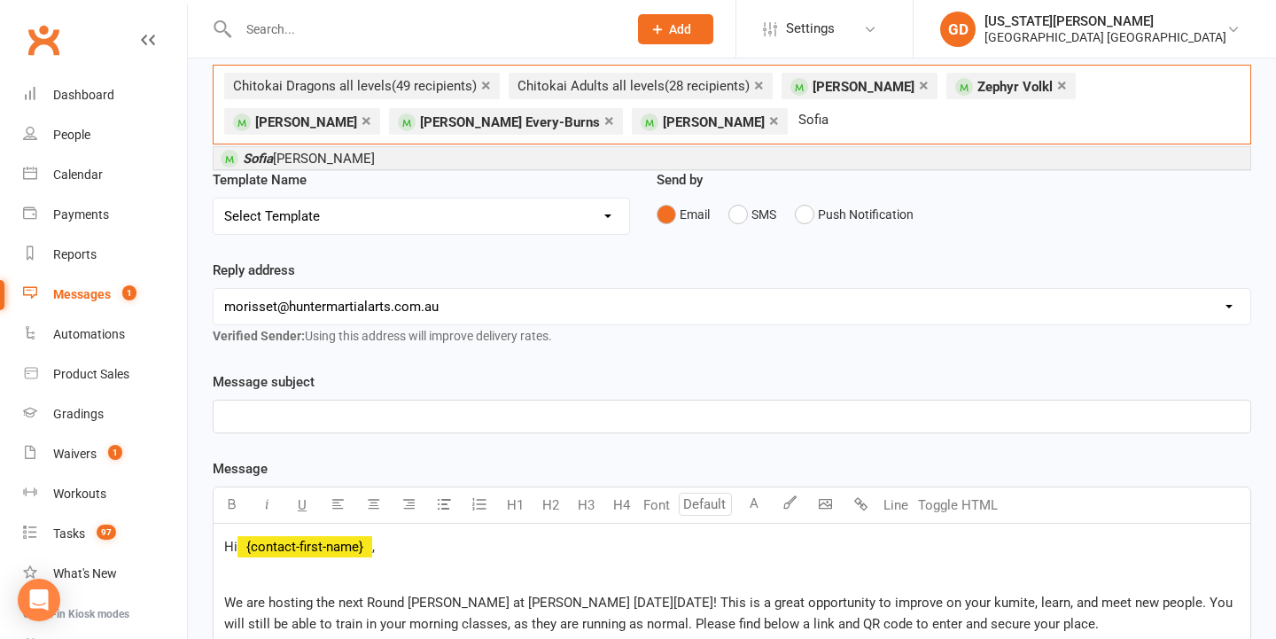
type input "Sofia"
drag, startPoint x: 380, startPoint y: 262, endPoint x: 397, endPoint y: 149, distance: 114.7
click at [397, 149] on li "[PERSON_NAME]" at bounding box center [732, 158] width 1037 height 22
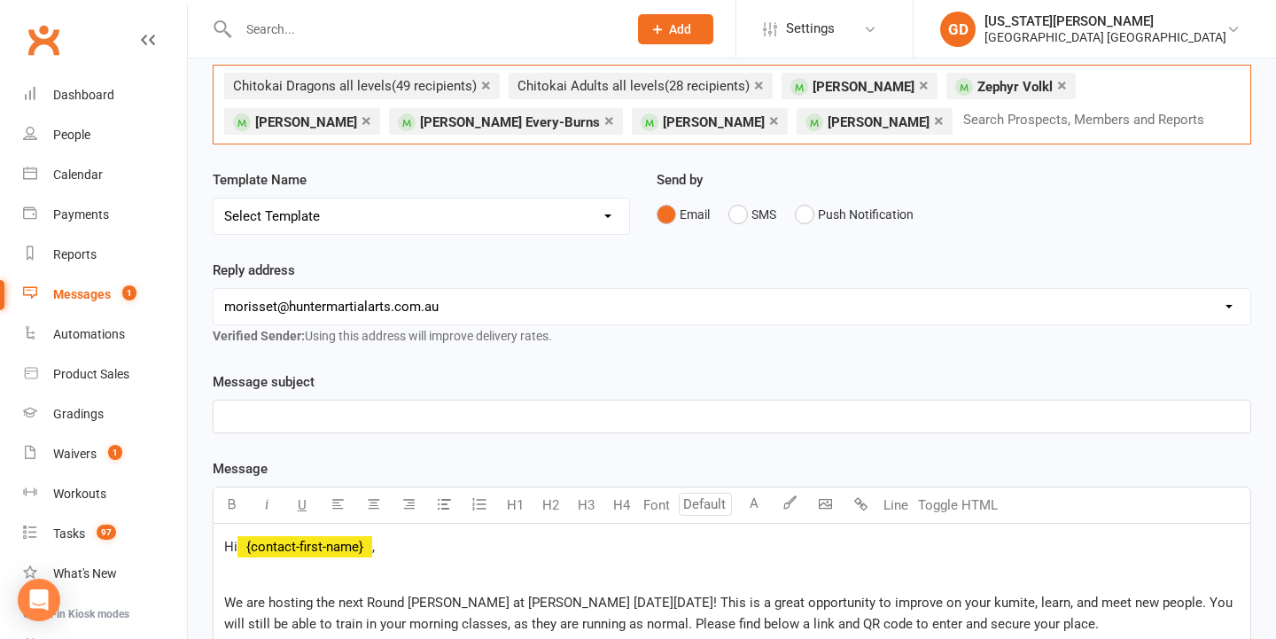
click at [588, 396] on div "Message subject ﻿" at bounding box center [732, 402] width 1039 height 62
click at [588, 399] on div "Message subject ﻿" at bounding box center [732, 402] width 1039 height 62
click at [582, 409] on p "﻿" at bounding box center [732, 416] width 1016 height 21
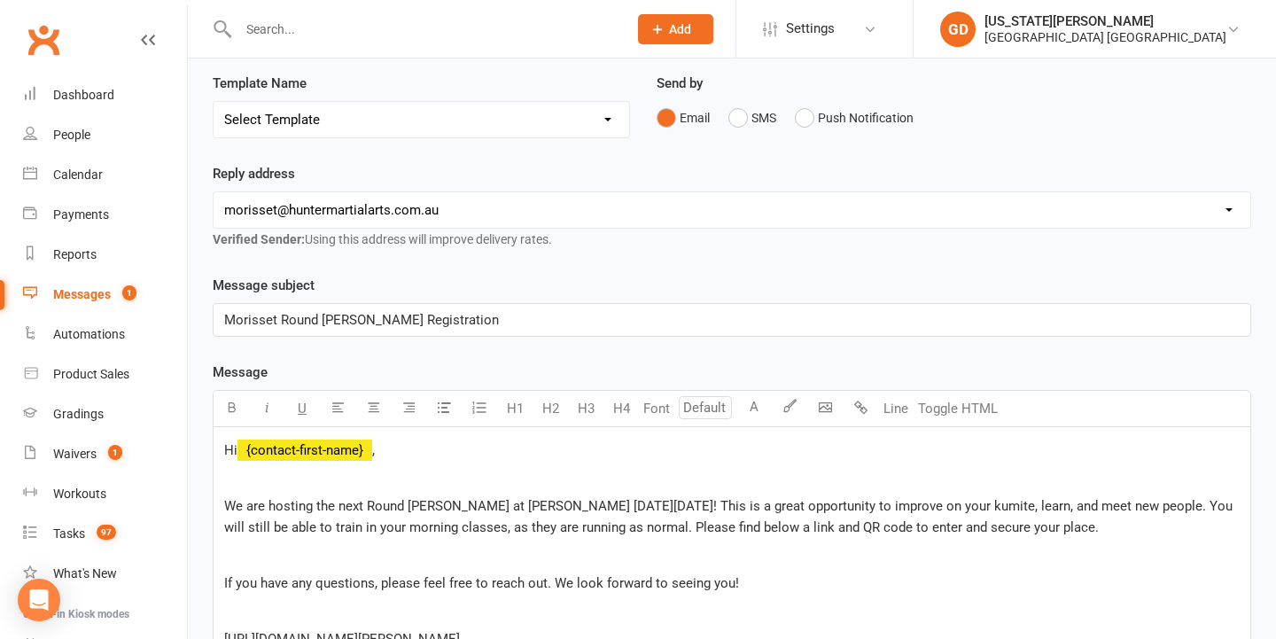
scroll to position [287, 0]
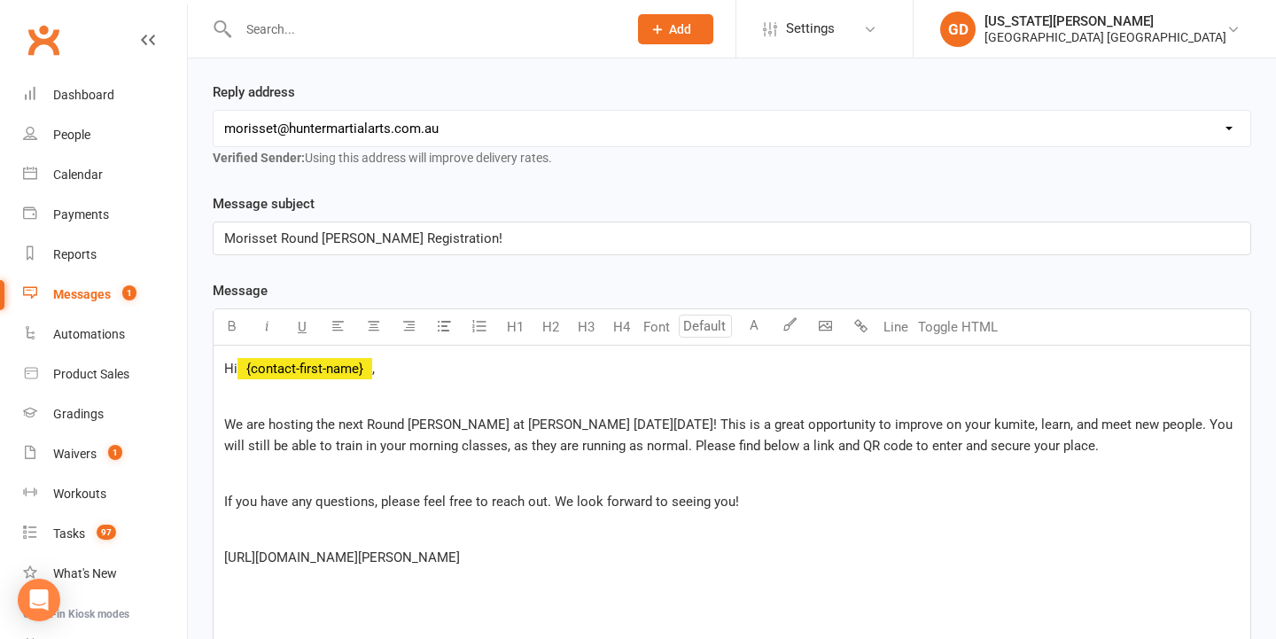
drag, startPoint x: 776, startPoint y: 273, endPoint x: 757, endPoint y: 298, distance: 31.6
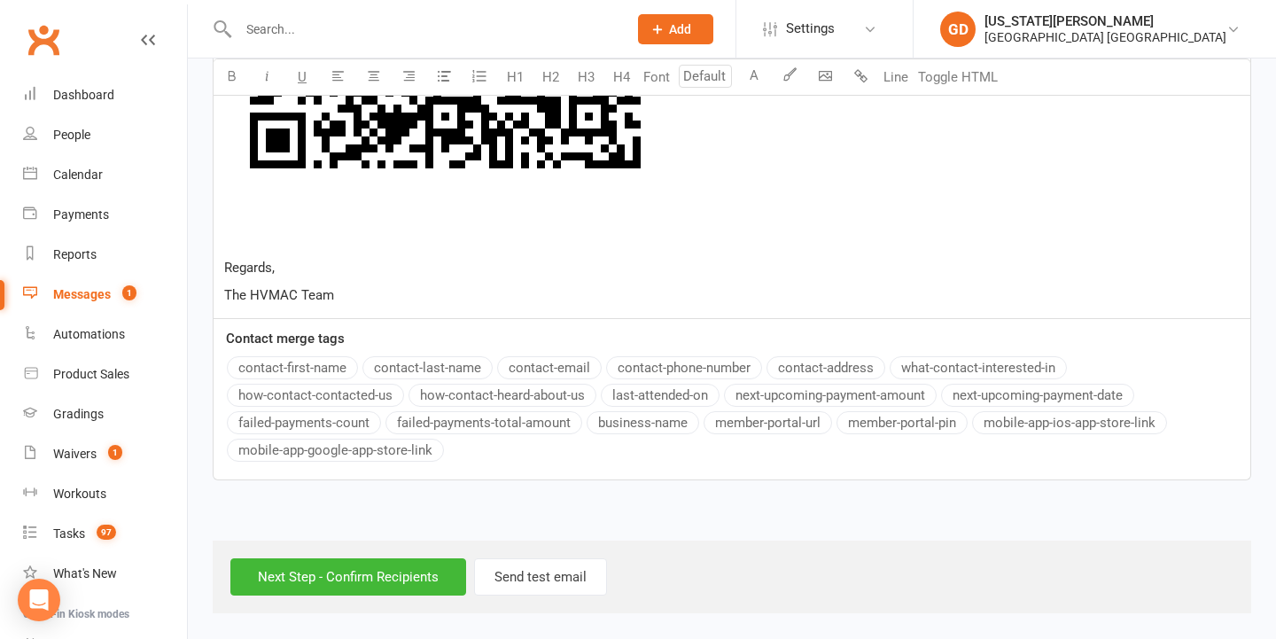
scroll to position [1174, 0]
click at [404, 558] on input "Next Step - Confirm Recipients" at bounding box center [348, 576] width 236 height 37
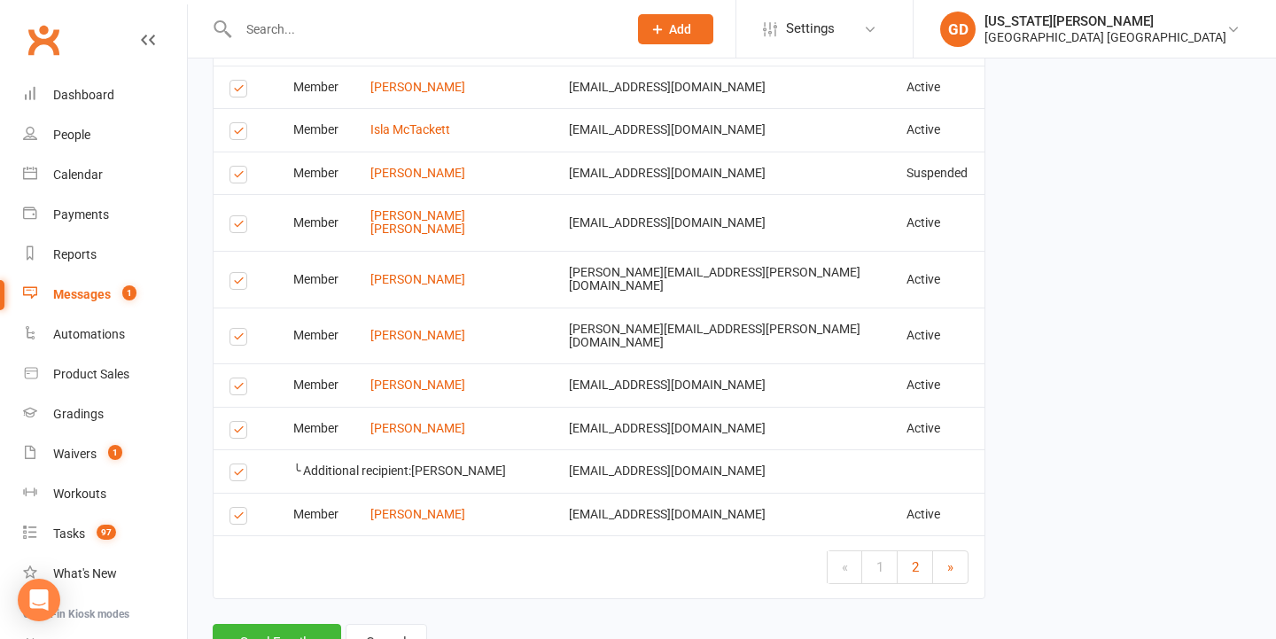
scroll to position [3027, 0]
click at [287, 625] on button "Send Emails" at bounding box center [277, 643] width 129 height 37
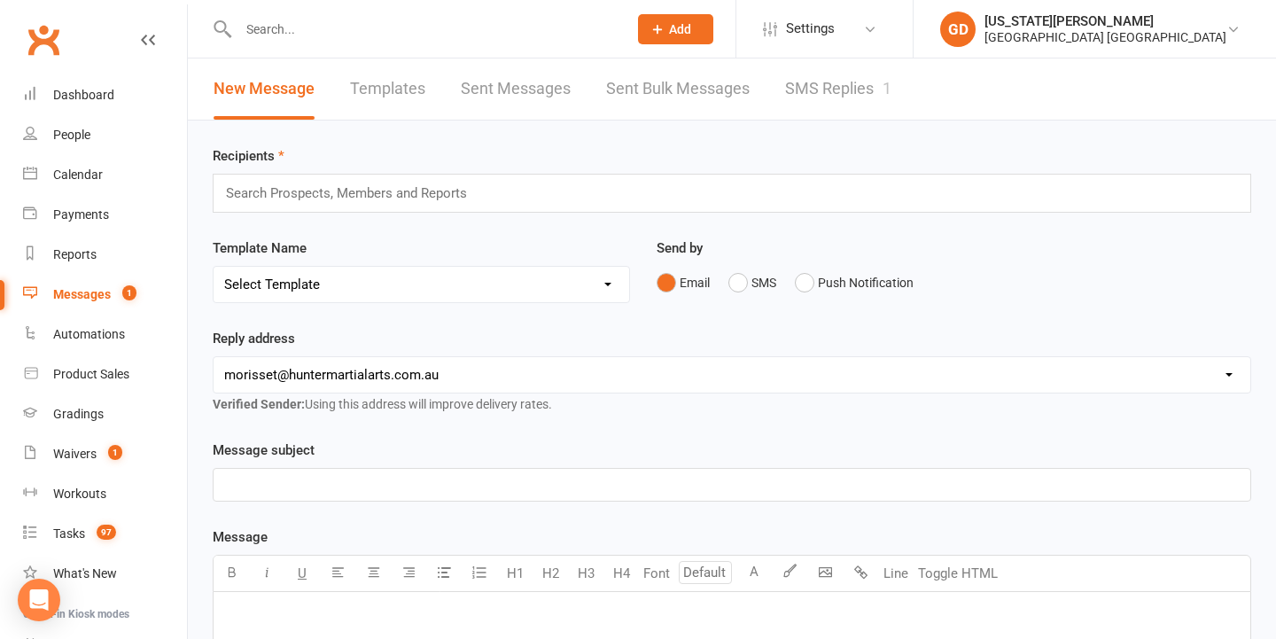
click at [841, 108] on link "SMS Replies 1" at bounding box center [838, 88] width 106 height 61
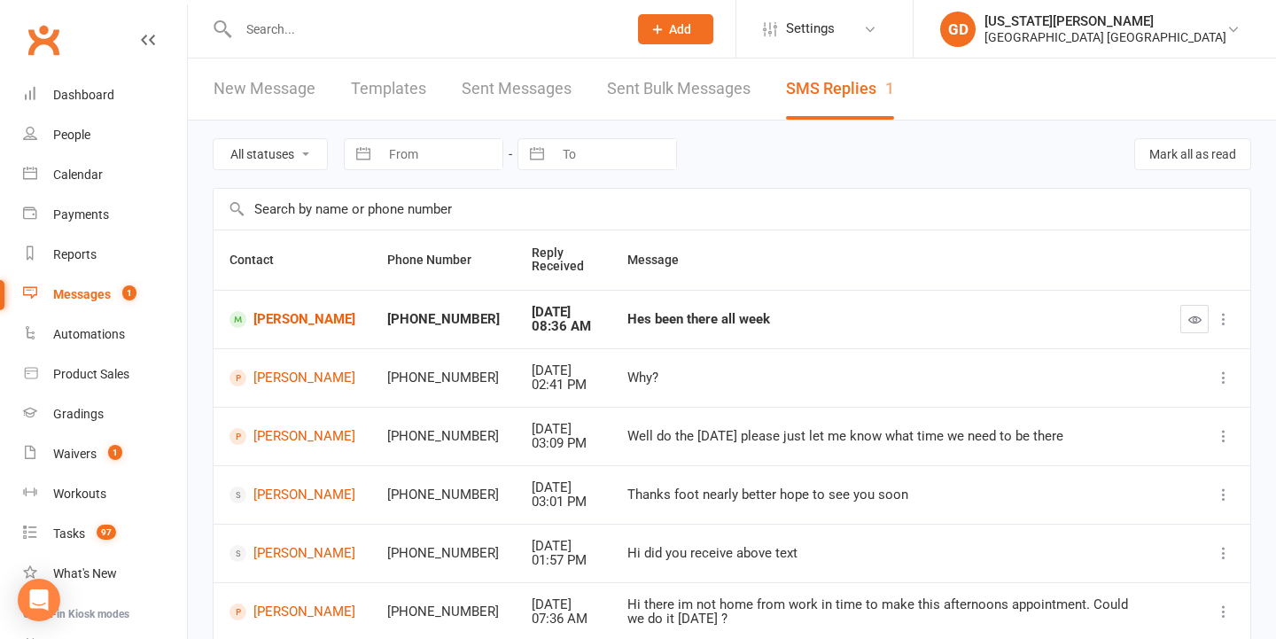
scroll to position [24, 0]
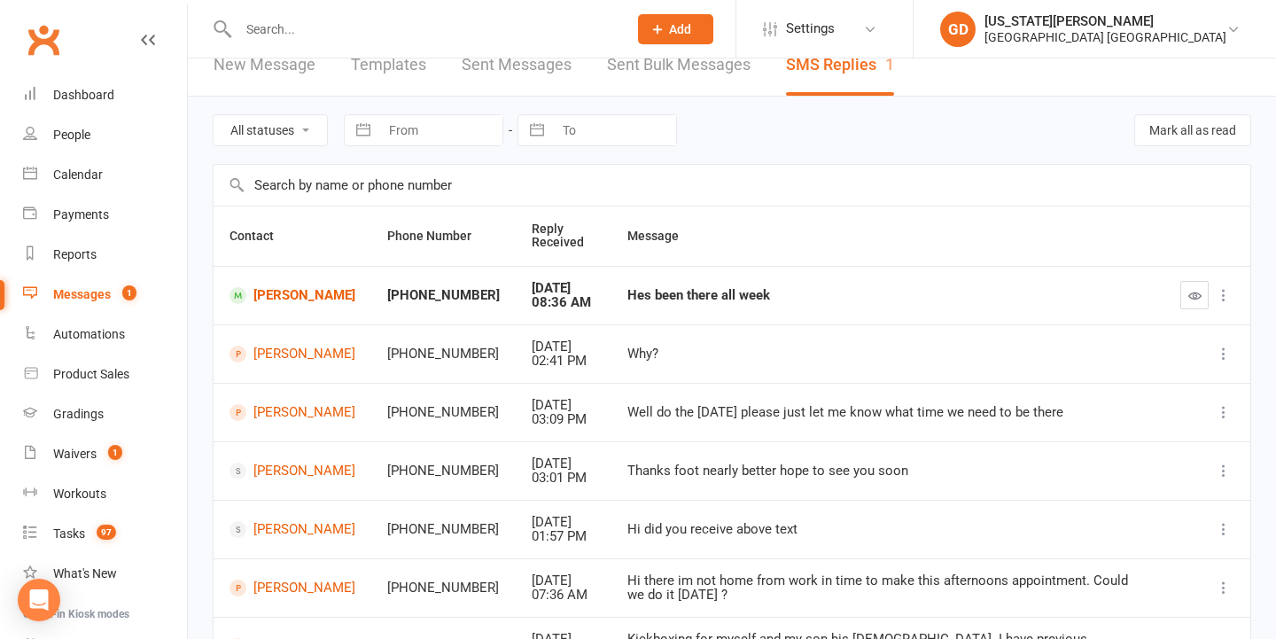
click at [280, 61] on link "New Message" at bounding box center [265, 65] width 102 height 61
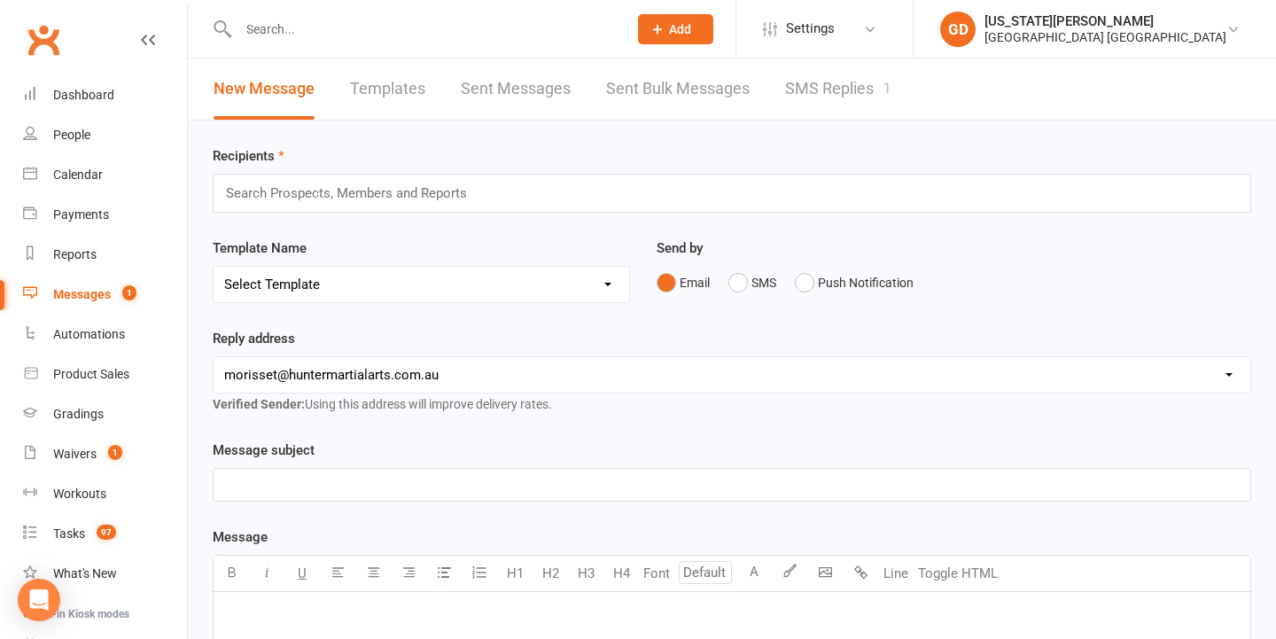
click at [436, 202] on input "text" at bounding box center [354, 193] width 261 height 23
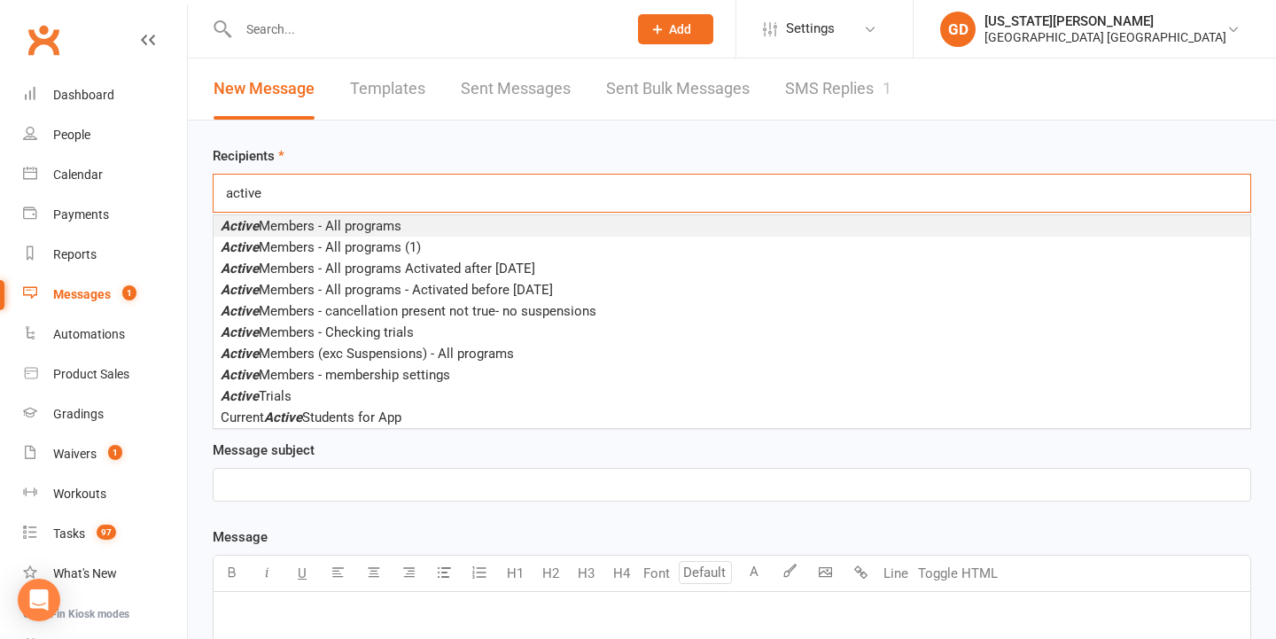
type input "active"
click at [434, 225] on li "Active Members - All programs" at bounding box center [732, 225] width 1037 height 21
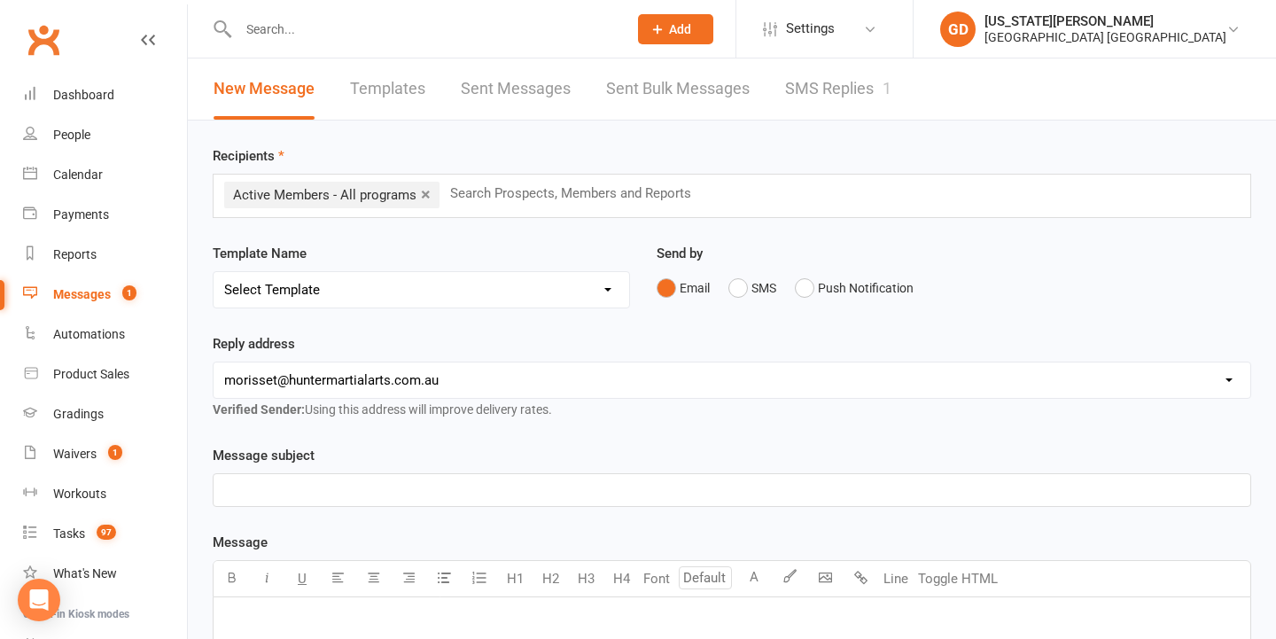
click at [398, 501] on div "﻿" at bounding box center [732, 490] width 1037 height 32
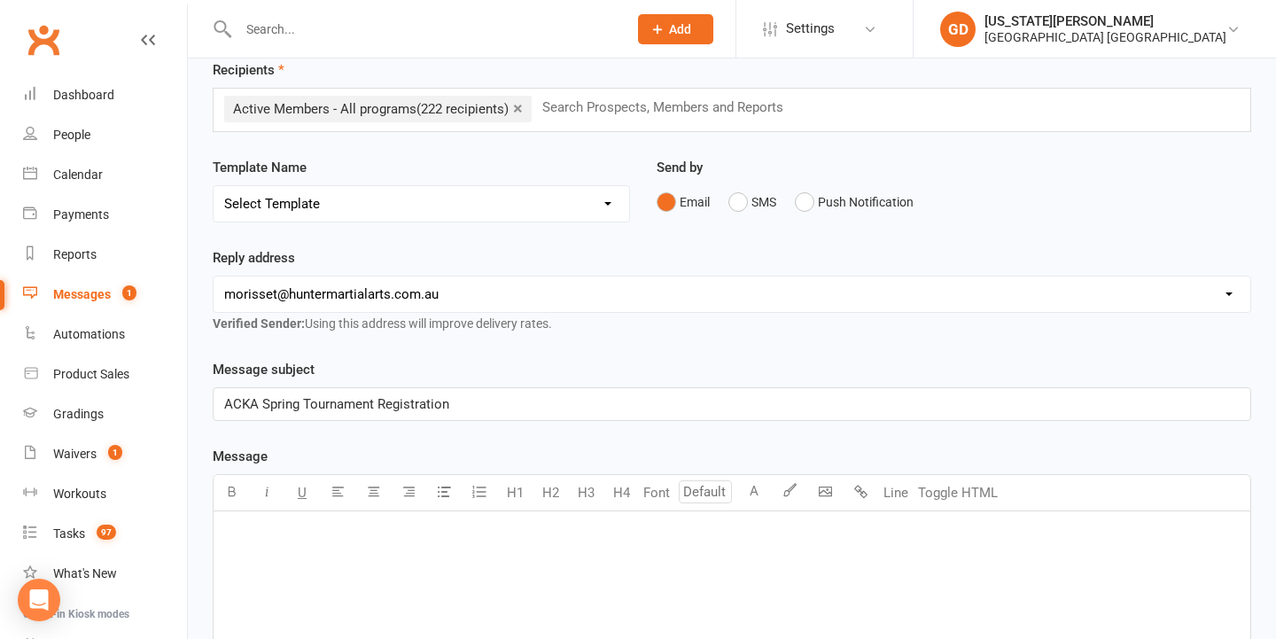
scroll to position [91, 0]
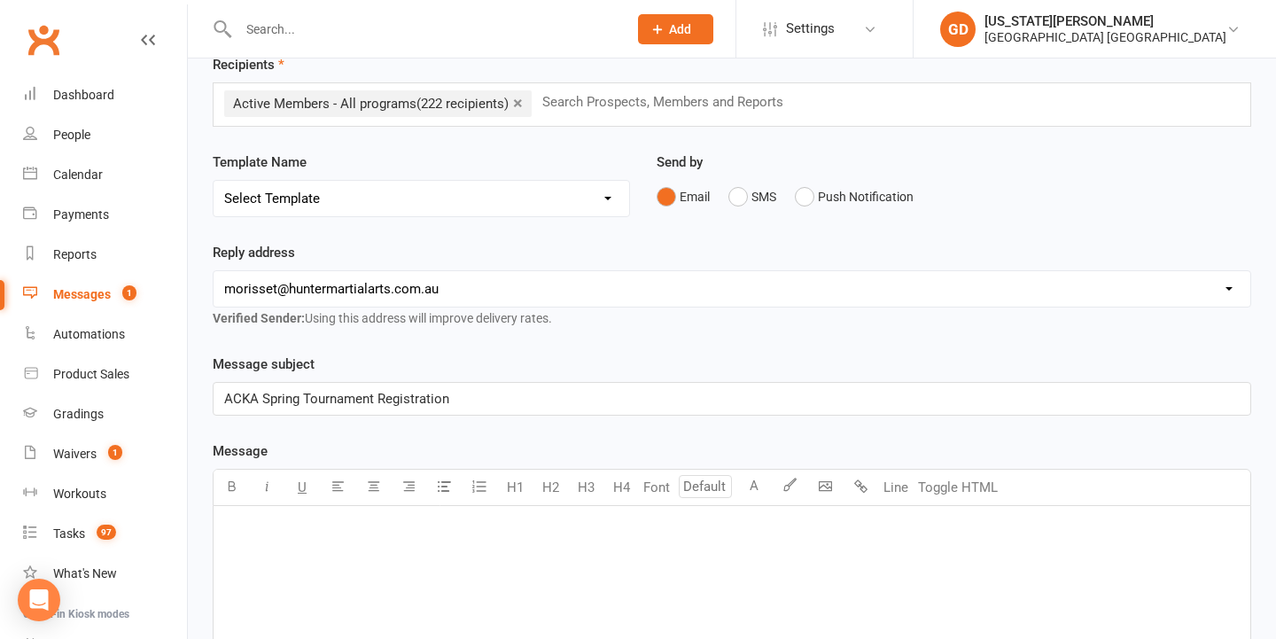
click at [474, 522] on p "﻿" at bounding box center [732, 528] width 1016 height 21
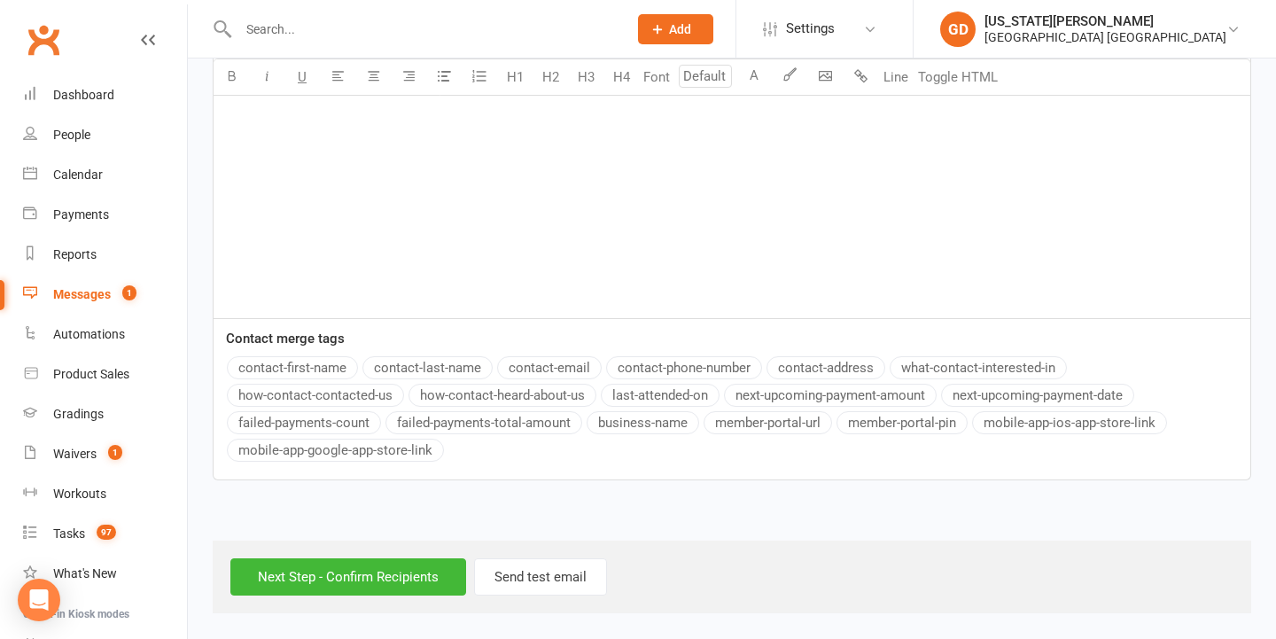
click at [322, 356] on button "contact-first-name" at bounding box center [292, 367] width 131 height 23
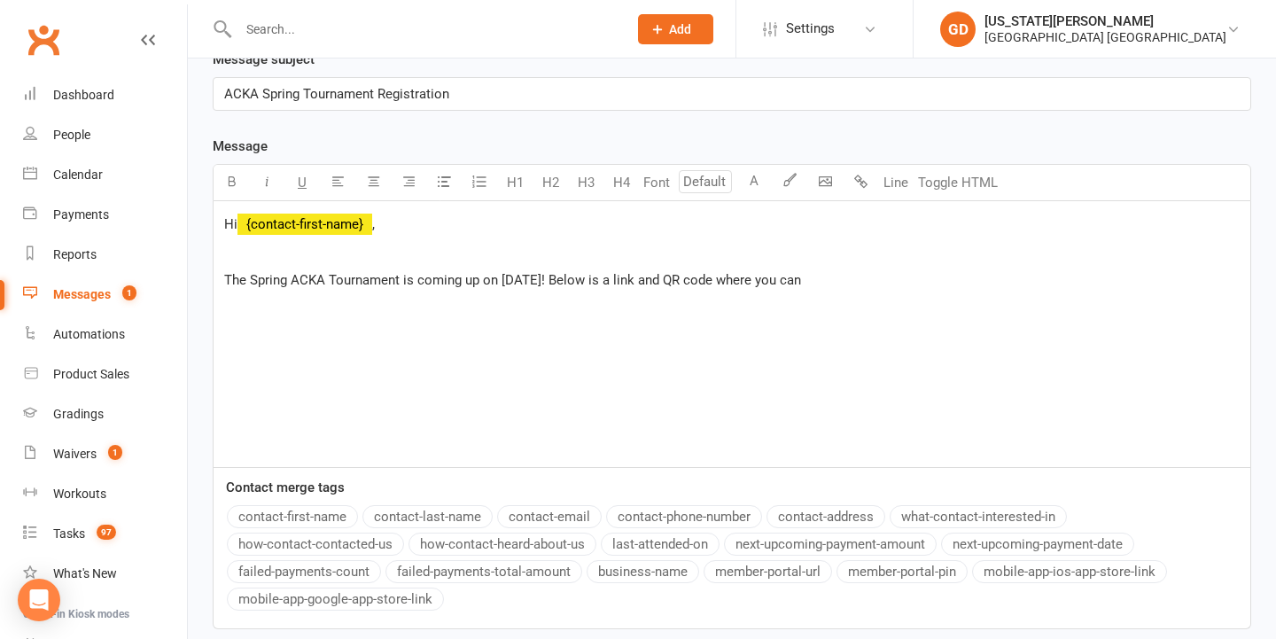
scroll to position [338, 0]
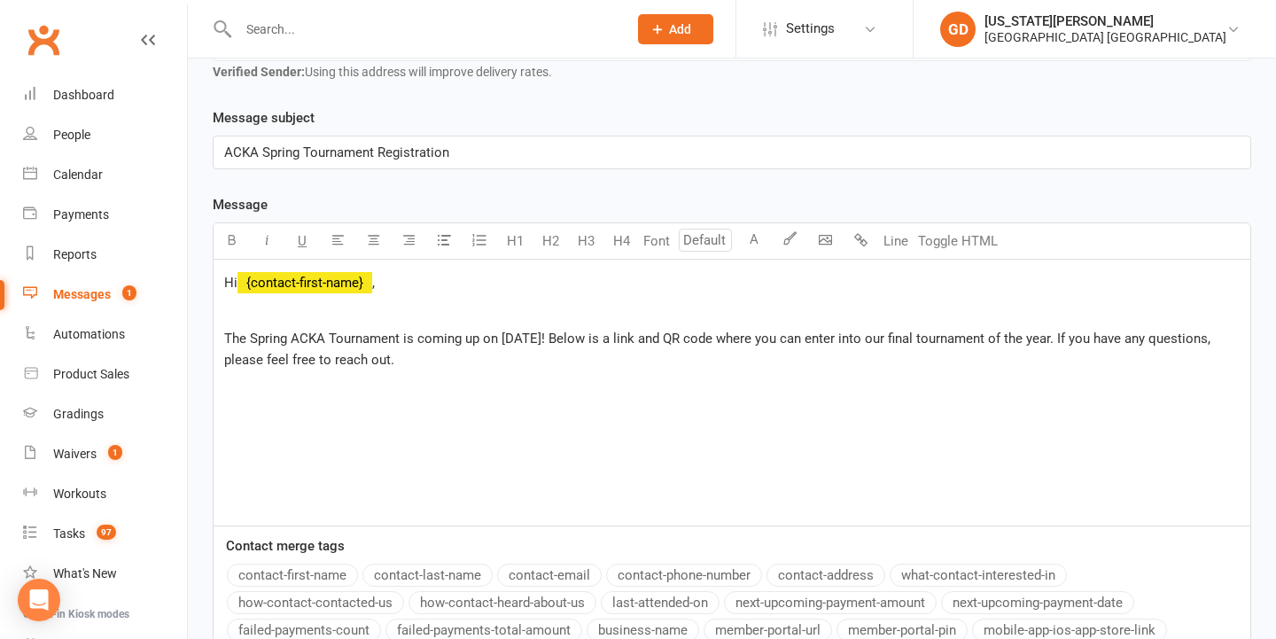
drag, startPoint x: 1099, startPoint y: 342, endPoint x: 1126, endPoint y: 360, distance: 32.7
click at [1125, 356] on p "The Spring ACKA Tournament is coming up on [DATE]! Below is a link and QR code …" at bounding box center [732, 349] width 1016 height 43
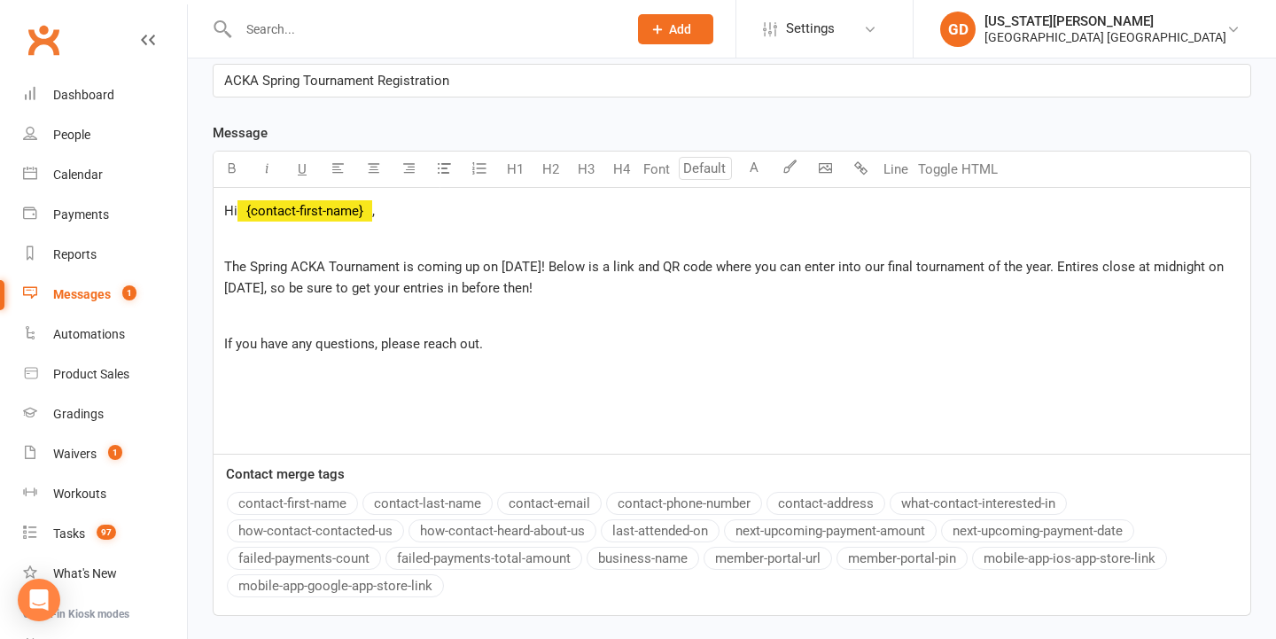
scroll to position [412, 0]
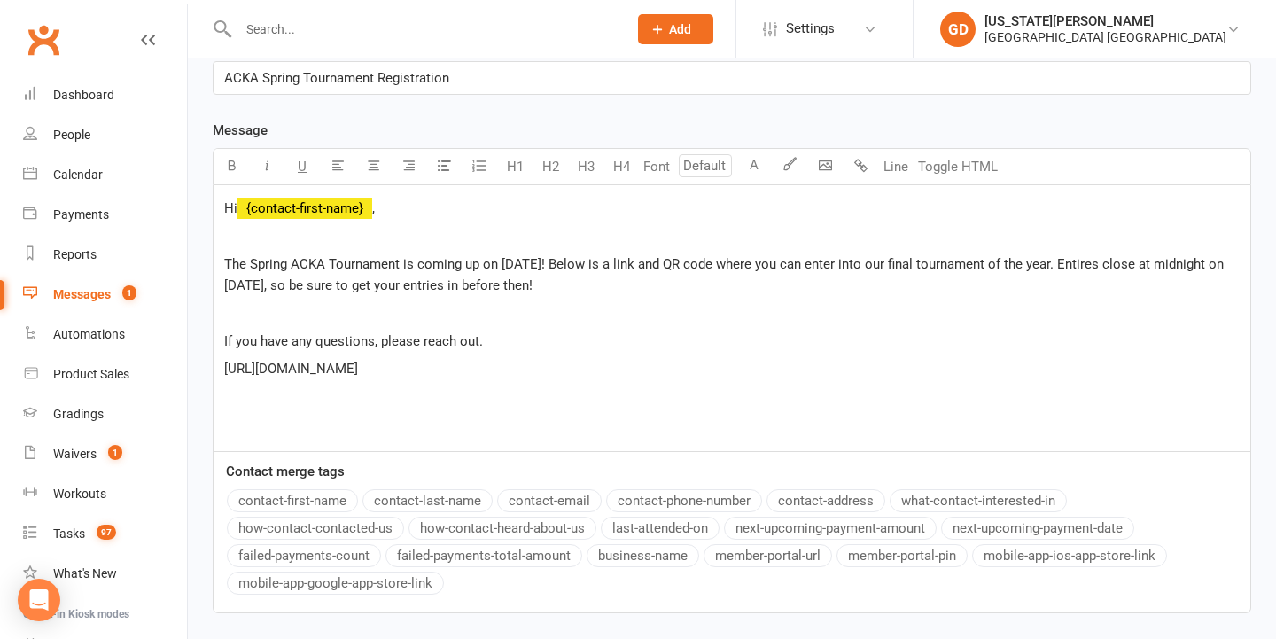
click at [527, 338] on p "If you have any questions, please reach out." at bounding box center [732, 341] width 1016 height 21
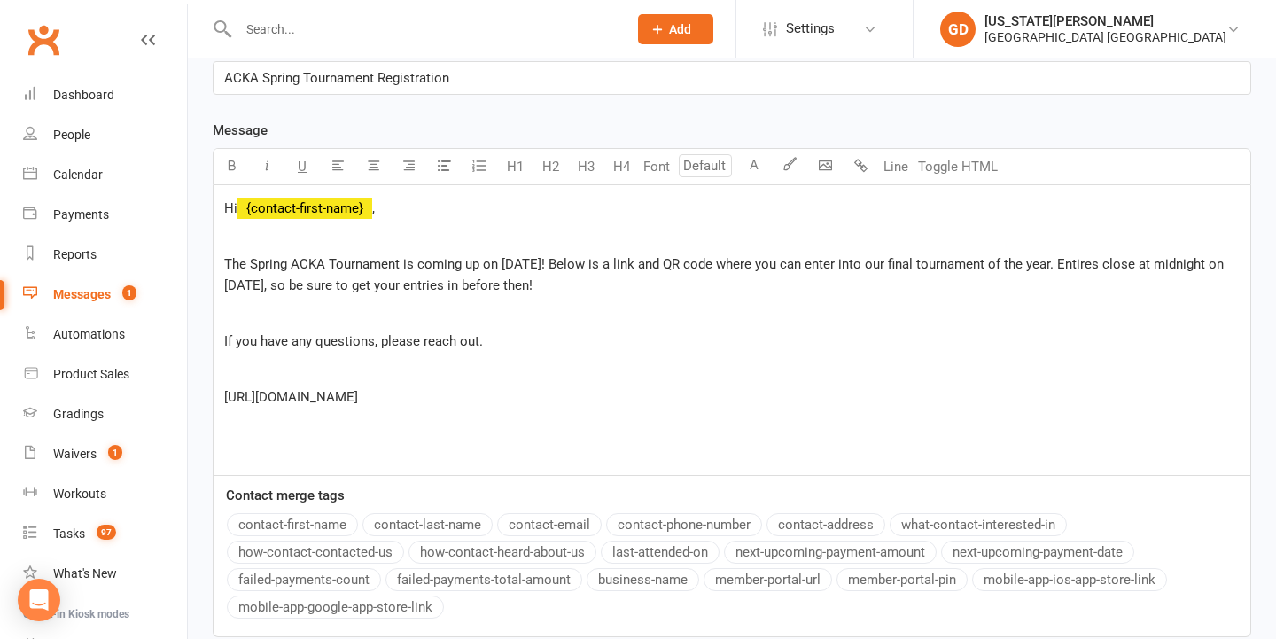
click at [374, 433] on p "﻿" at bounding box center [732, 424] width 1016 height 21
click at [340, 459] on p "﻿" at bounding box center [732, 452] width 1016 height 21
click at [828, 164] on body "Prospect Member Non-attending contact Class / event Appointment Grading event T…" at bounding box center [638, 181] width 1276 height 1178
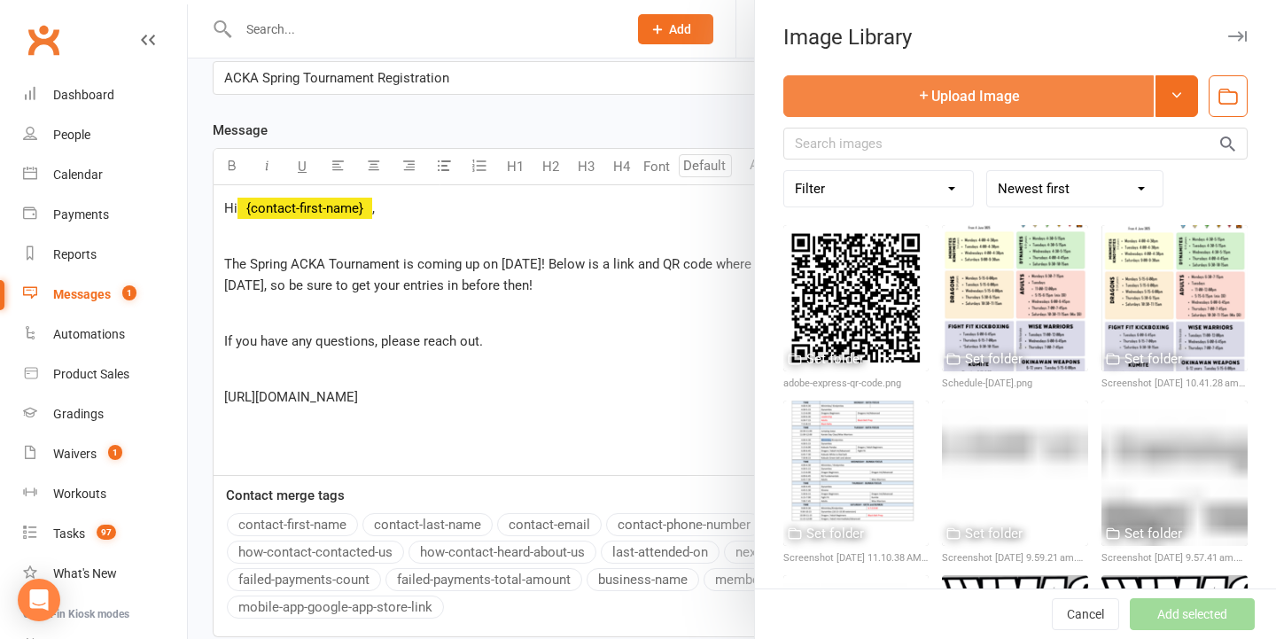
click at [1014, 105] on button "Upload Image" at bounding box center [968, 96] width 370 height 42
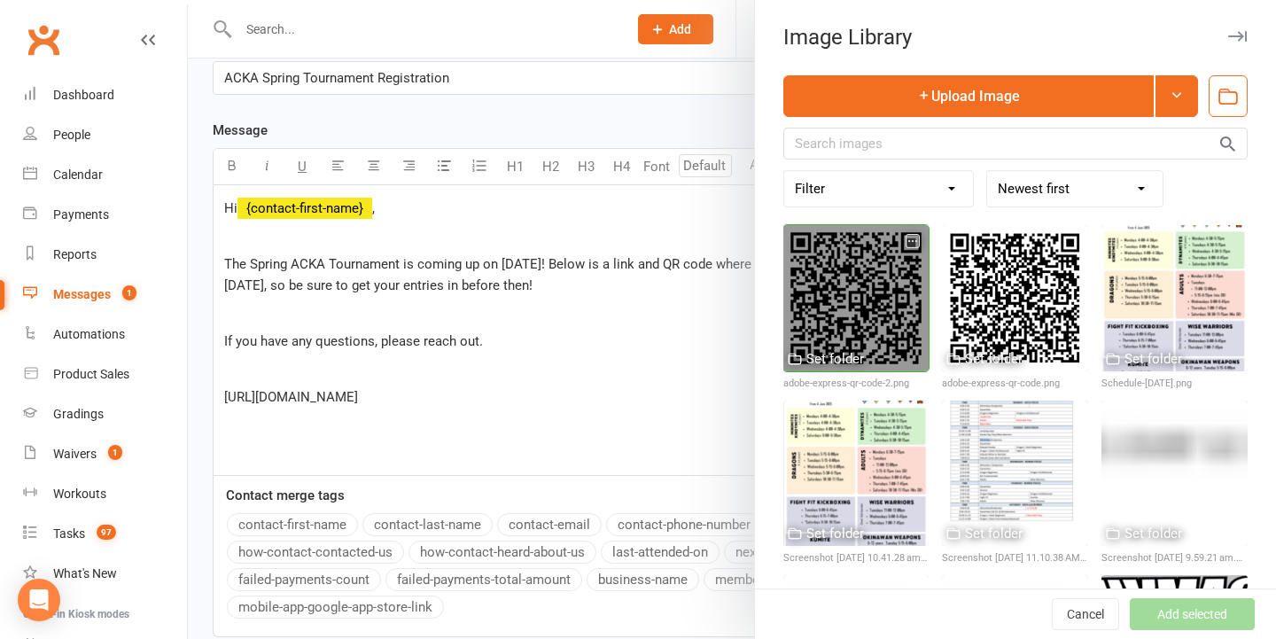
click at [890, 347] on div at bounding box center [856, 298] width 146 height 146
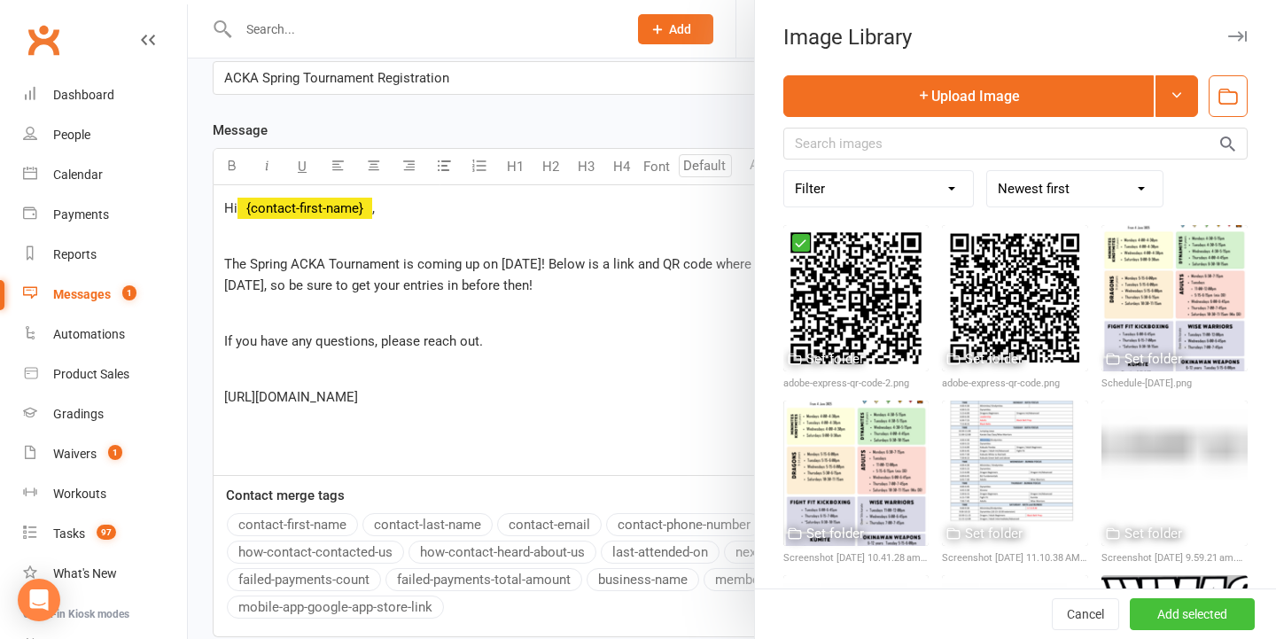
click at [1153, 611] on button "Add selected" at bounding box center [1192, 614] width 125 height 32
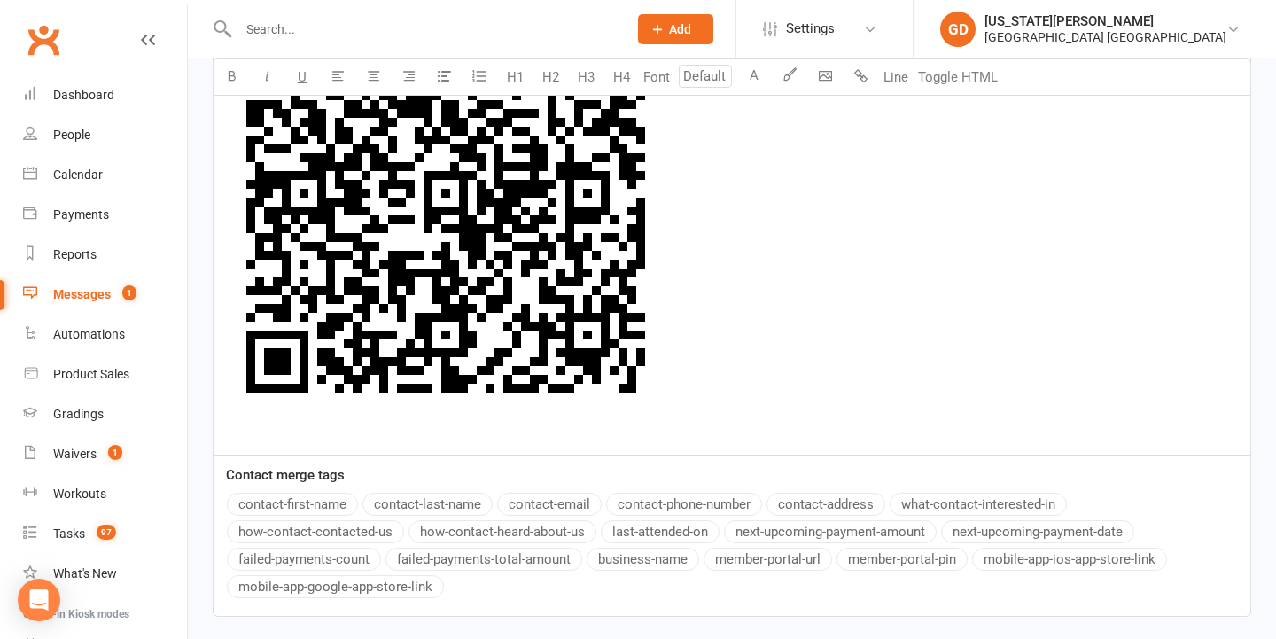
scroll to position [866, 0]
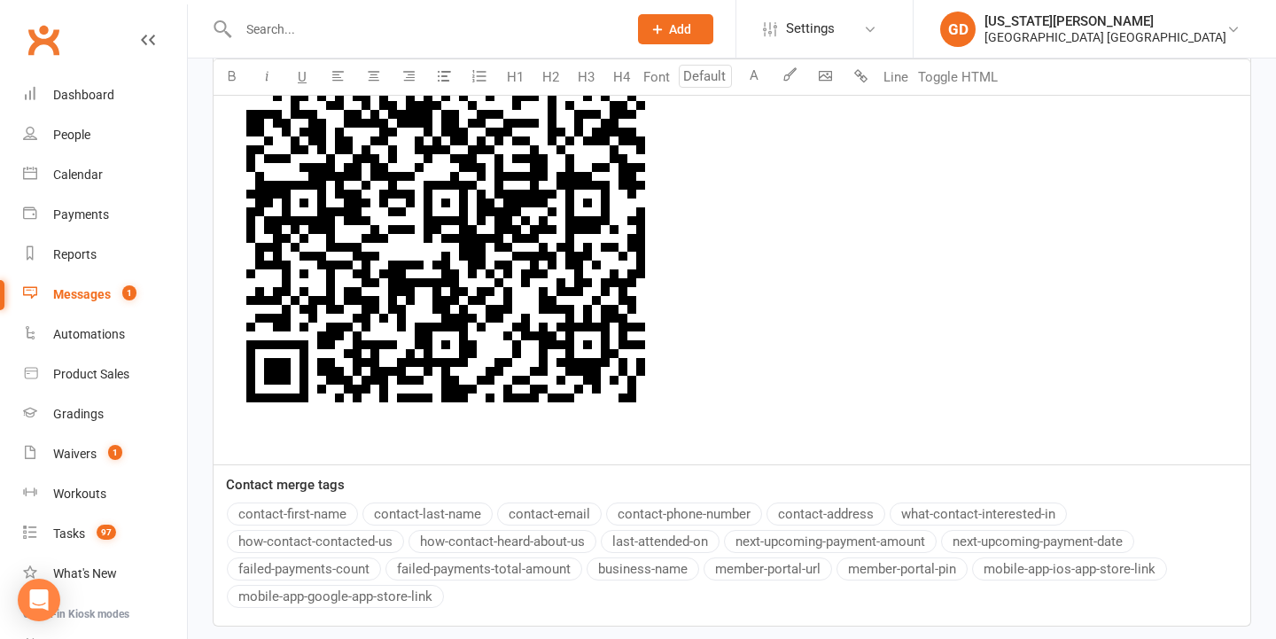
click at [473, 425] on span at bounding box center [445, 205] width 443 height 449
click at [739, 437] on p "﻿ ﻿ ﻿" at bounding box center [732, 206] width 1016 height 492
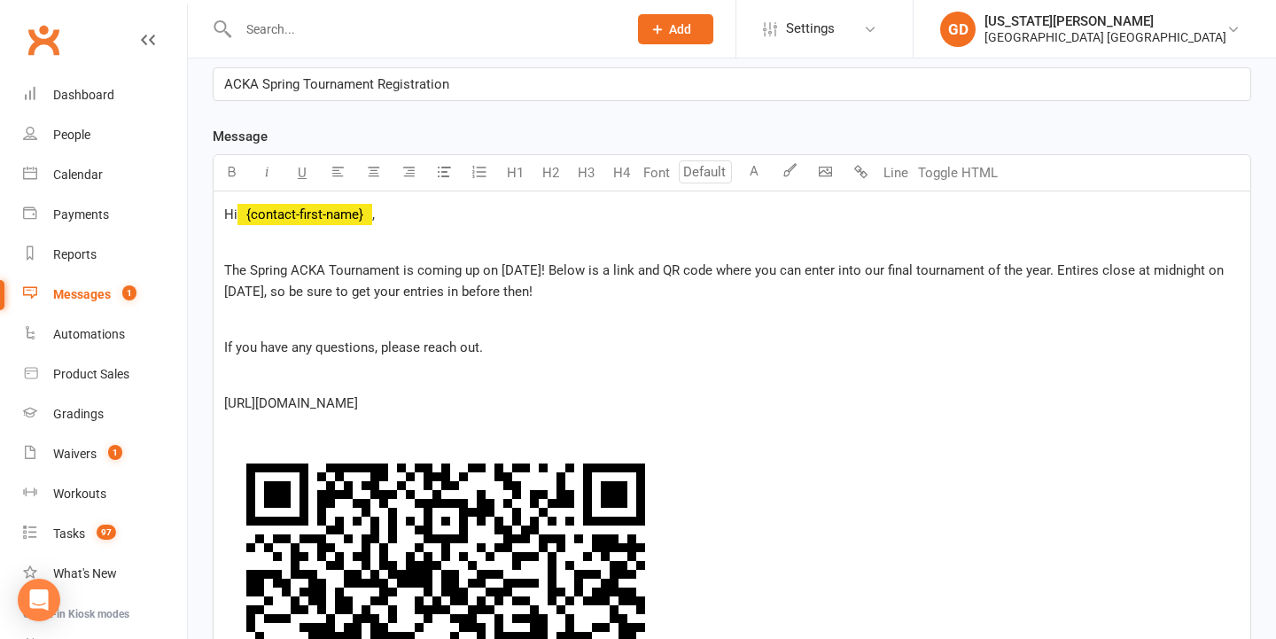
scroll to position [347, 0]
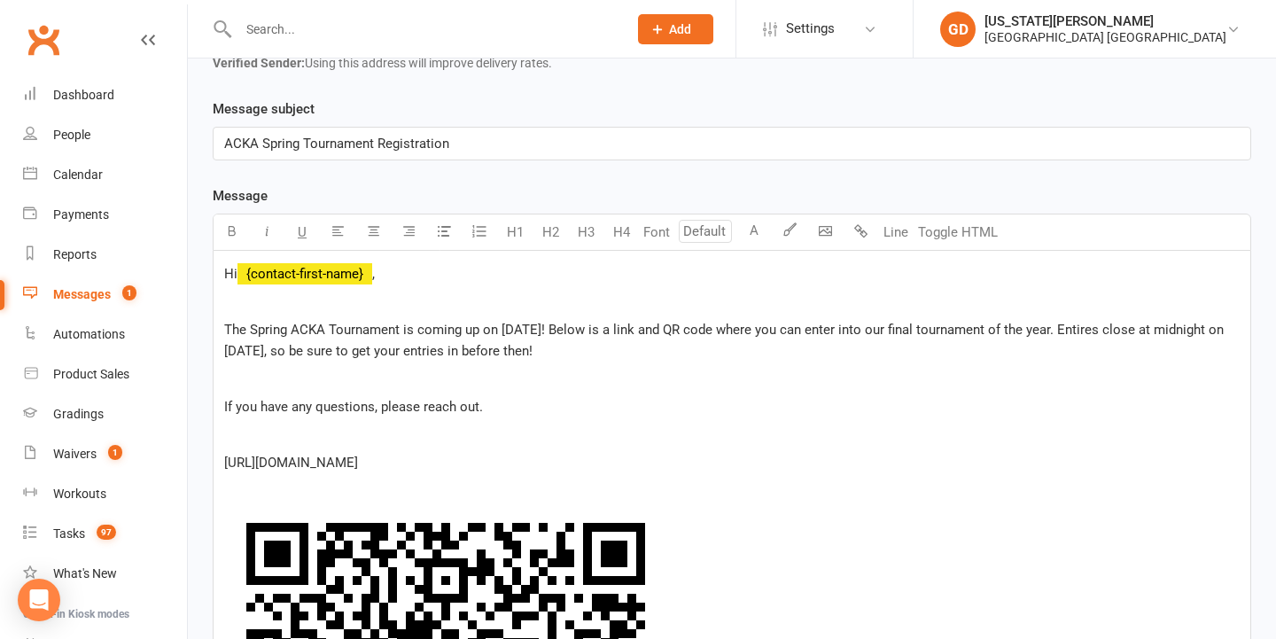
click at [355, 349] on span "The Spring ACKA Tournament is coming up on [DATE]! Below is a link and QR code …" at bounding box center [725, 340] width 1003 height 37
click at [295, 350] on span "The Spring ACKA Tournament is coming up on [DATE]! Below is a link and QR code …" at bounding box center [725, 340] width 1003 height 37
click at [760, 348] on p "The Spring ACKA Tournament is coming up on [DATE]! Below is a link and QR code …" at bounding box center [732, 340] width 1016 height 43
click at [417, 402] on span "If you have any questions, please reach out." at bounding box center [353, 407] width 259 height 16
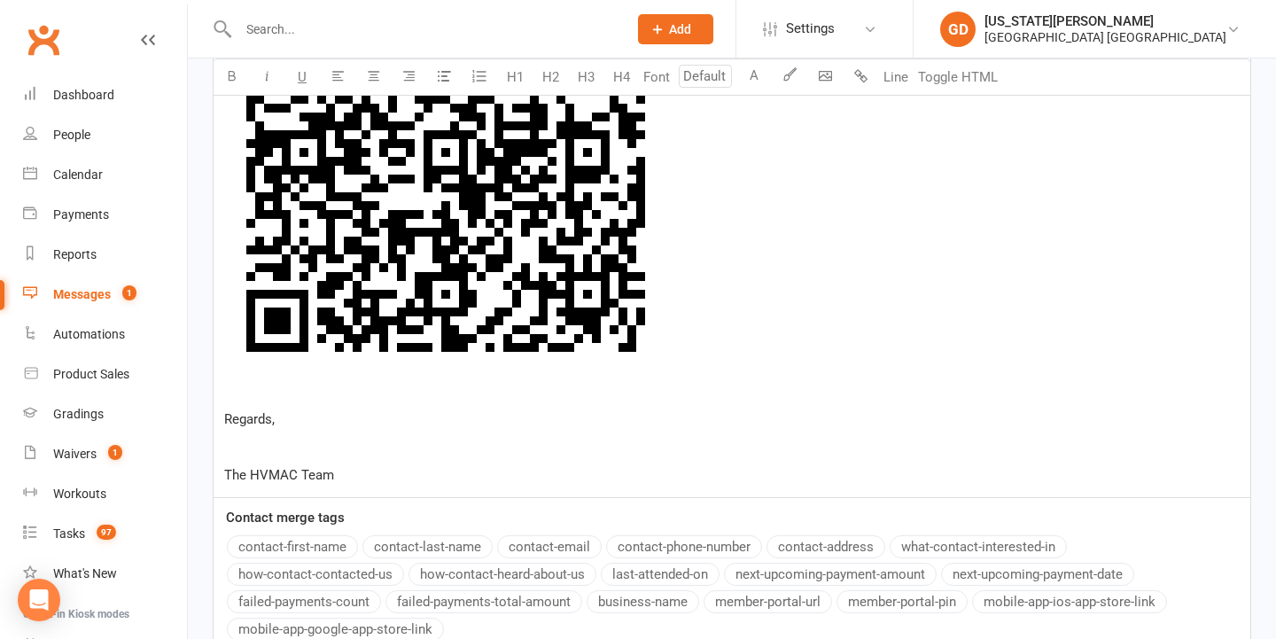
scroll to position [1111, 0]
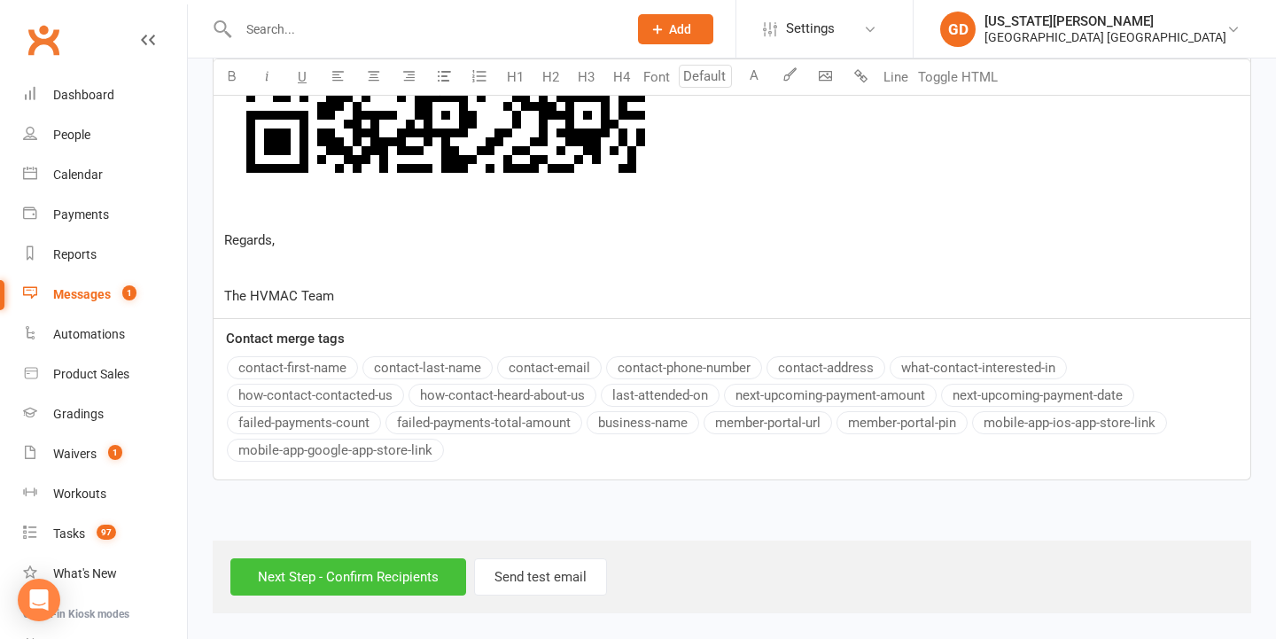
click at [358, 558] on input "Next Step - Confirm Recipients" at bounding box center [348, 576] width 236 height 37
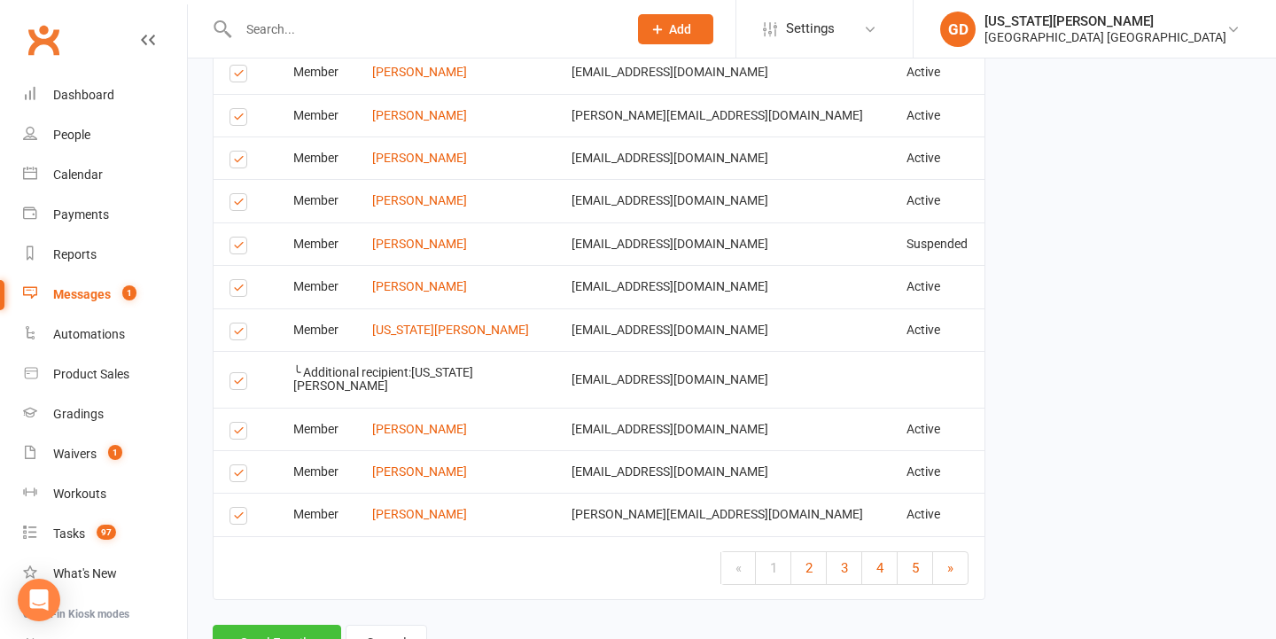
scroll to position [3020, 0]
click at [275, 626] on button "Send Emails" at bounding box center [277, 644] width 129 height 37
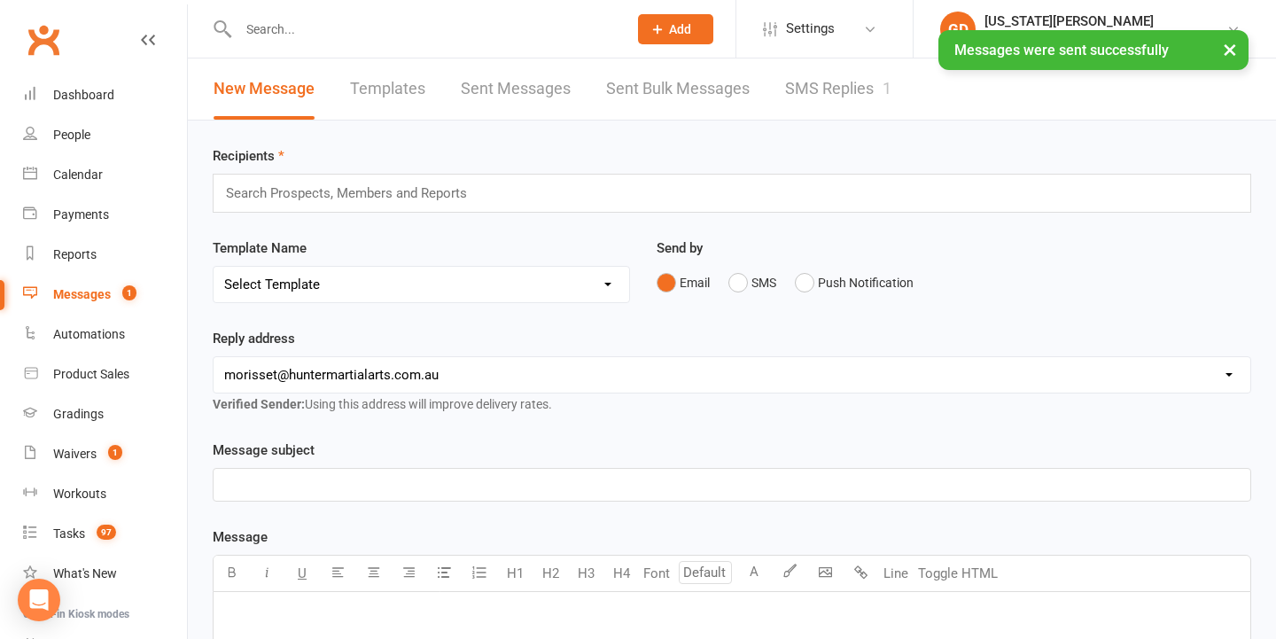
click at [861, 94] on link "SMS Replies 1" at bounding box center [838, 88] width 106 height 61
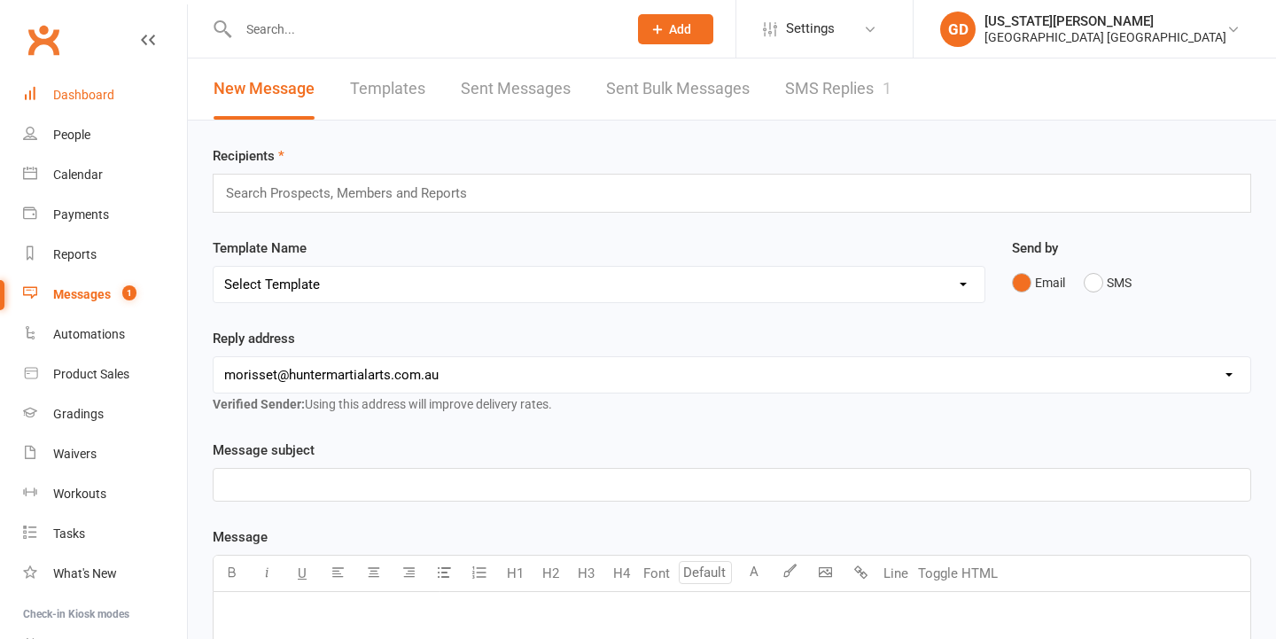
click at [105, 101] on div "Dashboard" at bounding box center [83, 95] width 61 height 14
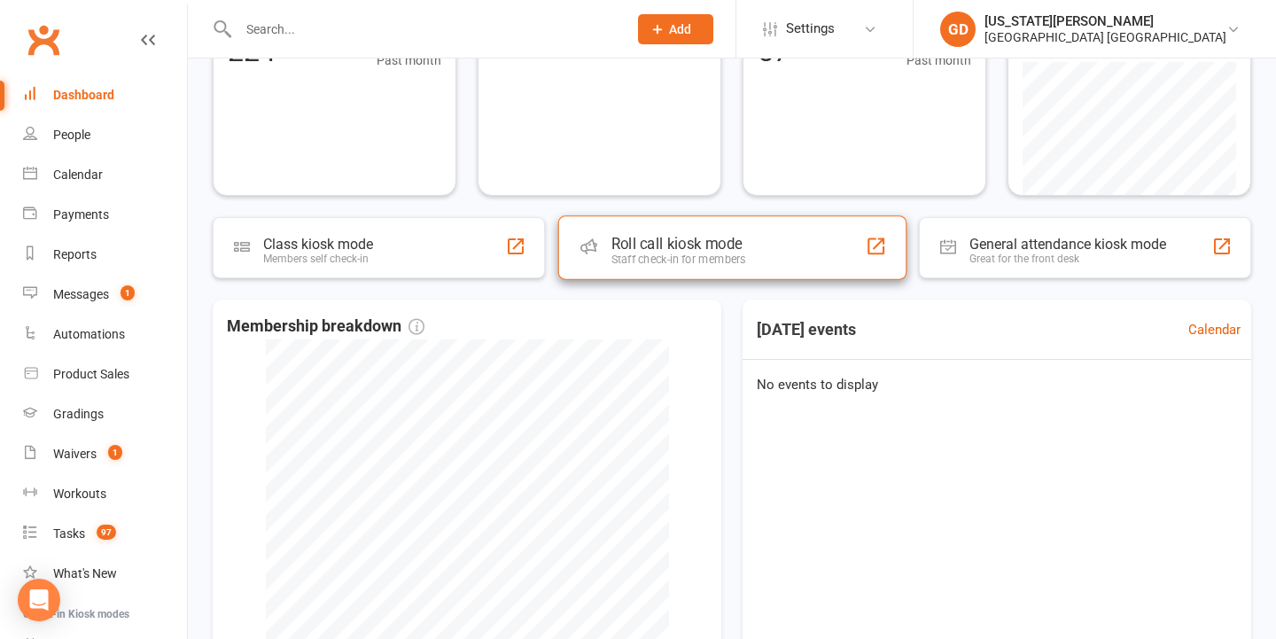
scroll to position [433, 0]
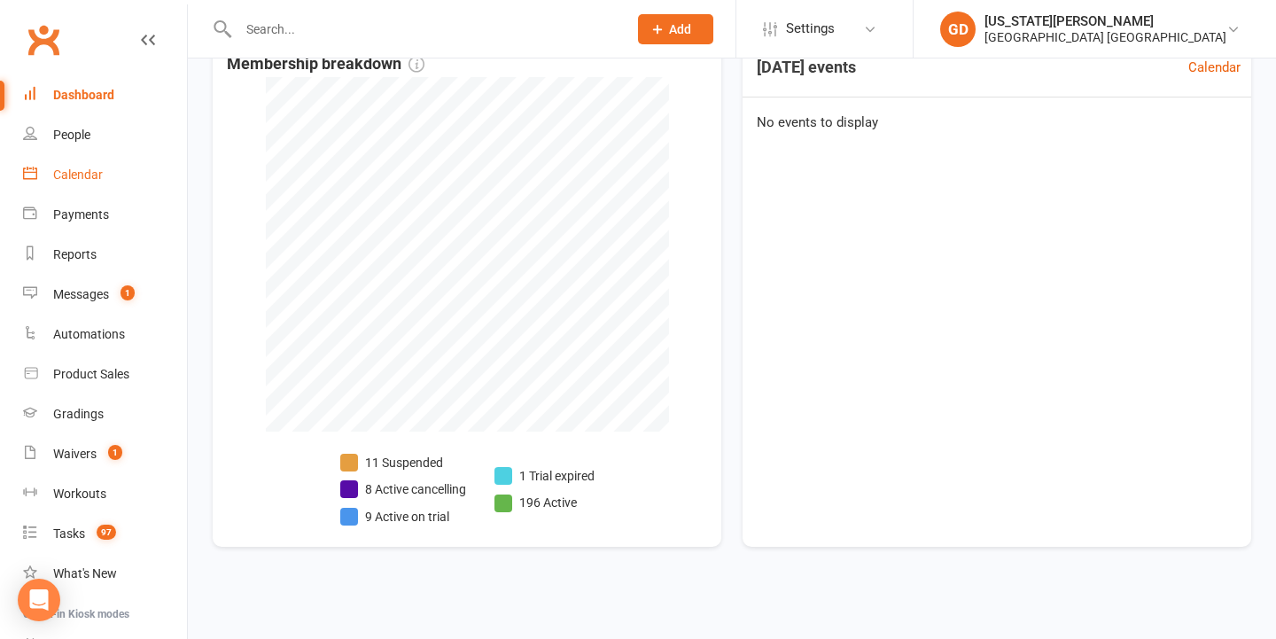
click at [70, 168] on div "Calendar" at bounding box center [78, 175] width 50 height 14
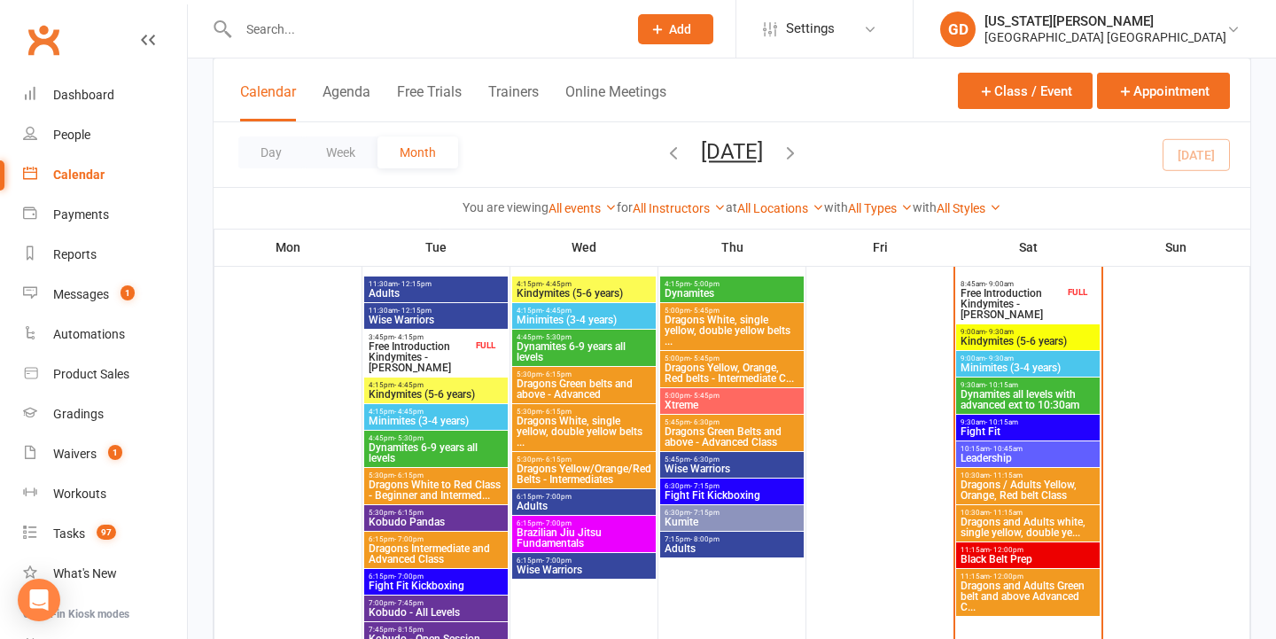
scroll to position [494, 0]
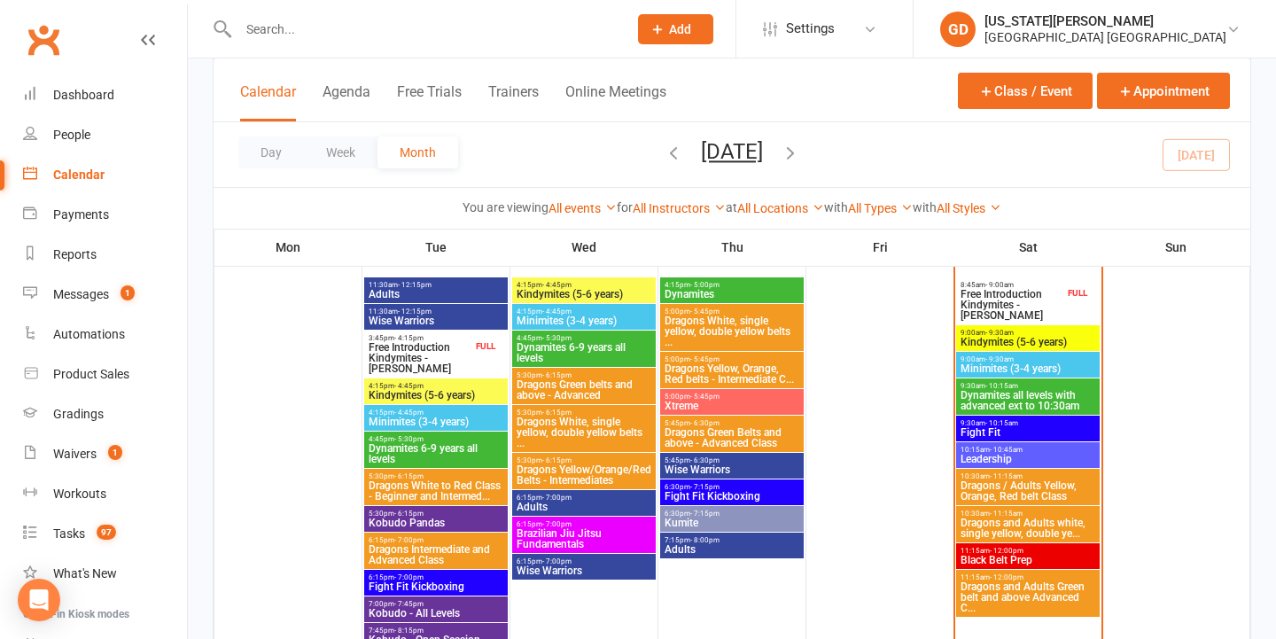
click at [1021, 371] on span "Minimites (3-4 years)" at bounding box center [1028, 368] width 136 height 11
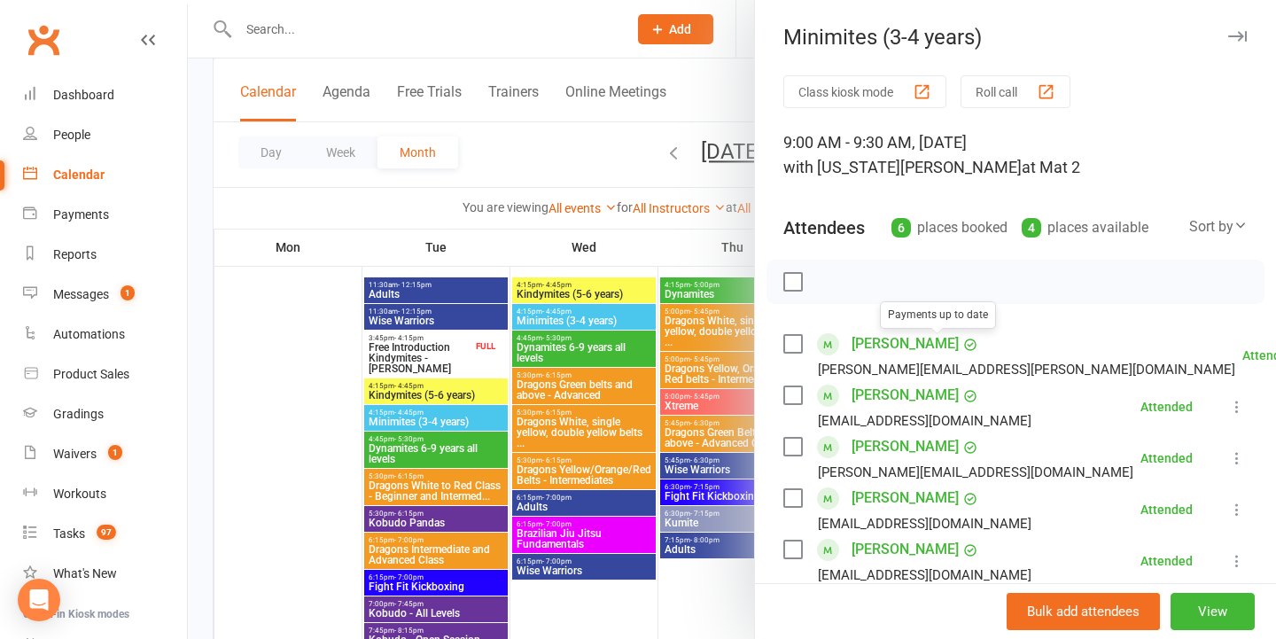
click at [620, 367] on div at bounding box center [732, 319] width 1088 height 639
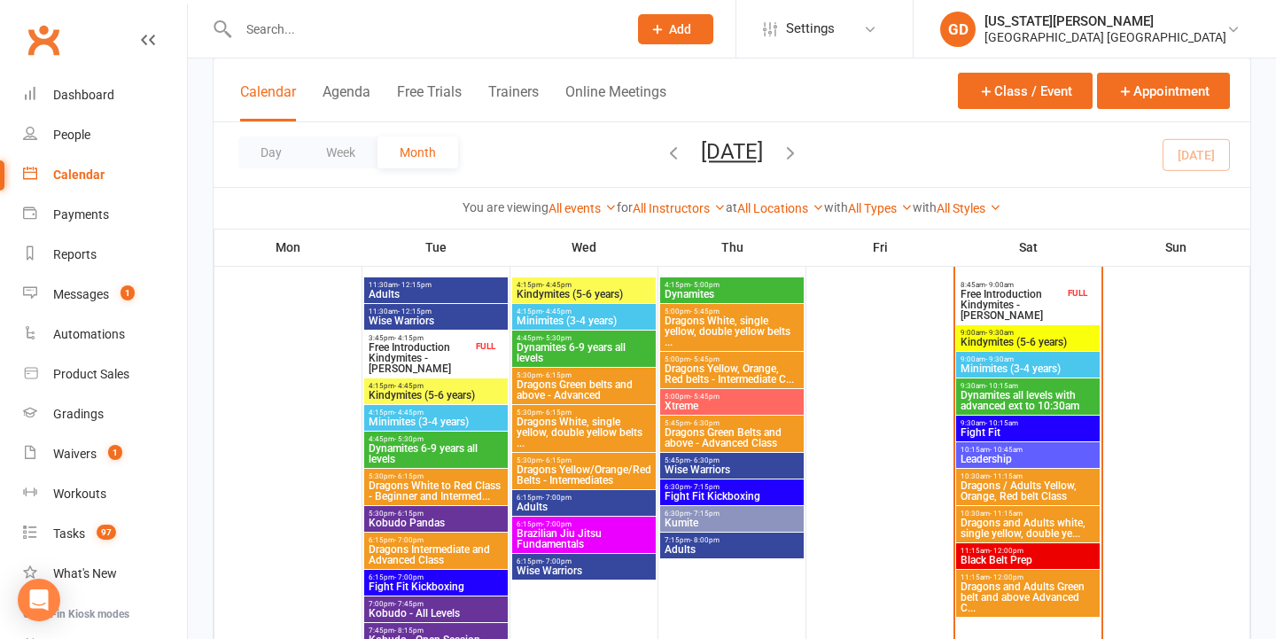
click at [1058, 340] on span "Kindymites (5-6 years)" at bounding box center [1028, 342] width 136 height 11
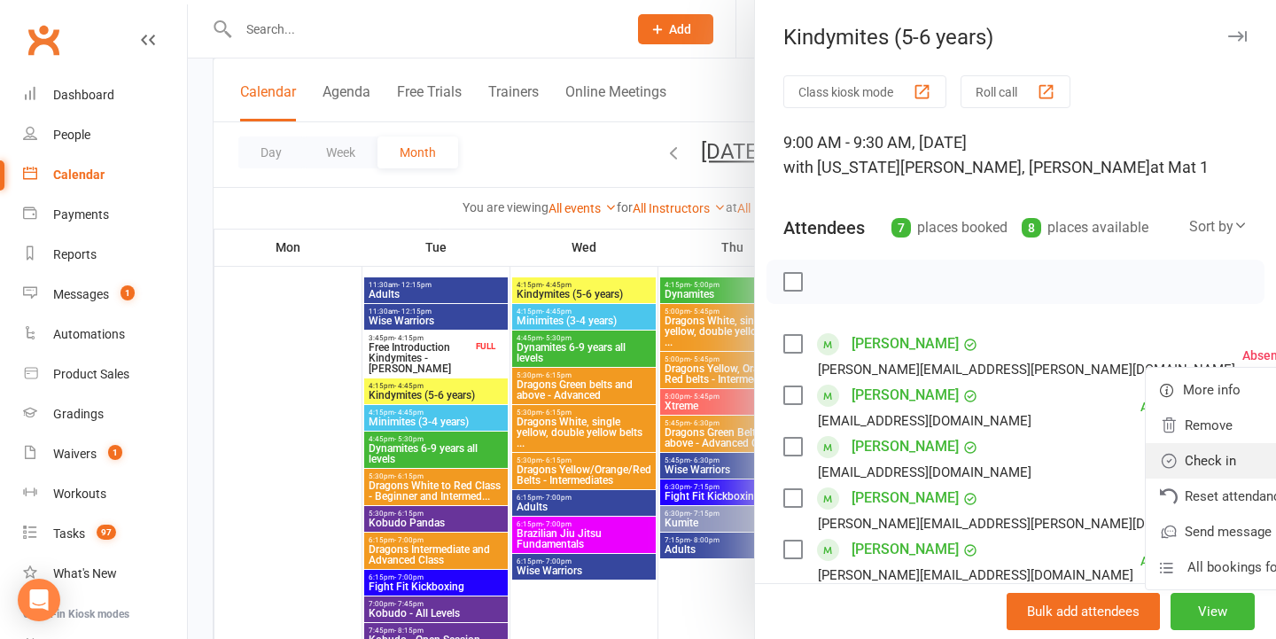
click at [1181, 464] on link "Check in" at bounding box center [1241, 460] width 191 height 35
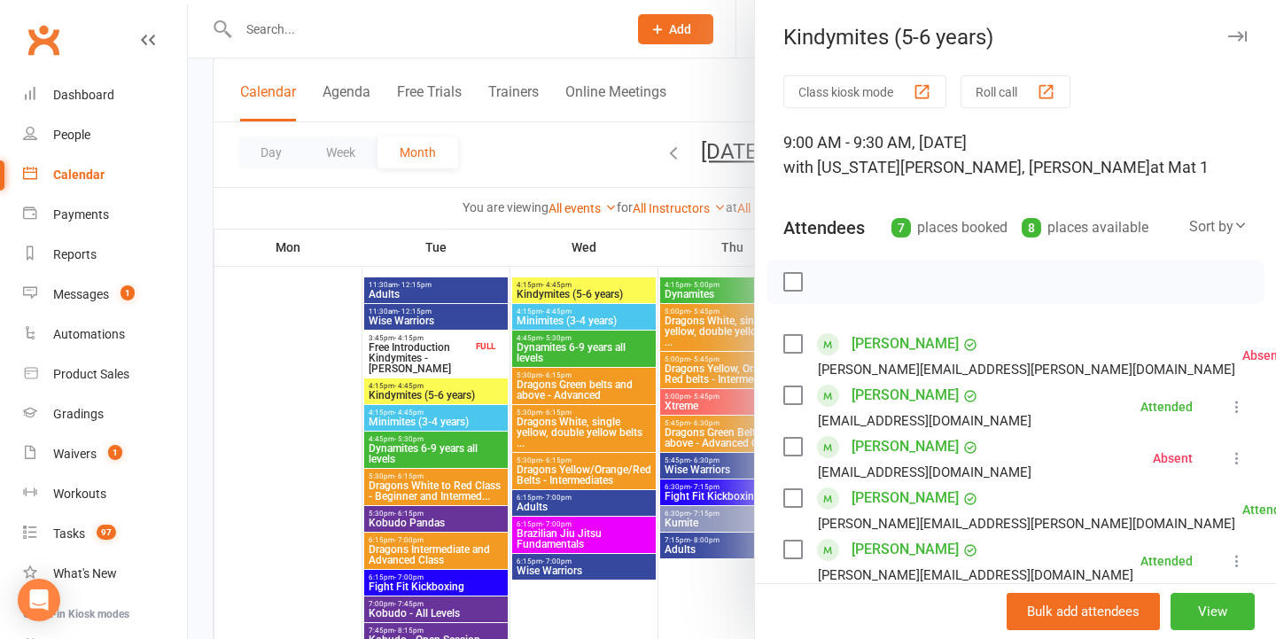
click at [567, 425] on div at bounding box center [732, 319] width 1088 height 639
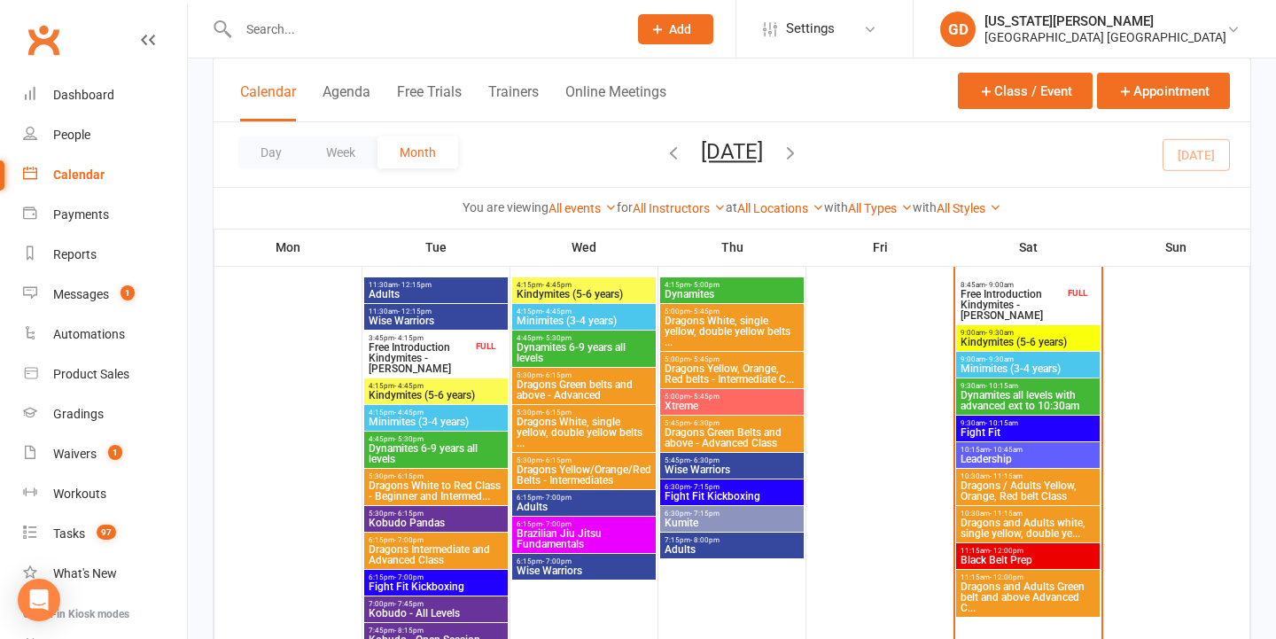
click at [1034, 365] on span "Minimites (3-4 years)" at bounding box center [1028, 368] width 136 height 11
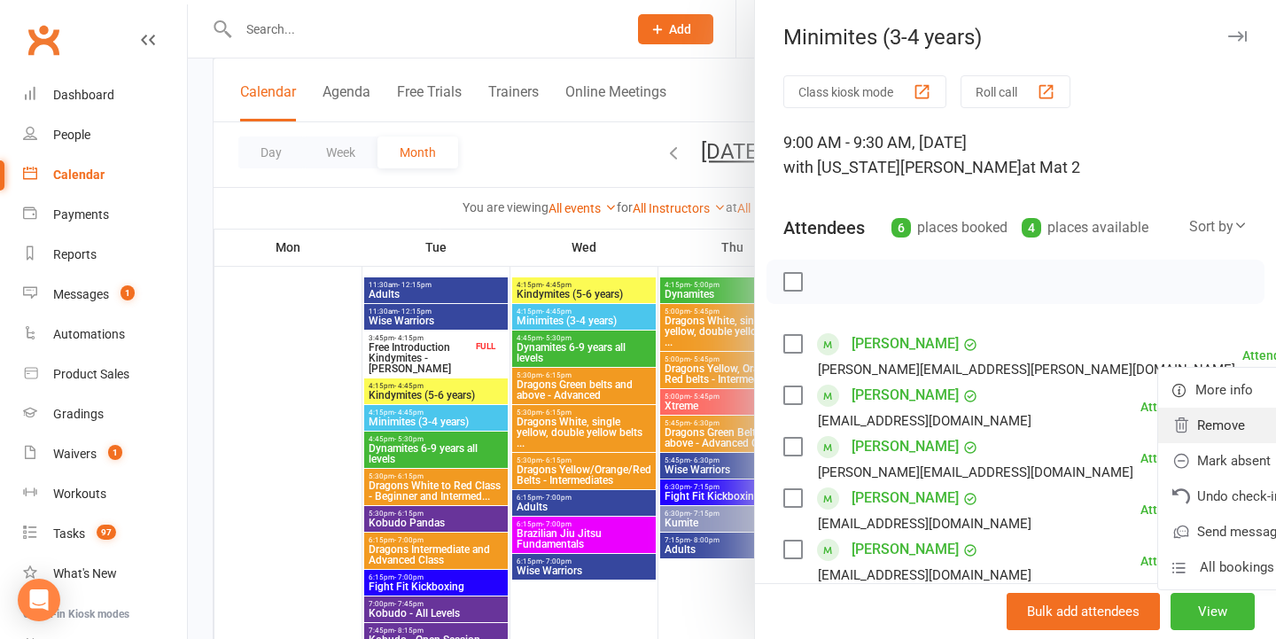
click at [1177, 422] on link "Remove" at bounding box center [1253, 425] width 191 height 35
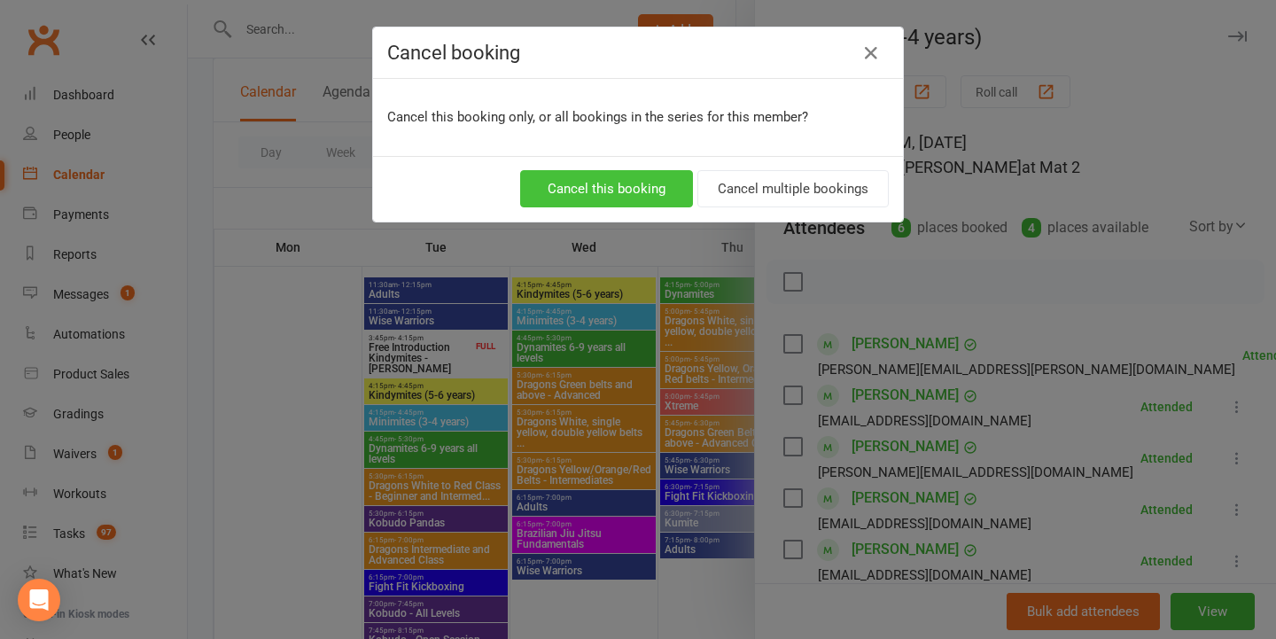
click at [595, 199] on button "Cancel this booking" at bounding box center [606, 188] width 173 height 37
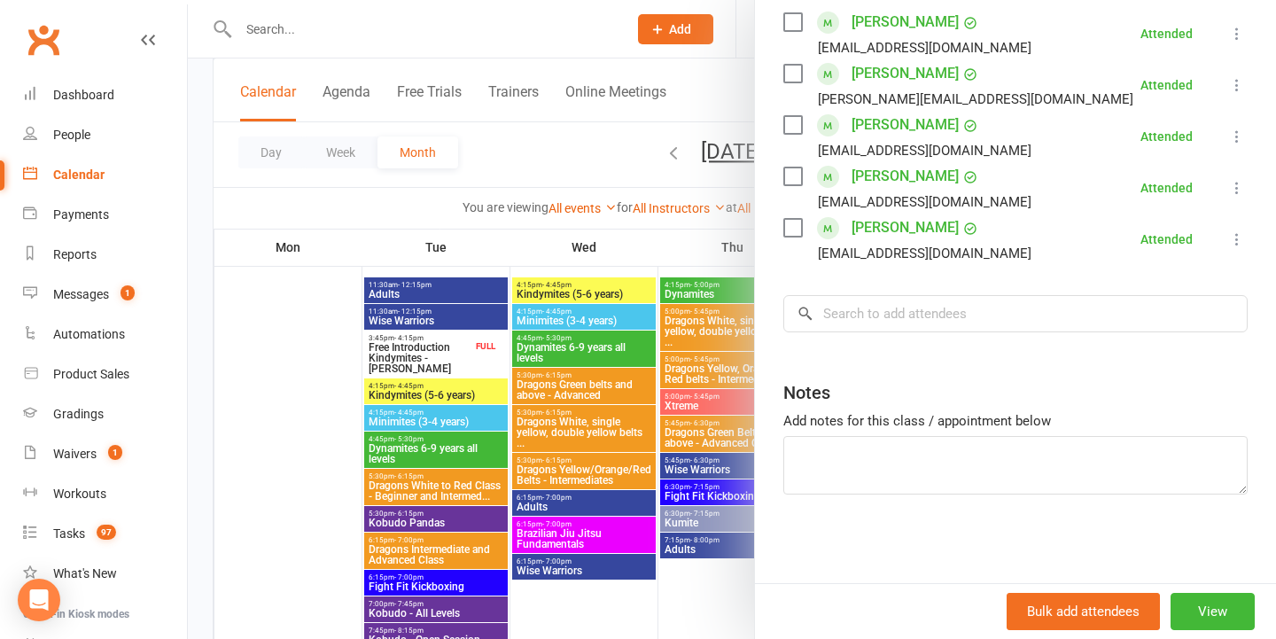
click at [596, 397] on div at bounding box center [732, 319] width 1088 height 639
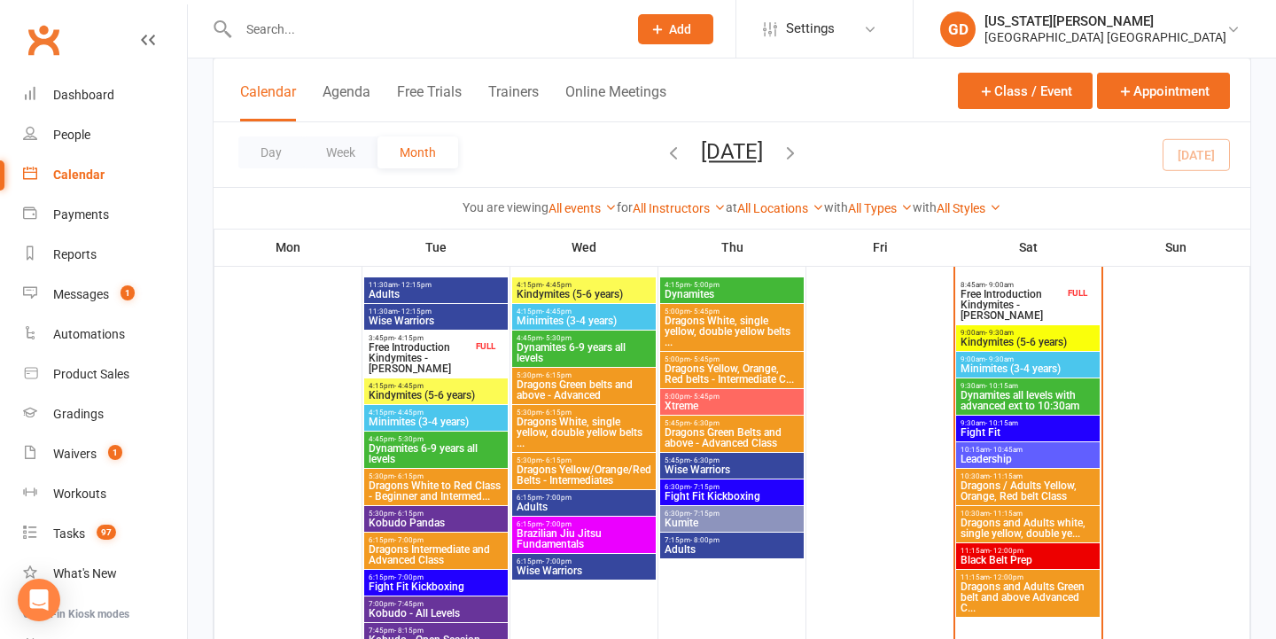
scroll to position [0, 0]
click at [111, 409] on link "Gradings" at bounding box center [105, 414] width 164 height 40
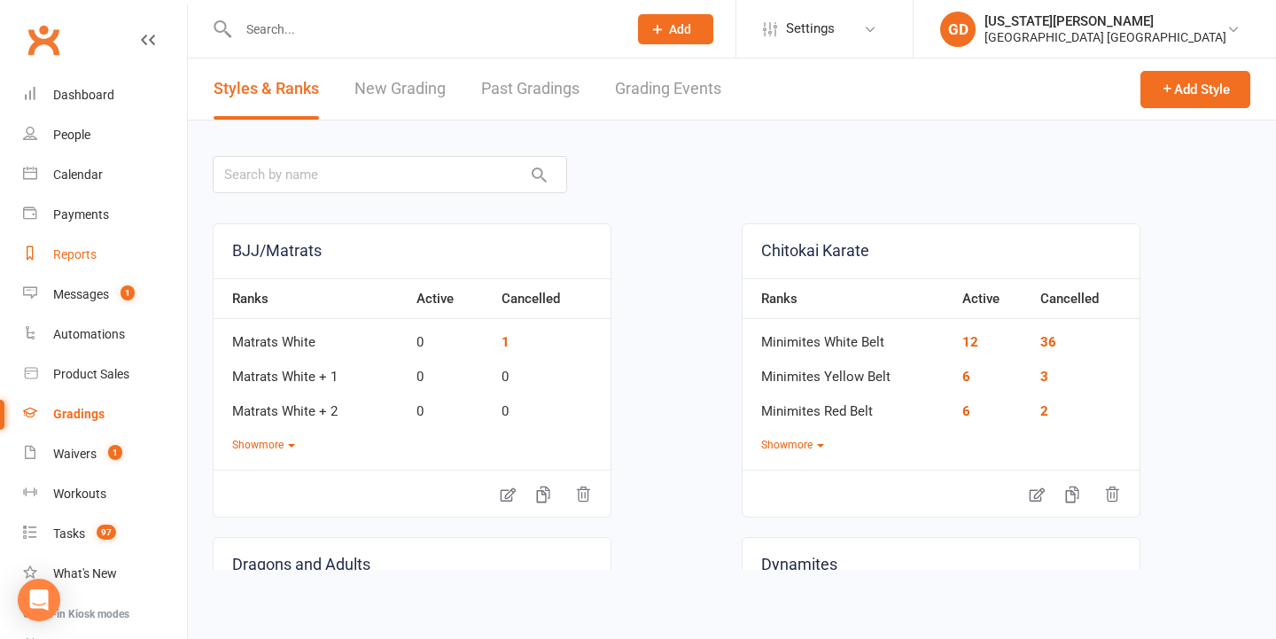
click at [107, 243] on link "Reports" at bounding box center [105, 255] width 164 height 40
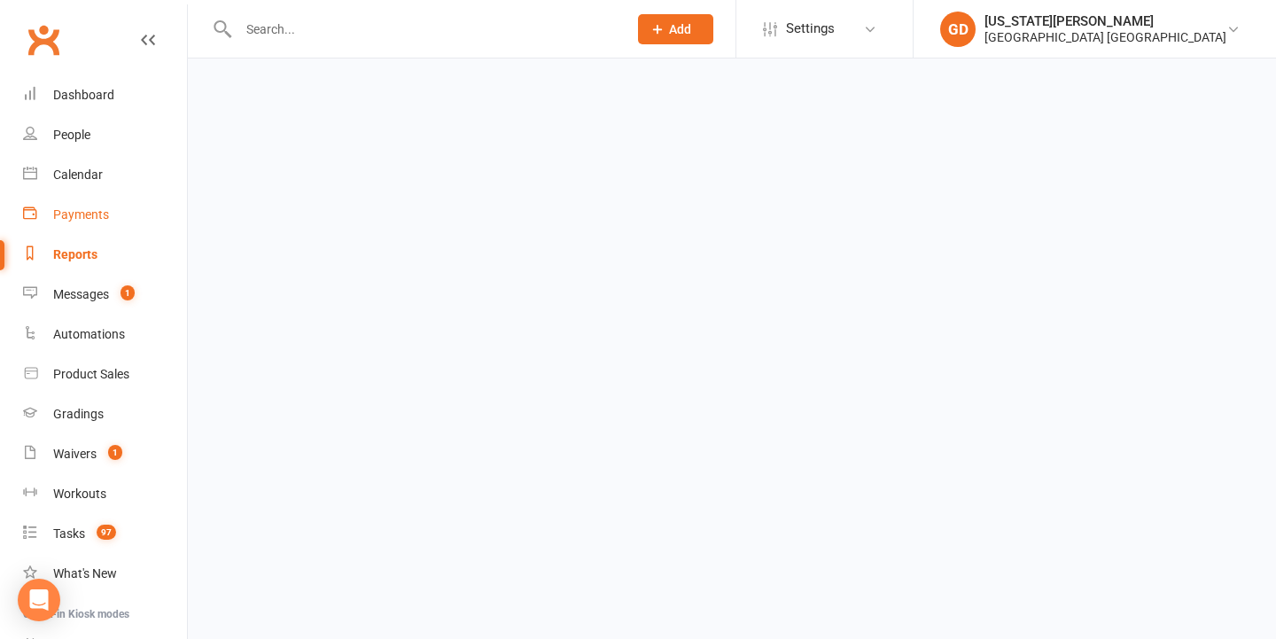
select select "25"
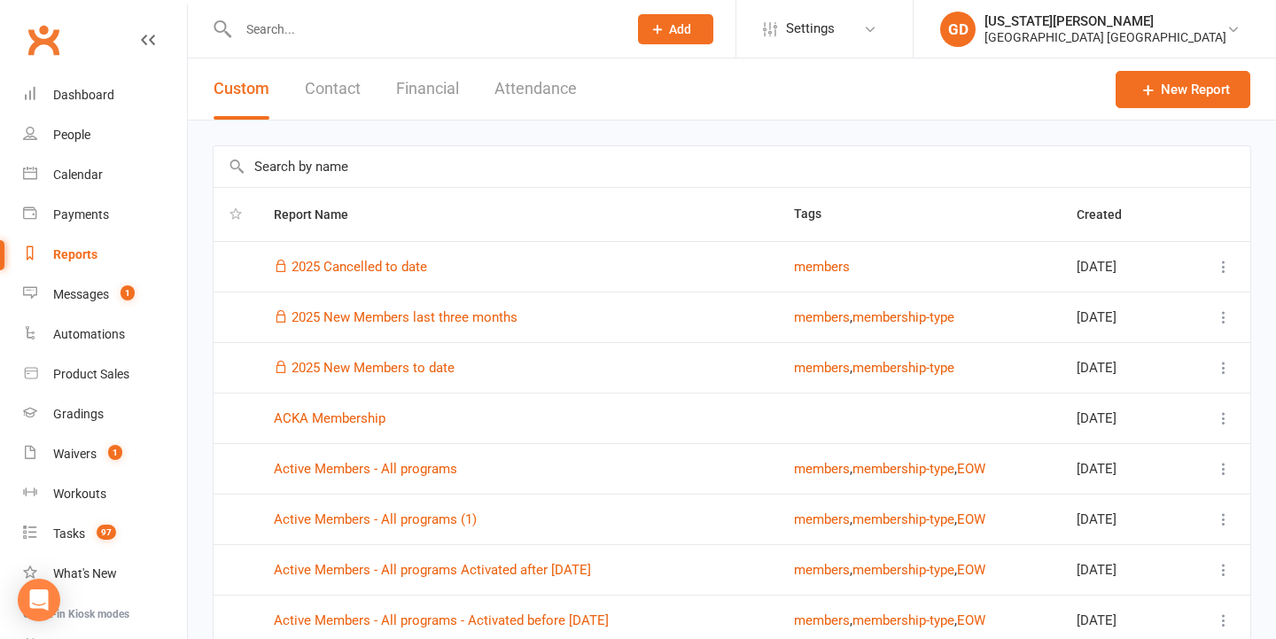
click at [392, 172] on input "text" at bounding box center [732, 166] width 1037 height 41
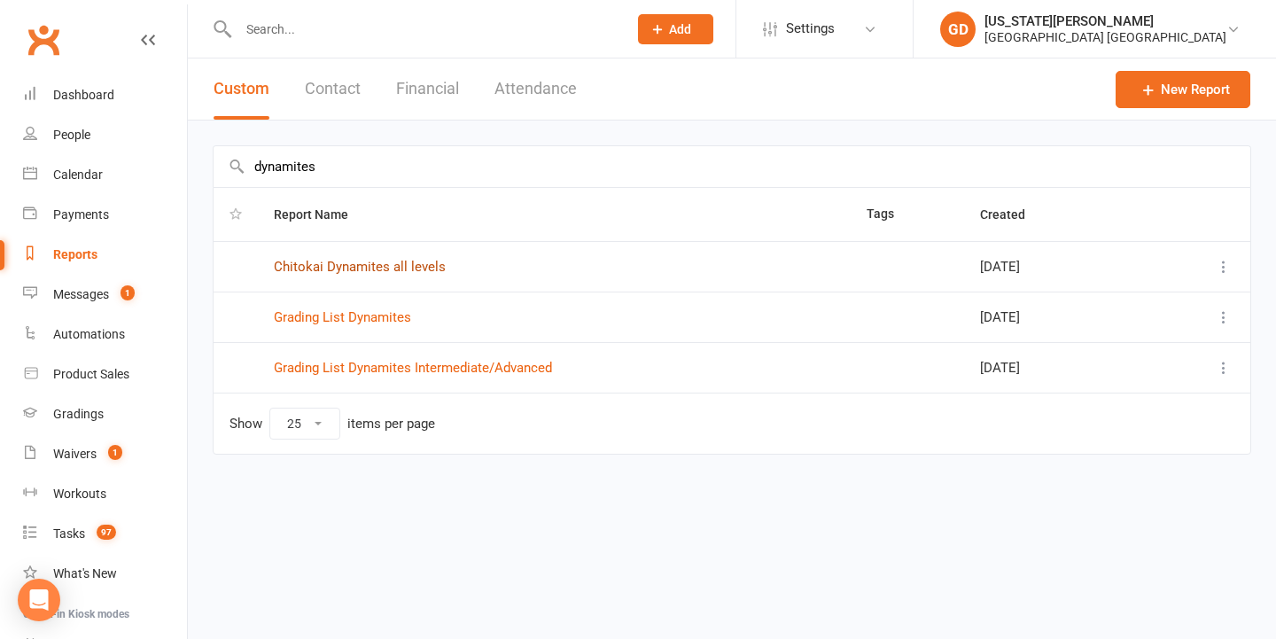
type input "dynamites"
click at [362, 269] on link "Chitokai Dynamites all levels" at bounding box center [360, 267] width 172 height 16
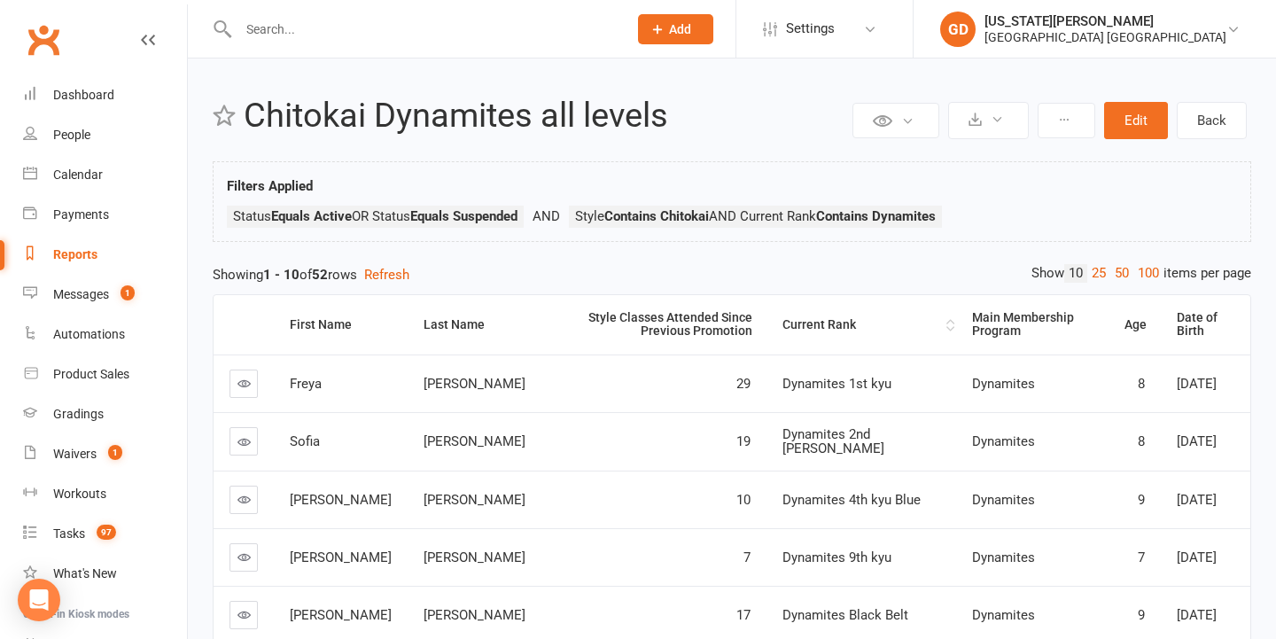
click at [838, 336] on th "Current Rank" at bounding box center [862, 324] width 191 height 59
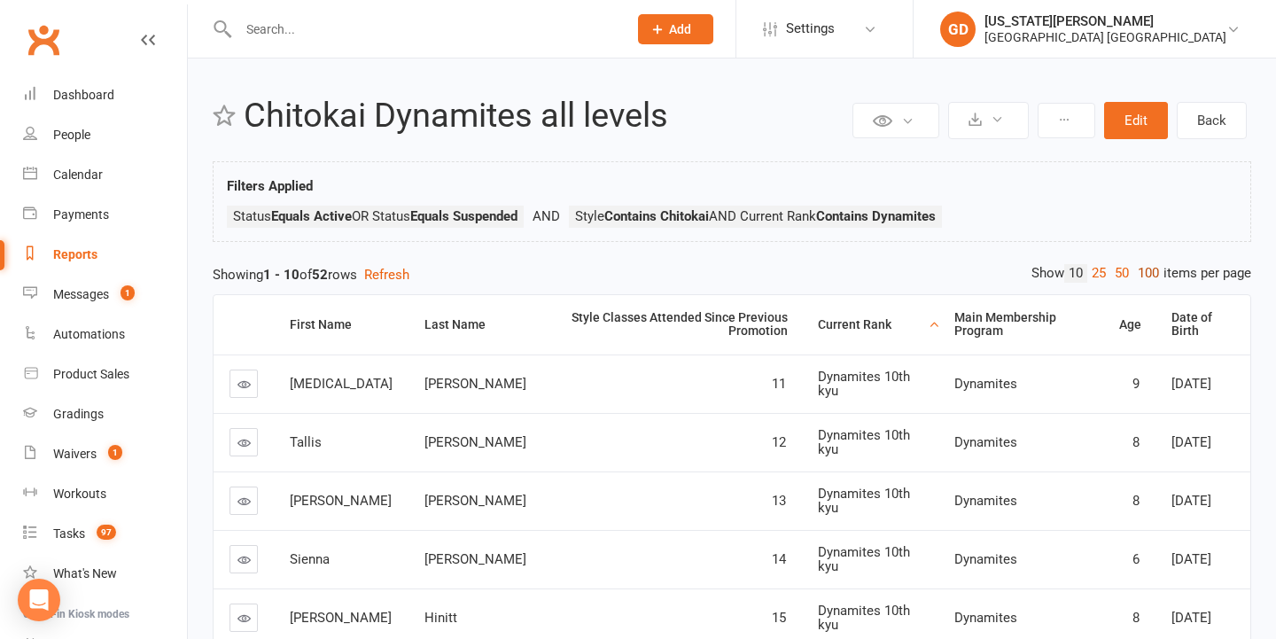
click at [1145, 276] on link "100" at bounding box center [1149, 273] width 30 height 19
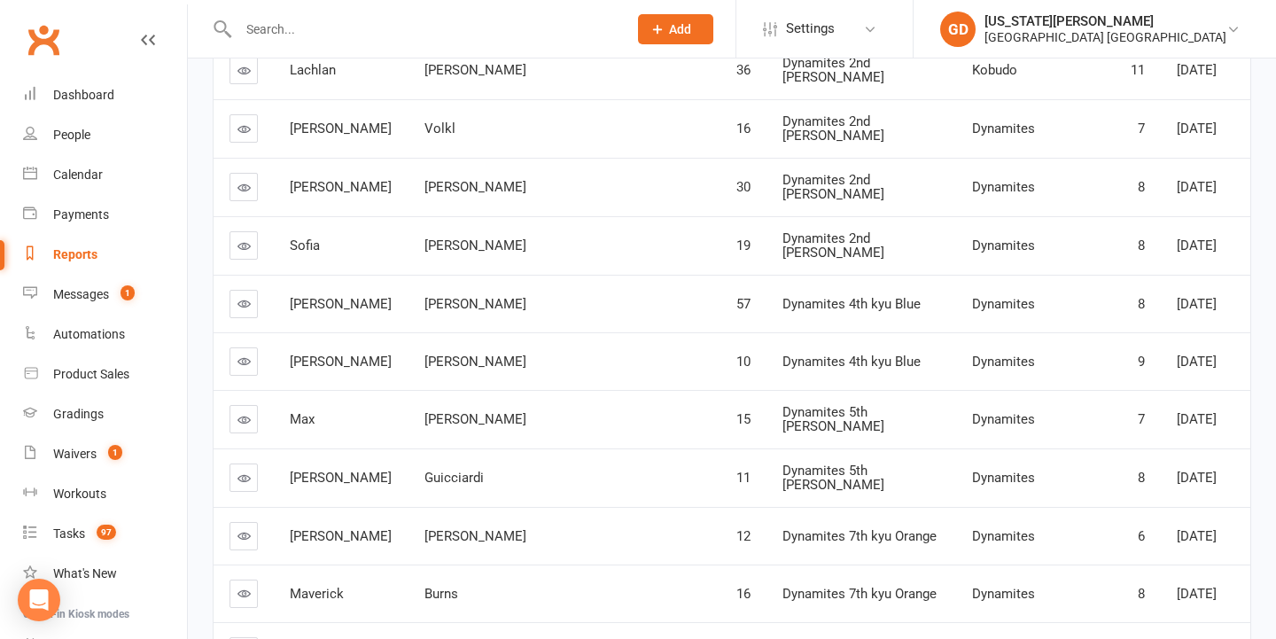
scroll to position [1128, 0]
